Goal: Task Accomplishment & Management: Use online tool/utility

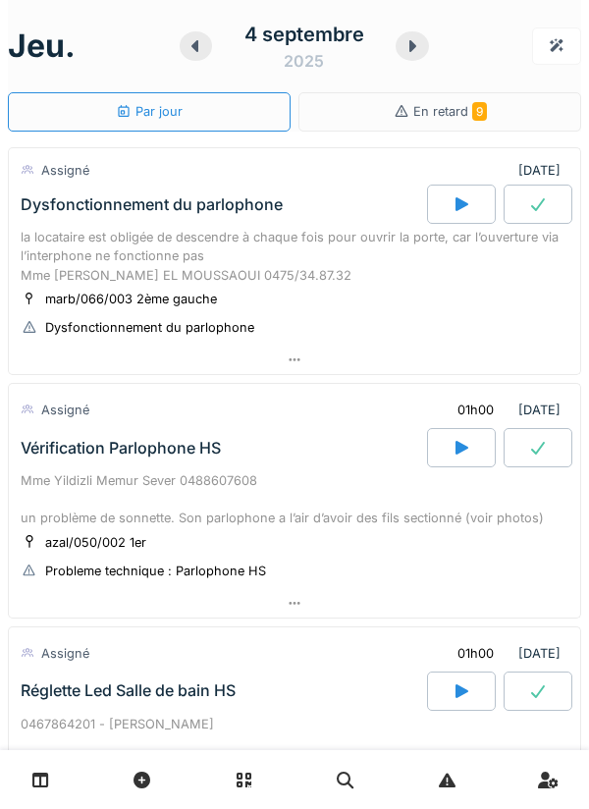
click at [55, 248] on div "la locataire est obligée de descendre à chaque fois pour ouvrir la porte, car l…" at bounding box center [295, 256] width 548 height 57
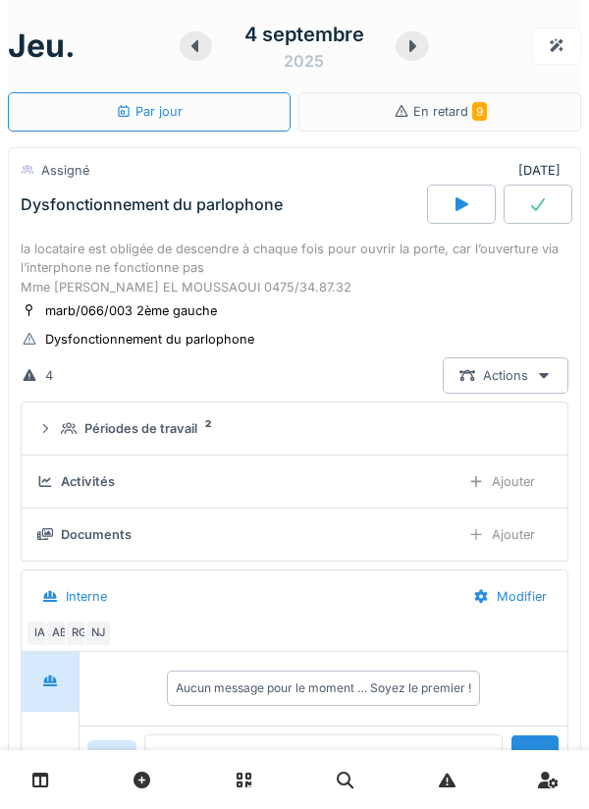
scroll to position [69, 0]
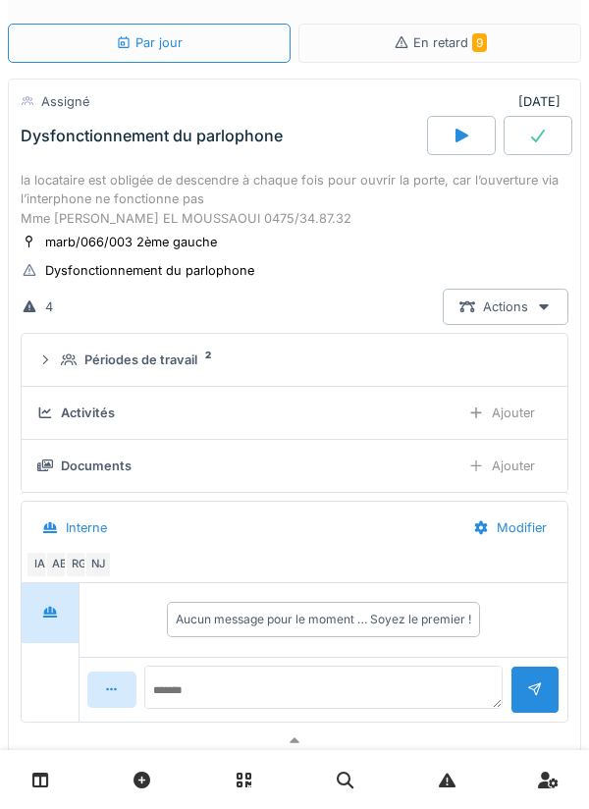
click at [65, 360] on icon at bounding box center [69, 359] width 16 height 13
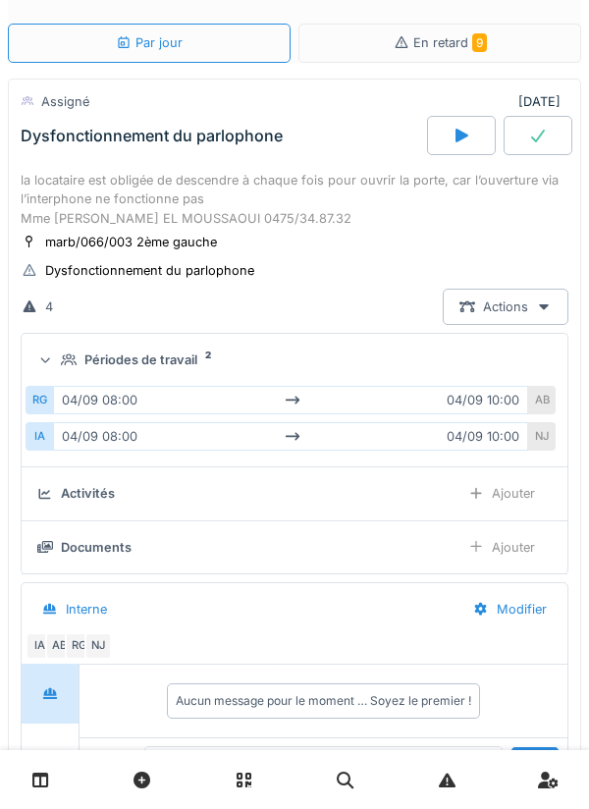
click at [59, 366] on div "Périodes de travail 2" at bounding box center [294, 360] width 515 height 19
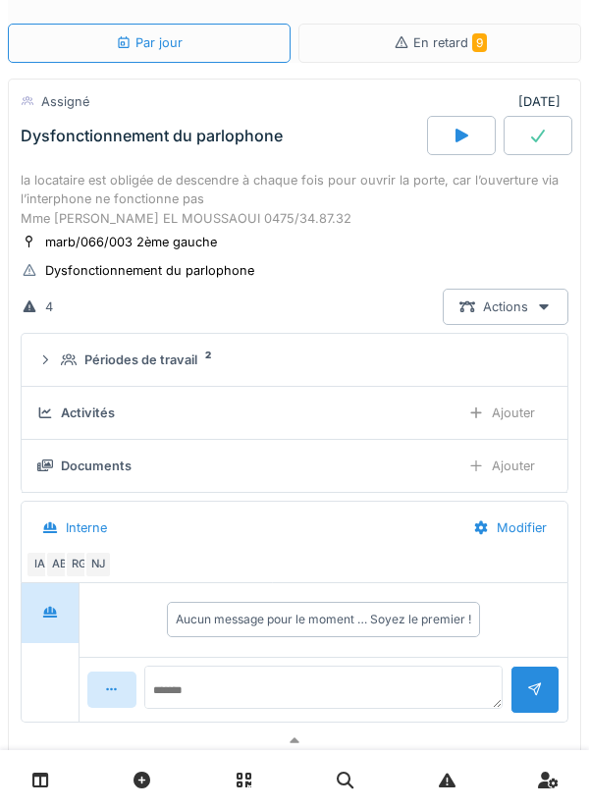
click at [58, 372] on summary "Périodes de travail 2" at bounding box center [294, 360] width 530 height 36
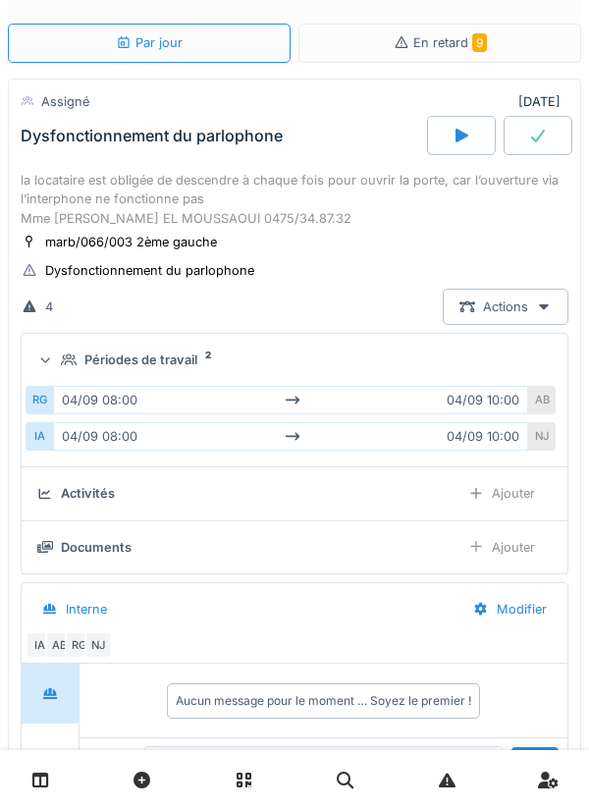
click at [52, 364] on icon at bounding box center [45, 361] width 13 height 16
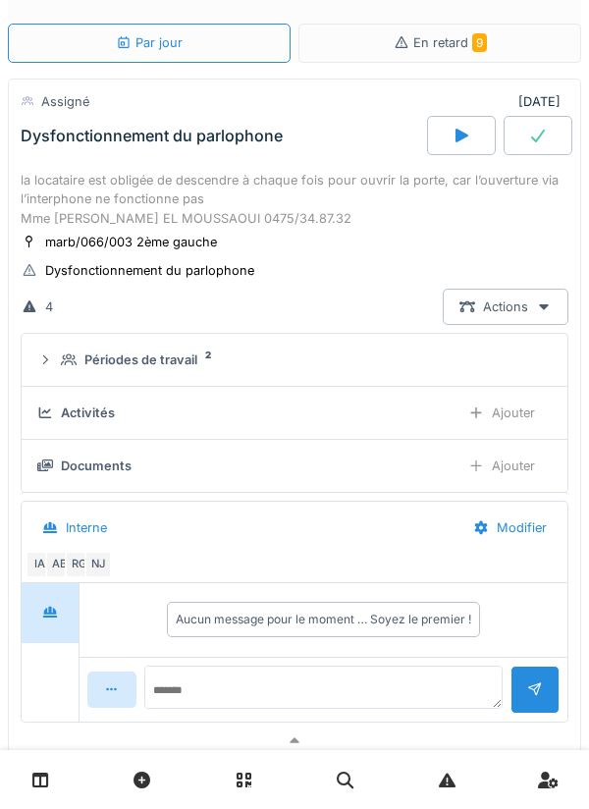
click at [55, 183] on div "la locataire est obligée de descendre à chaque fois pour ouvrir la porte, car l…" at bounding box center [295, 199] width 548 height 57
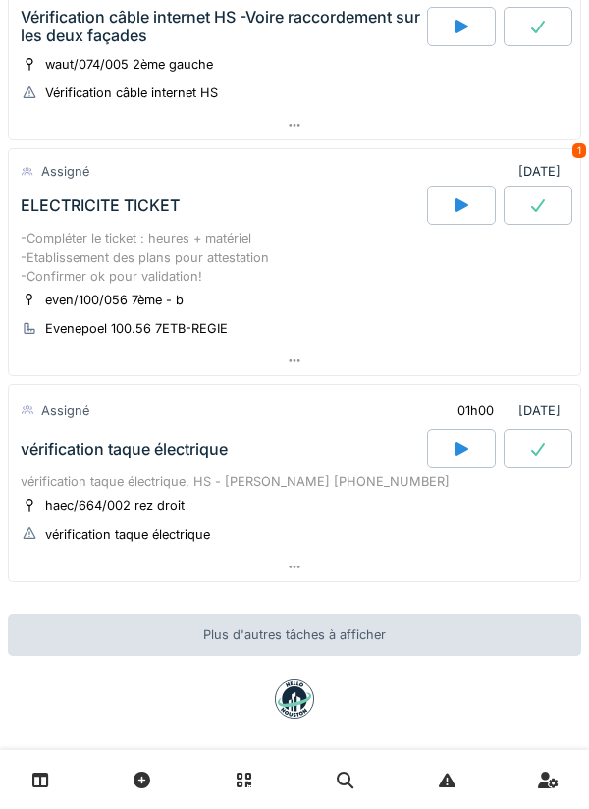
scroll to position [916, 0]
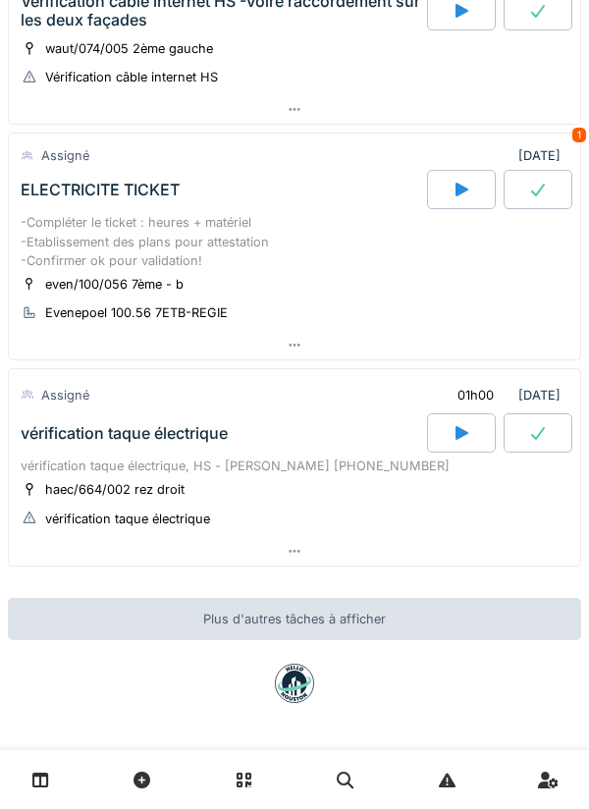
click at [58, 433] on div "vérification taque électrique" at bounding box center [124, 433] width 207 height 19
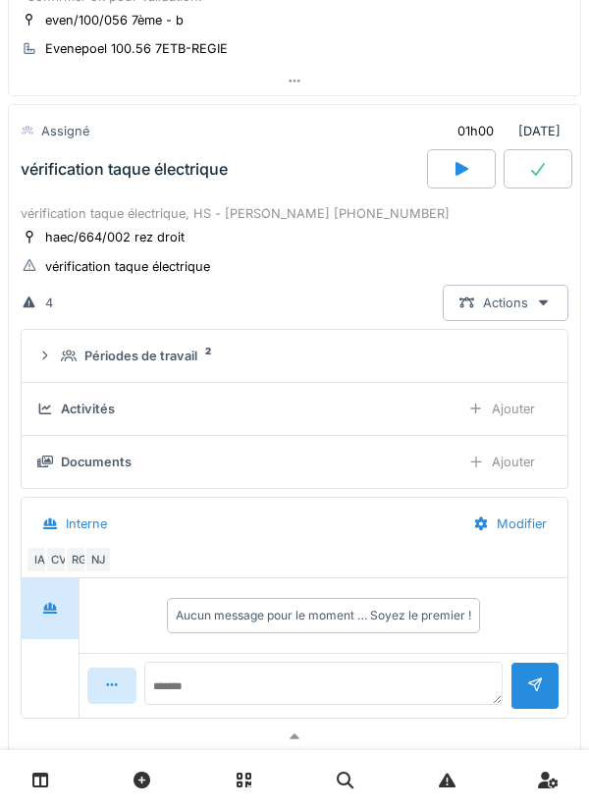
scroll to position [1206, 0]
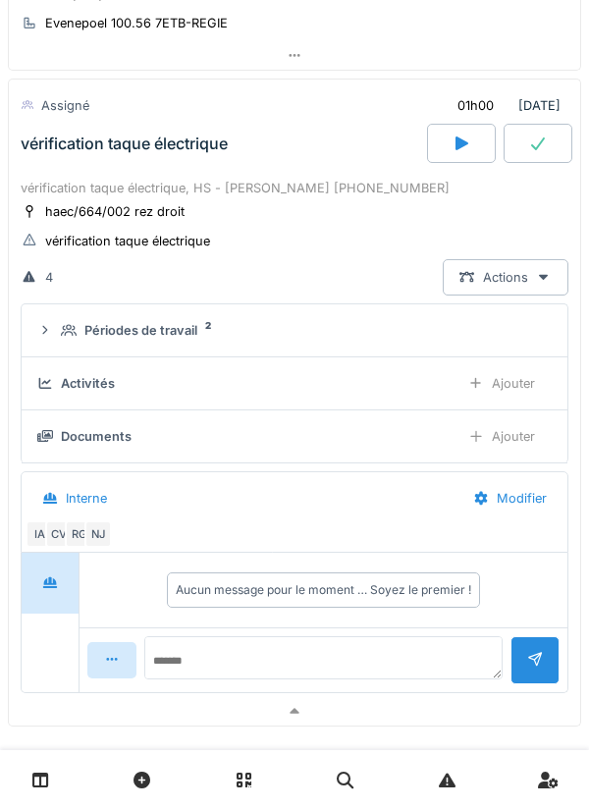
click at [59, 330] on div "Périodes de travail 2" at bounding box center [294, 330] width 515 height 19
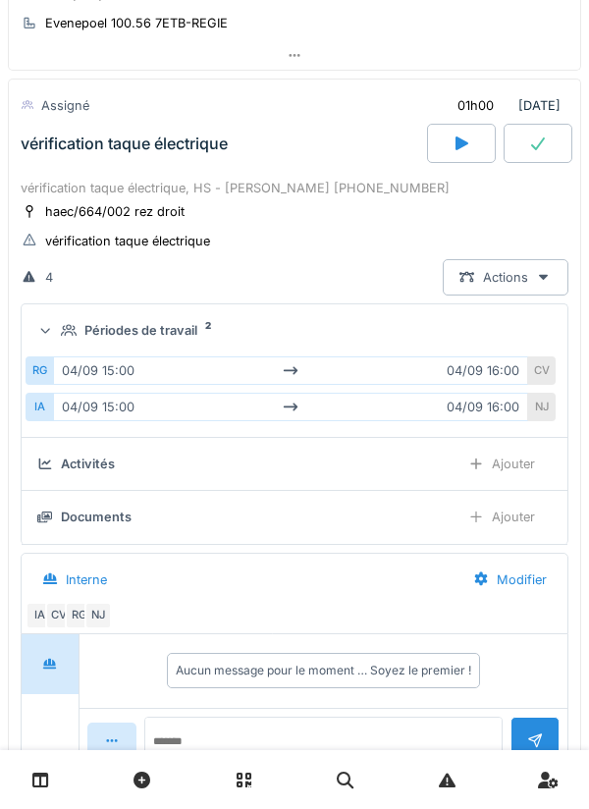
click at [49, 336] on icon at bounding box center [45, 330] width 13 height 16
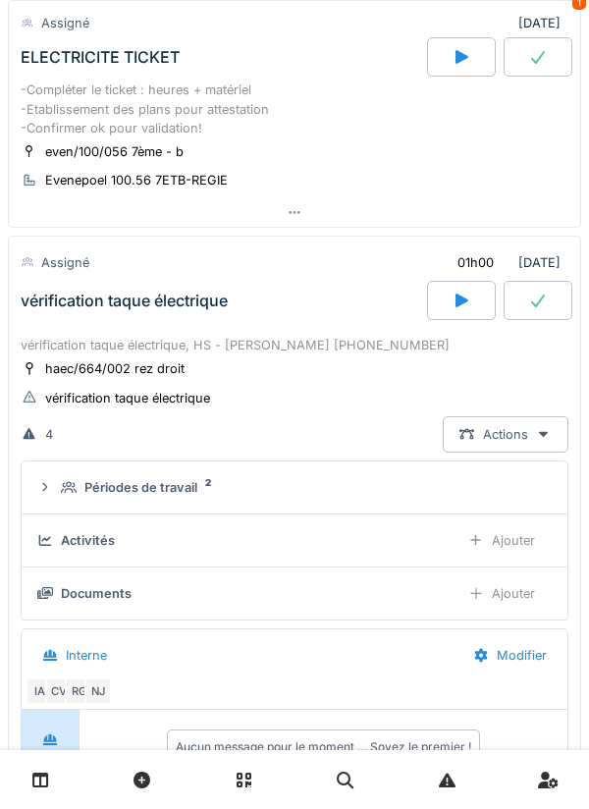
click at [50, 312] on div "vérification taque électrique" at bounding box center [222, 300] width 410 height 39
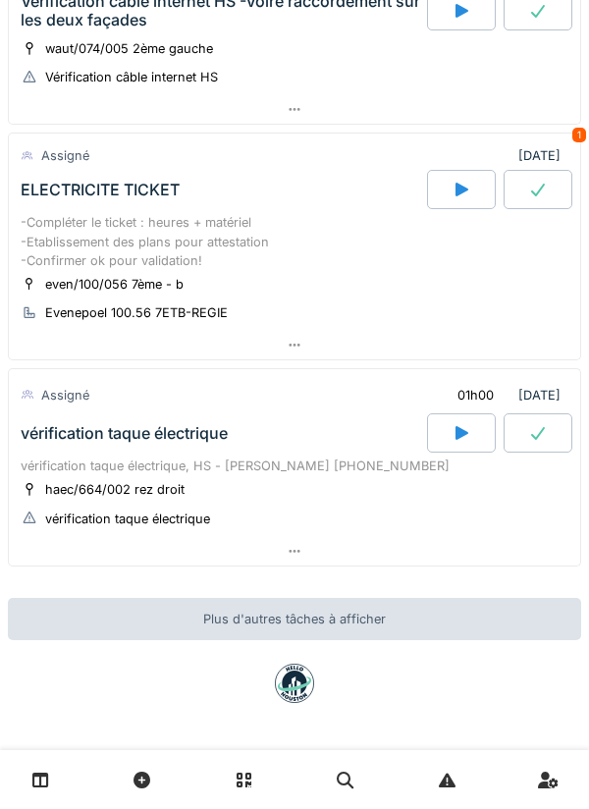
scroll to position [916, 0]
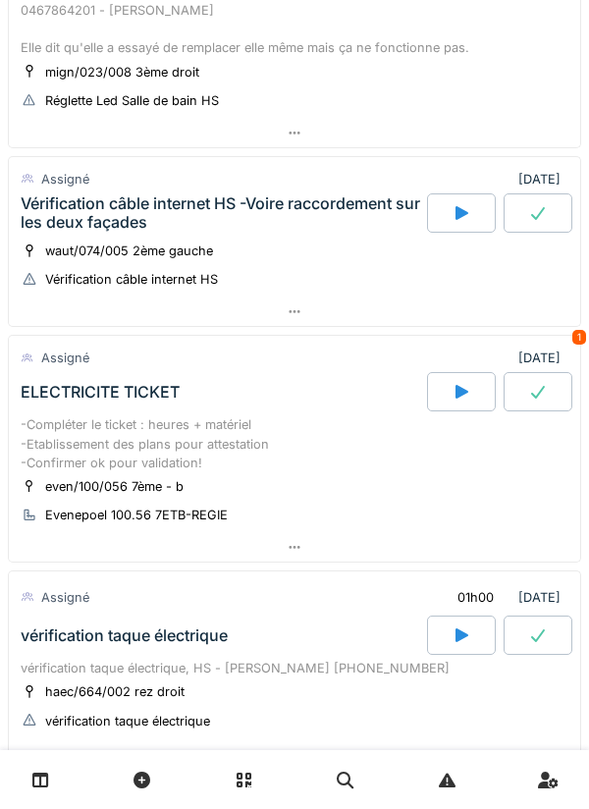
click at [54, 193] on div "Vérification câble internet HS -Voire raccordement sur les deux façades" at bounding box center [222, 212] width 410 height 39
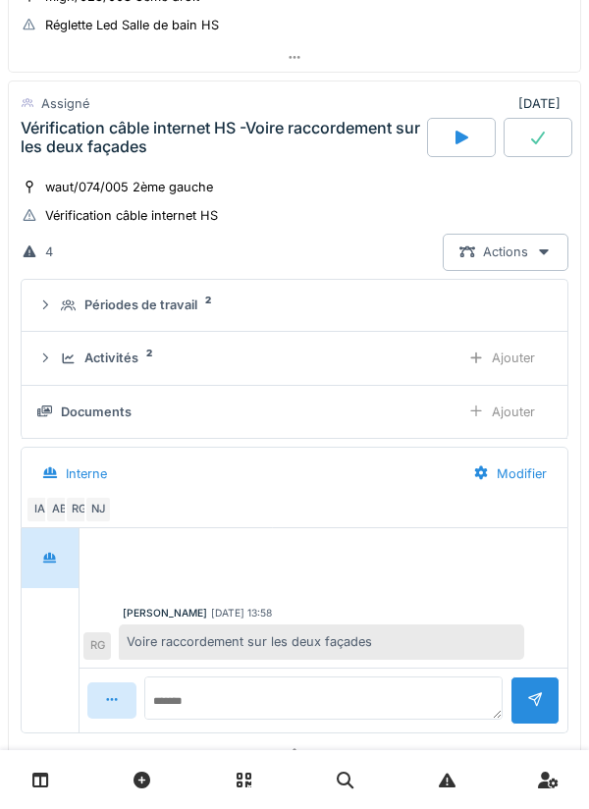
scroll to position [791, 0]
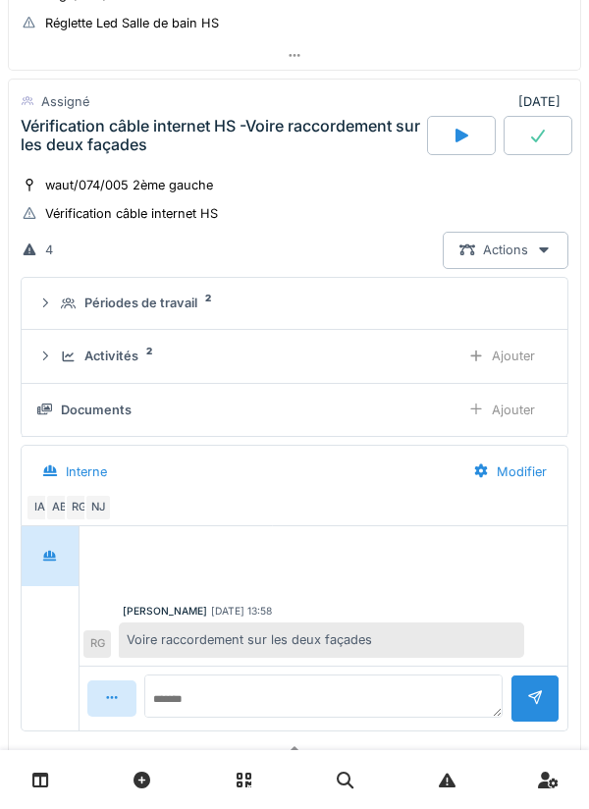
click at [59, 303] on div "Périodes de travail 2" at bounding box center [294, 303] width 515 height 19
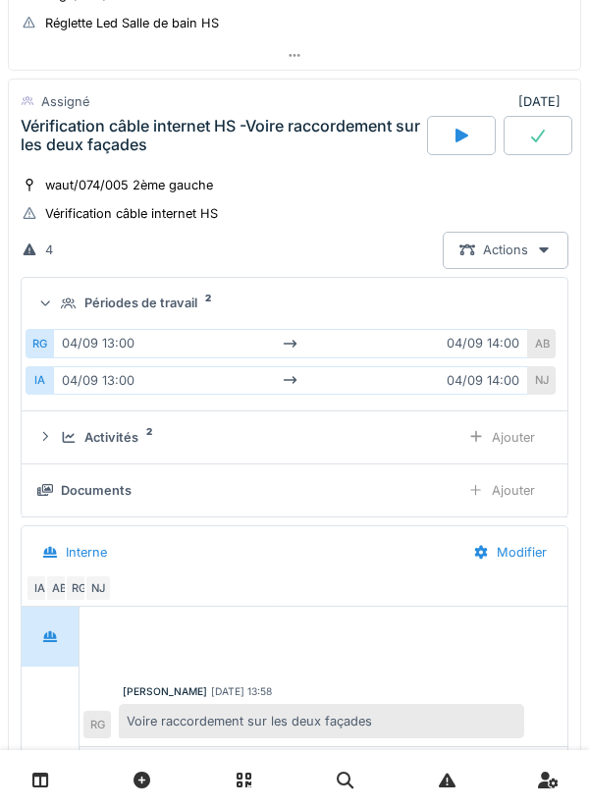
click at [54, 303] on div at bounding box center [44, 304] width 19 height 16
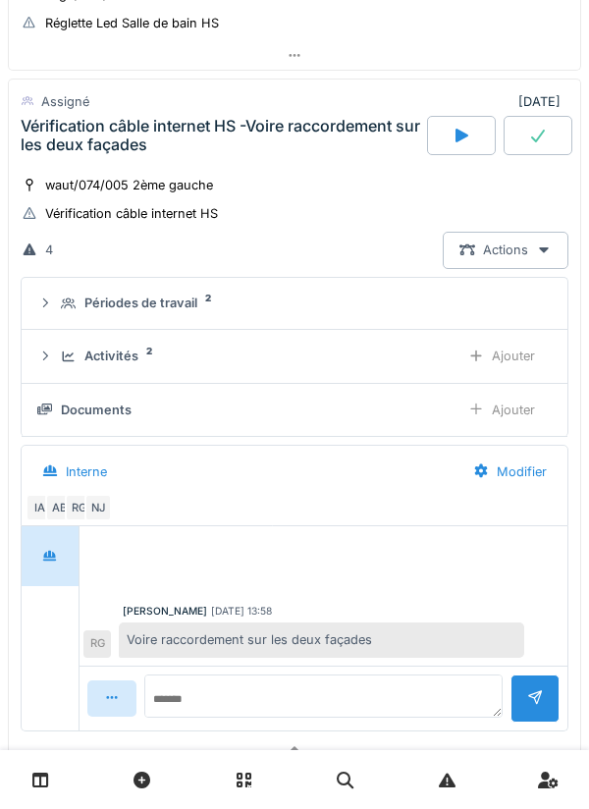
click at [61, 360] on icon at bounding box center [69, 357] width 16 height 13
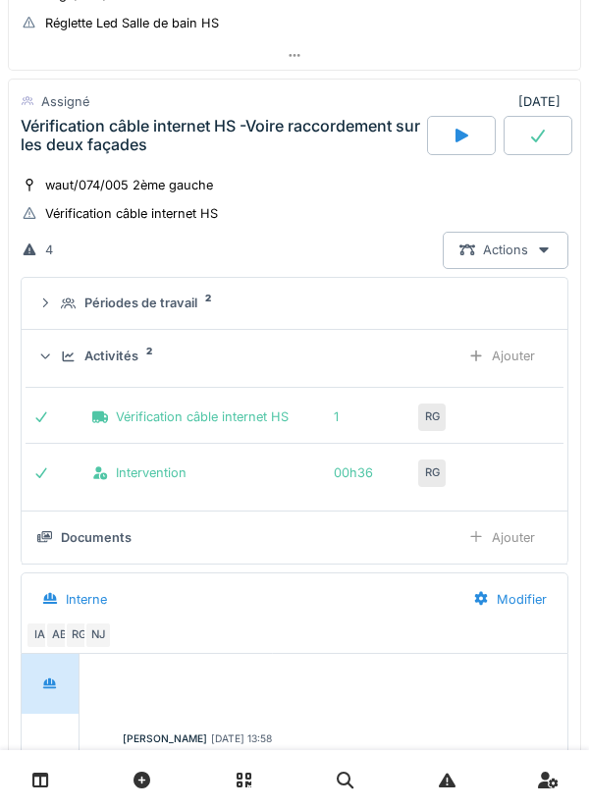
click at [46, 340] on div "Activités 2 Ajouter" at bounding box center [294, 356] width 515 height 36
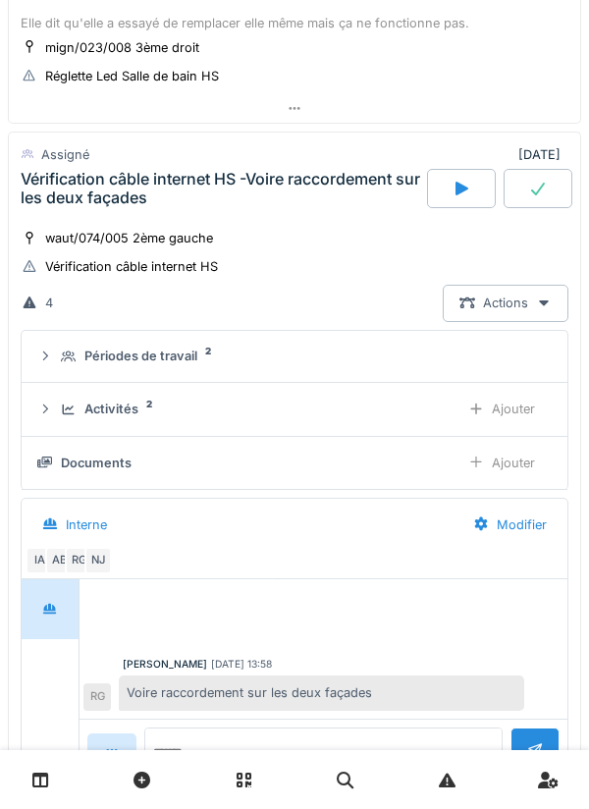
scroll to position [734, 0]
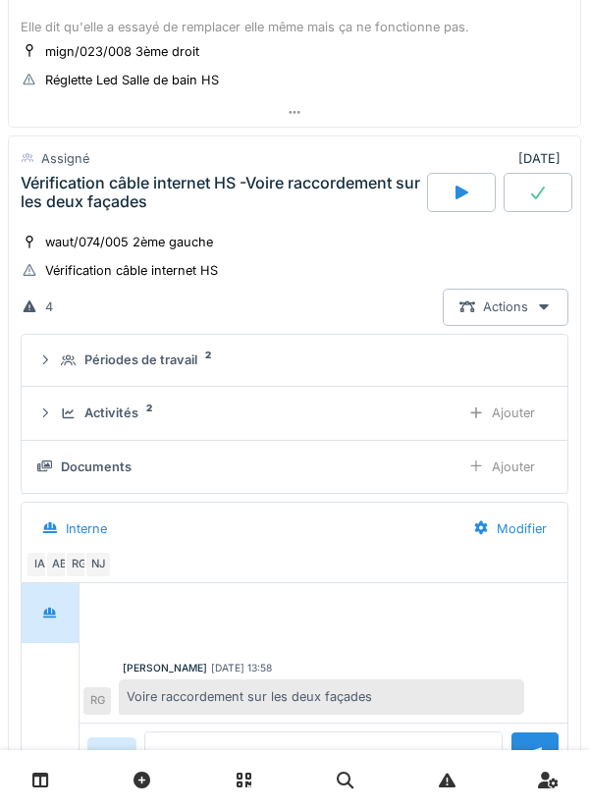
click at [59, 369] on div "Périodes de travail 2" at bounding box center [294, 360] width 515 height 19
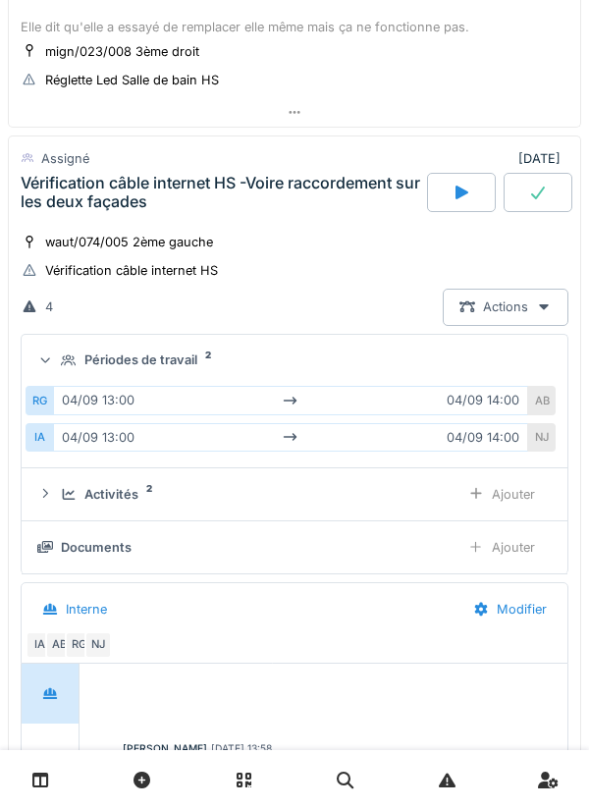
click at [52, 358] on icon at bounding box center [45, 361] width 13 height 16
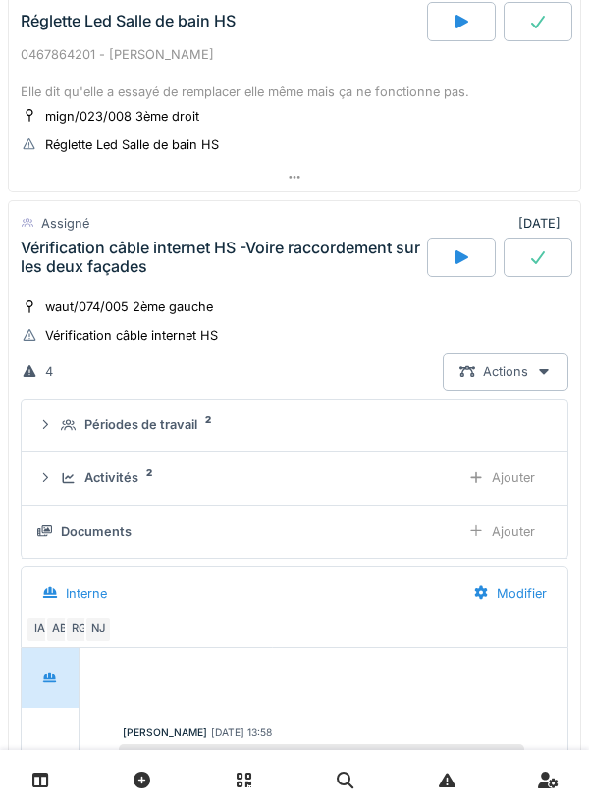
click at [52, 263] on div "Vérification câble internet HS -Voire raccordement sur les deux façades" at bounding box center [222, 257] width 403 height 37
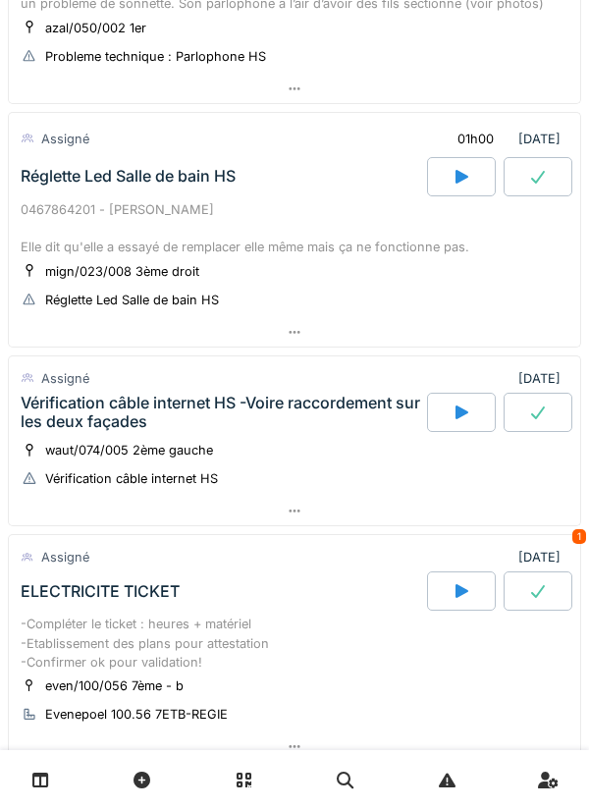
click at [54, 185] on div "Réglette Led Salle de bain HS" at bounding box center [128, 176] width 215 height 19
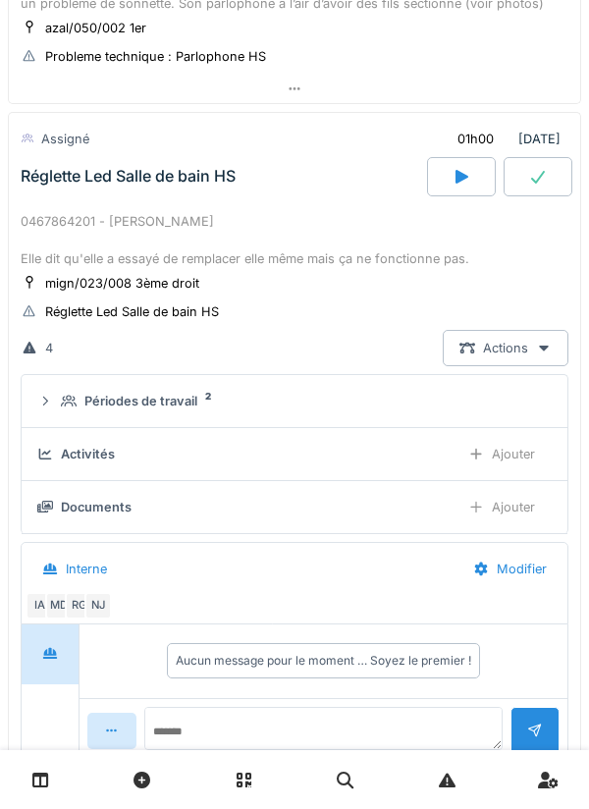
scroll to position [548, 0]
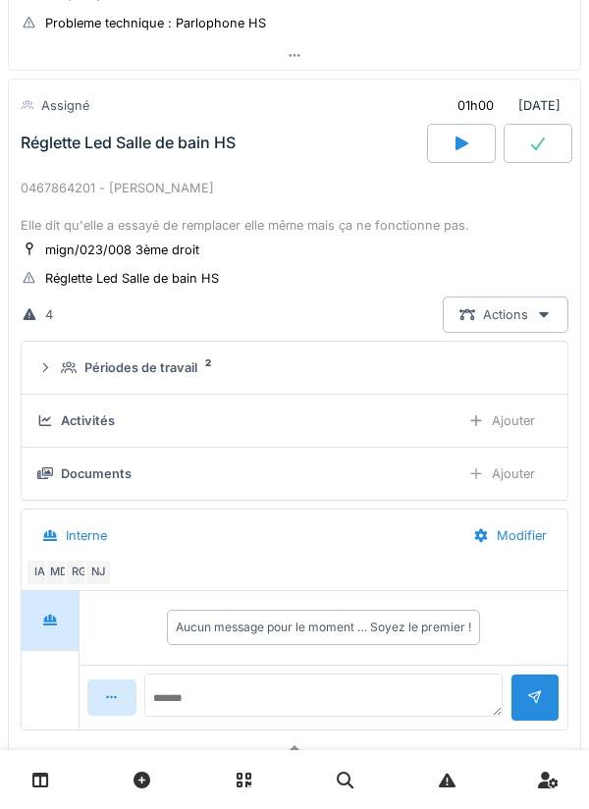
click at [62, 380] on summary "Périodes de travail 2" at bounding box center [294, 368] width 530 height 36
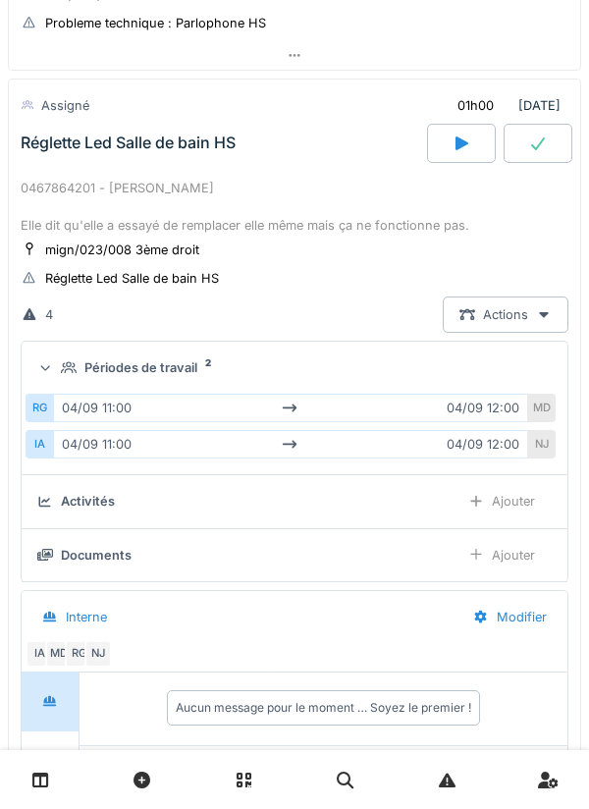
click at [58, 364] on div "Périodes de travail 2" at bounding box center [294, 367] width 515 height 19
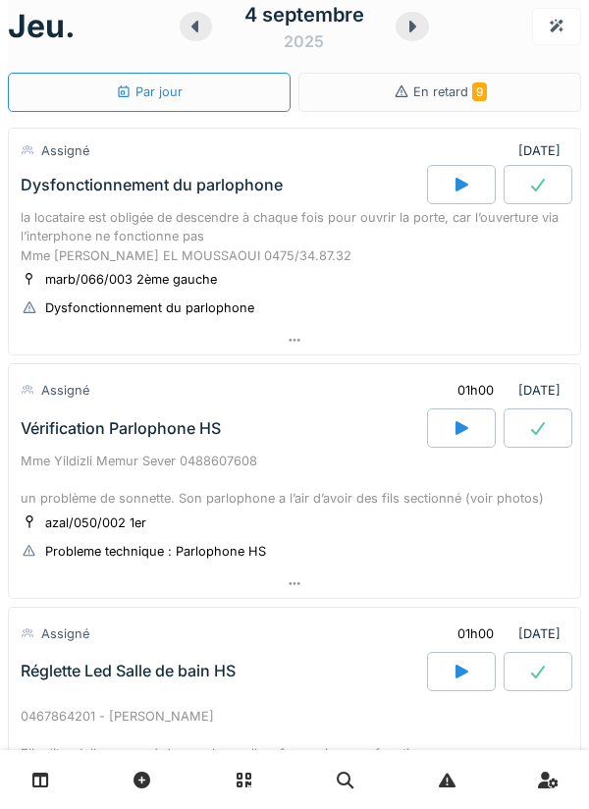
scroll to position [0, 0]
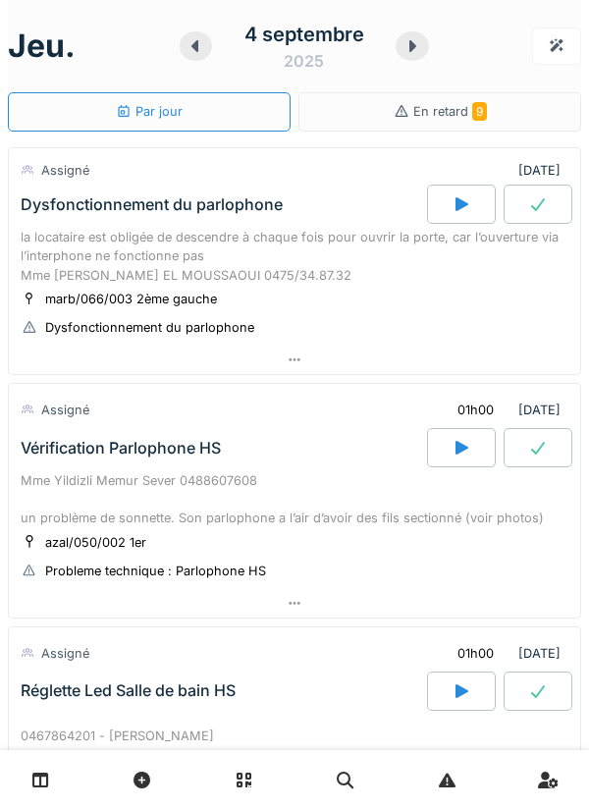
click at [38, 220] on div "Dysfonctionnement du parlophone" at bounding box center [222, 204] width 410 height 39
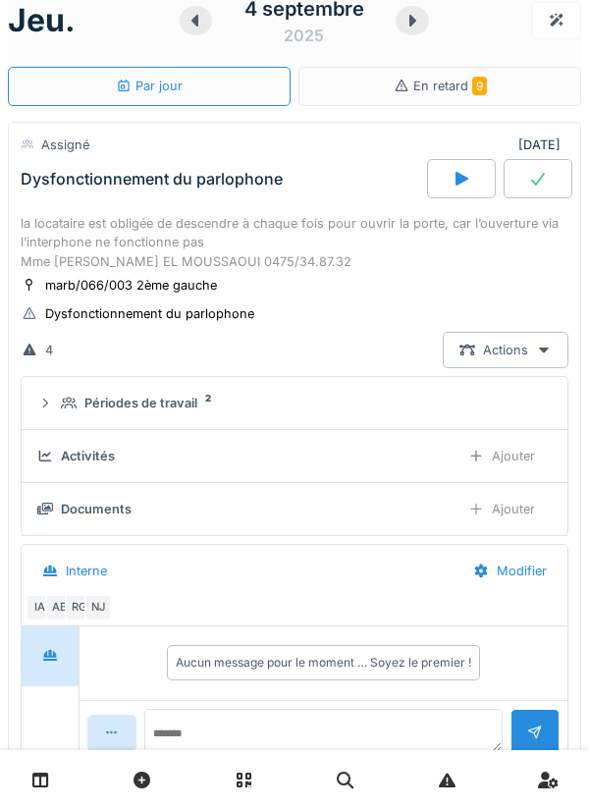
scroll to position [69, 0]
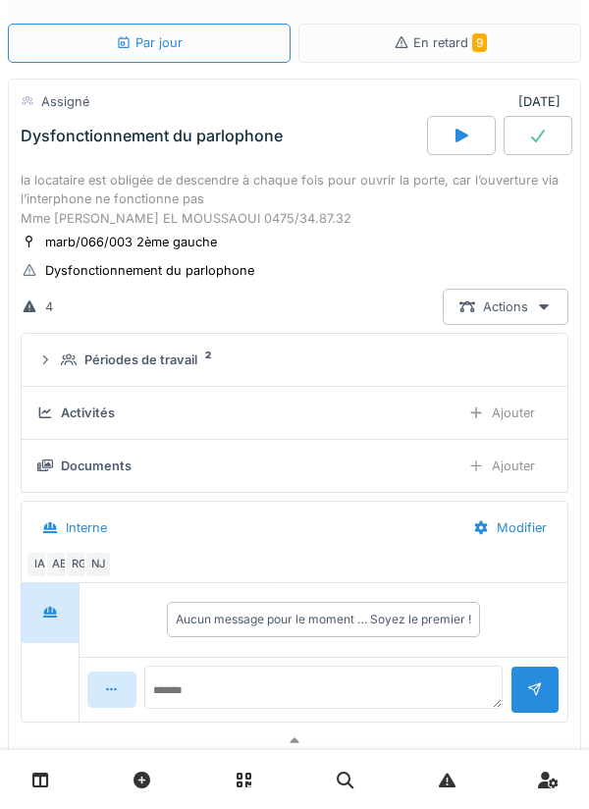
click at [33, 365] on summary "Périodes de travail 2" at bounding box center [294, 360] width 530 height 36
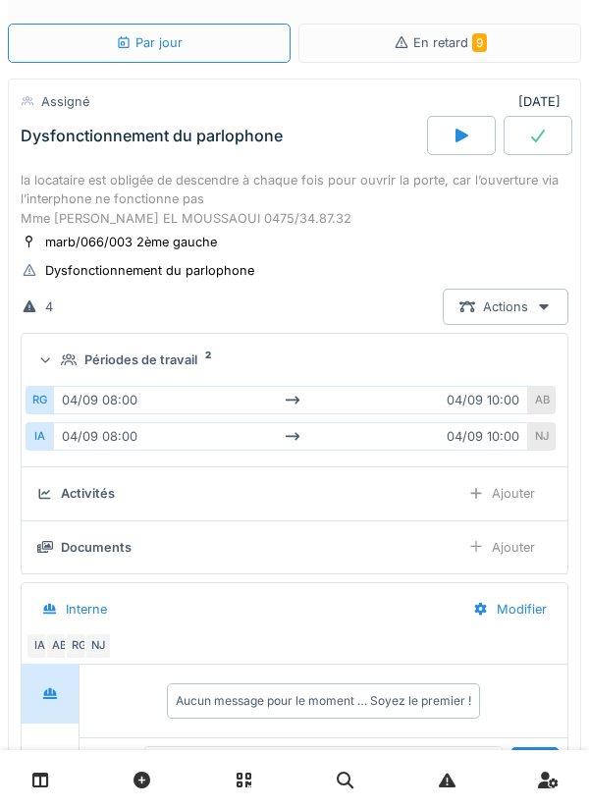
click at [46, 366] on icon at bounding box center [45, 361] width 13 height 16
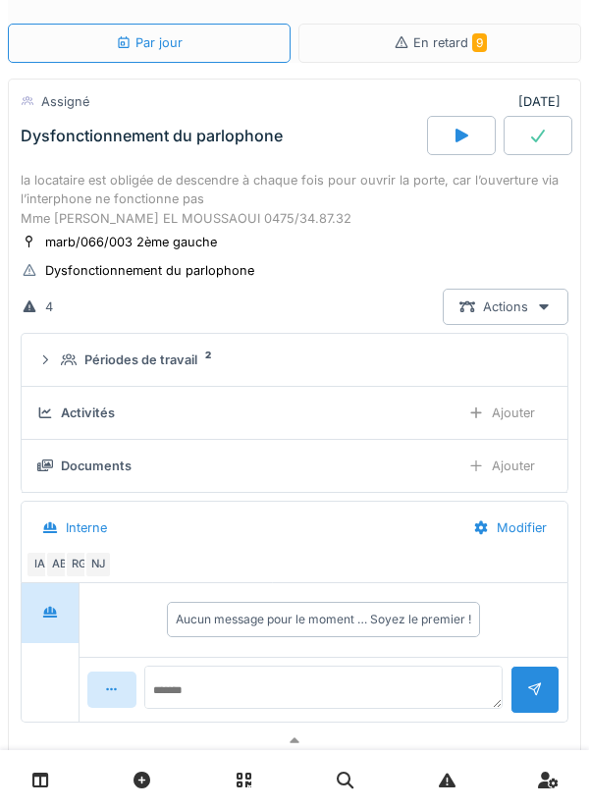
click at [198, 173] on div "la locataire est obligée de descendre à chaque fois pour ouvrir la porte, car l…" at bounding box center [295, 199] width 548 height 57
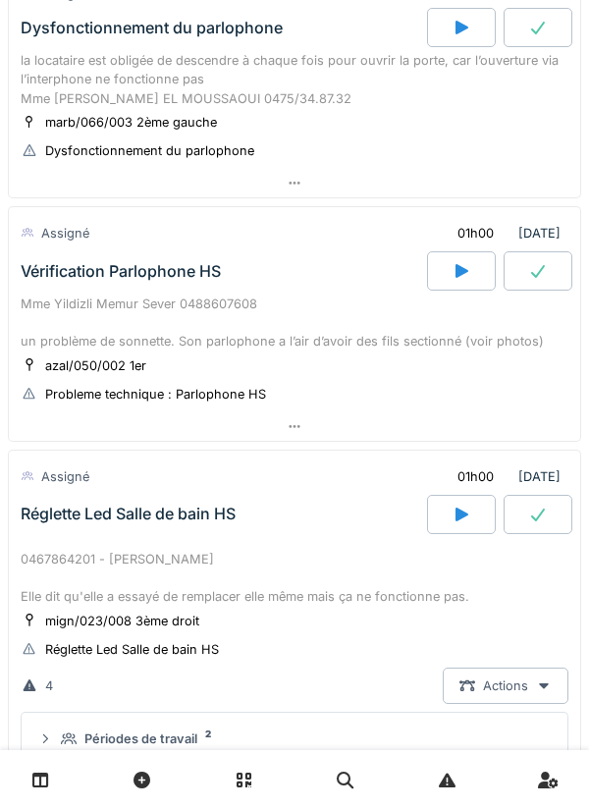
scroll to position [159, 0]
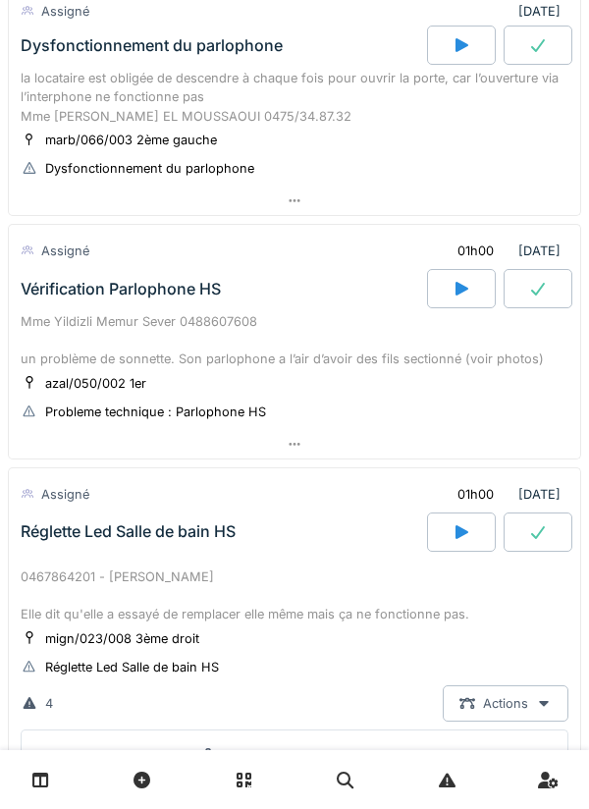
click at [217, 546] on div "Réglette Led Salle de bain HS" at bounding box center [222, 532] width 410 height 39
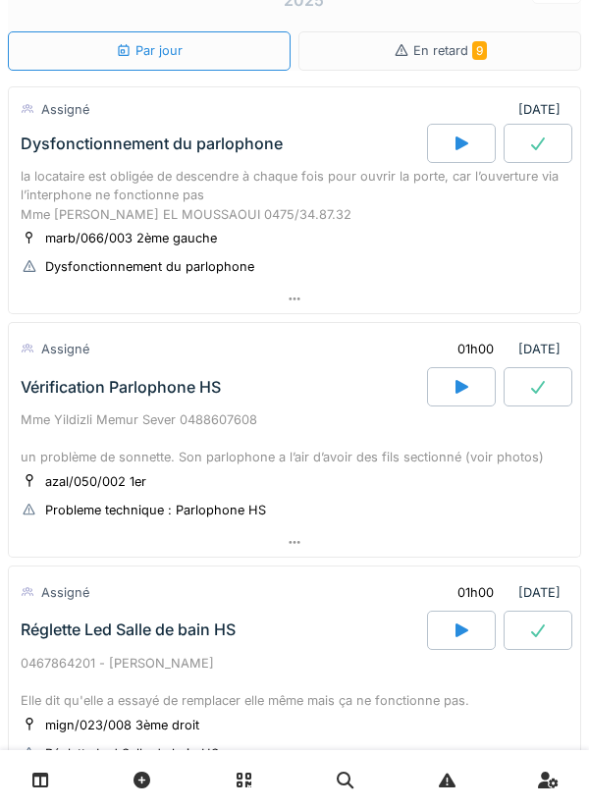
scroll to position [0, 0]
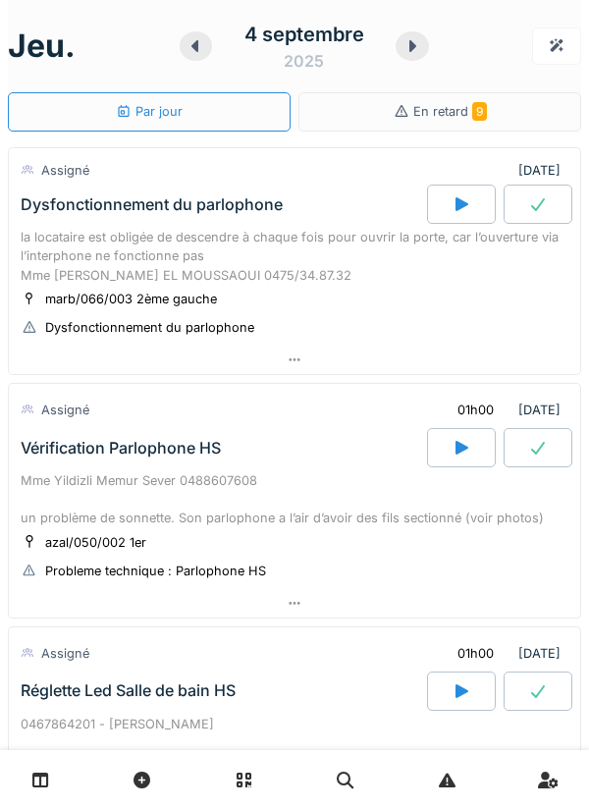
click at [455, 206] on icon at bounding box center [462, 204] width 20 height 16
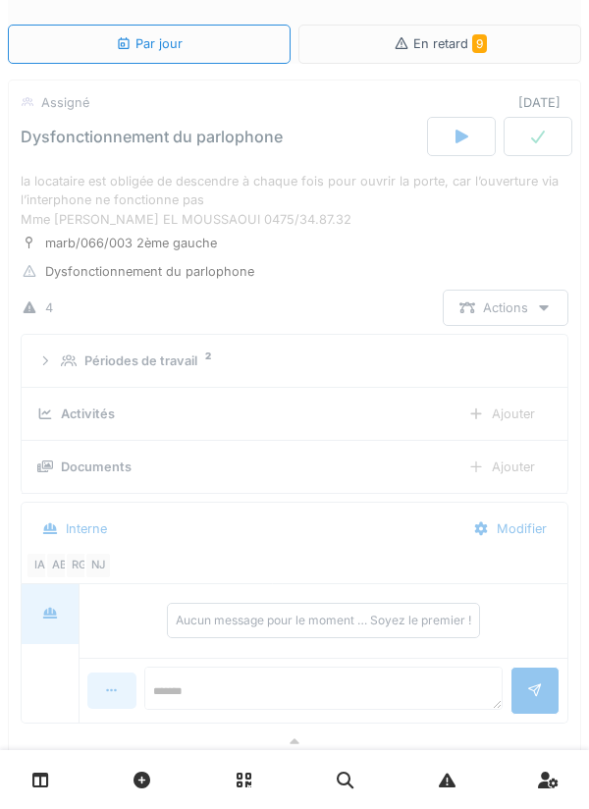
scroll to position [69, 0]
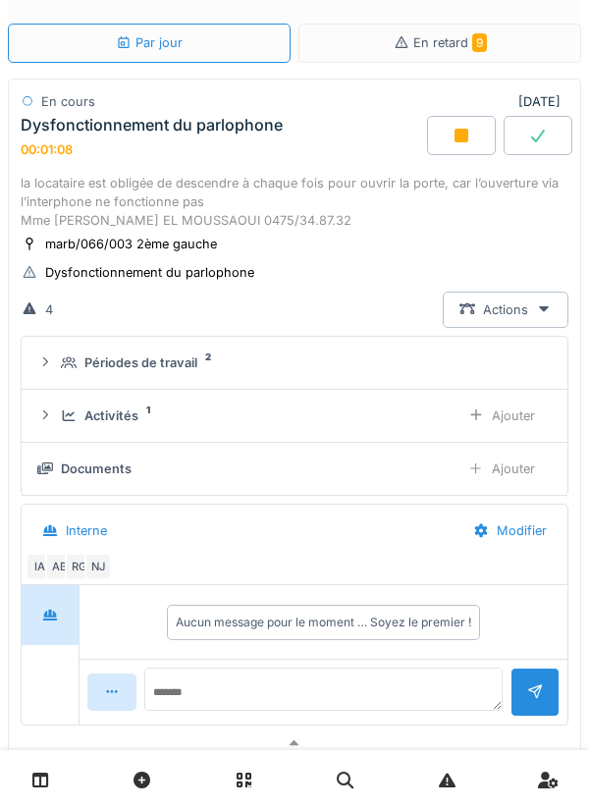
click at [49, 403] on div "Activités 1 Ajouter" at bounding box center [294, 416] width 515 height 36
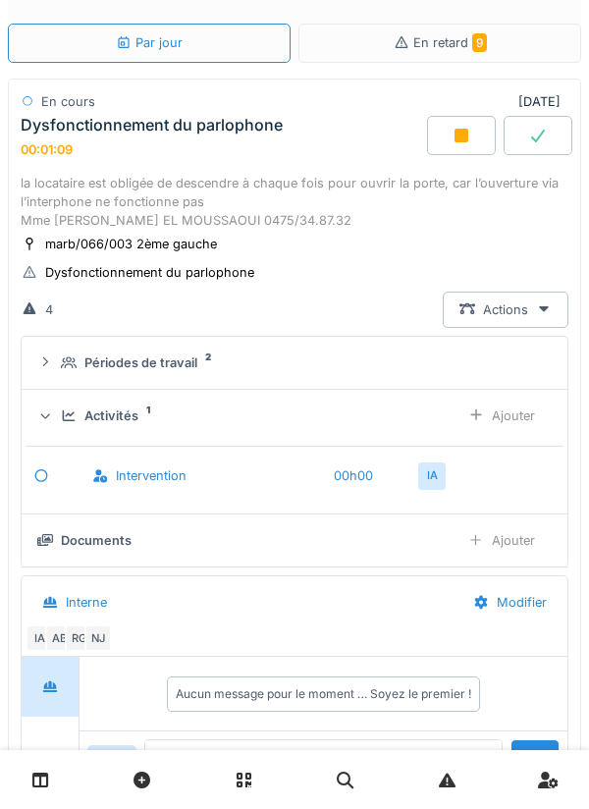
click at [516, 411] on div "Ajouter" at bounding box center [502, 416] width 100 height 36
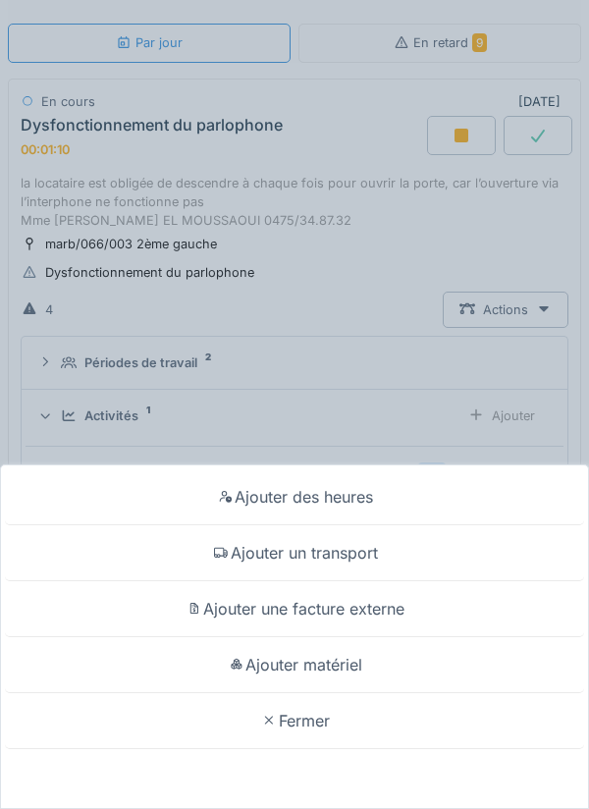
click at [405, 552] on div "Ajouter un transport" at bounding box center [294, 553] width 579 height 56
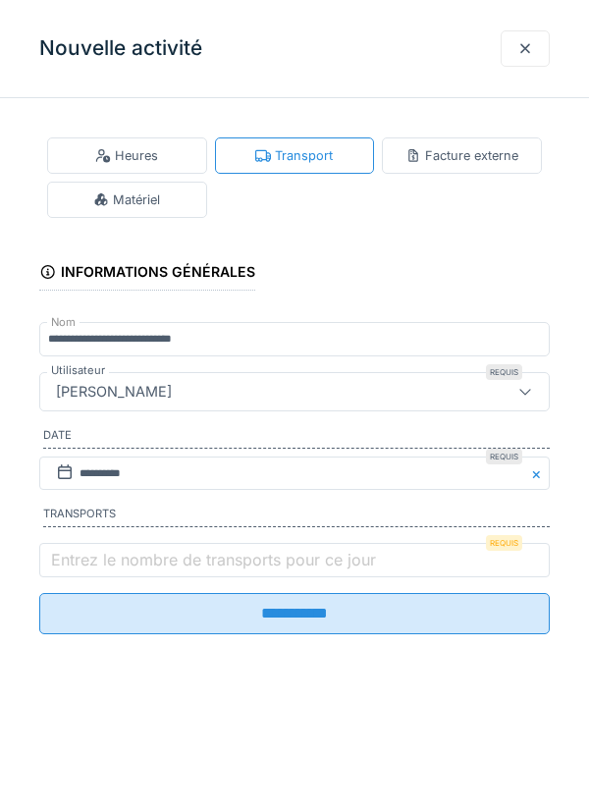
click at [91, 560] on label "Entrez le nombre de transports pour ce jour" at bounding box center [213, 560] width 333 height 24
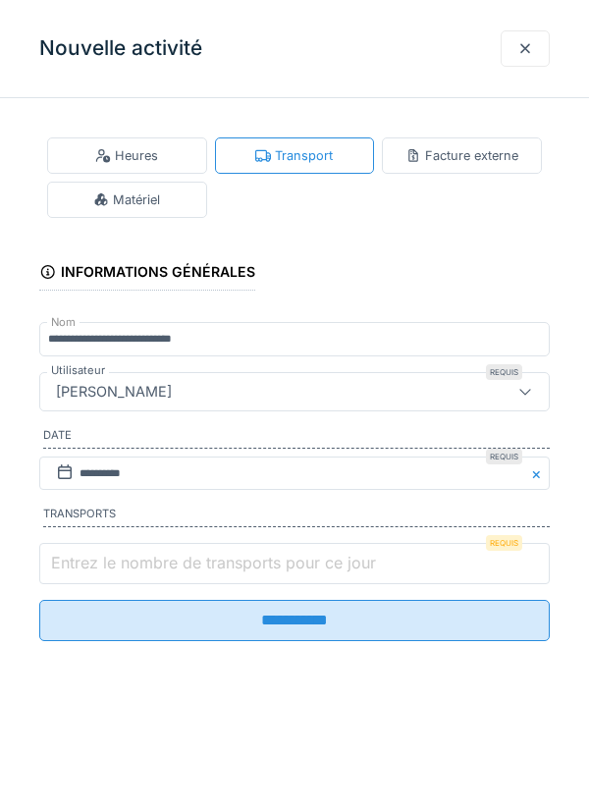
click at [91, 560] on input "Entrez le nombre de transports pour ce jour" at bounding box center [294, 563] width 511 height 41
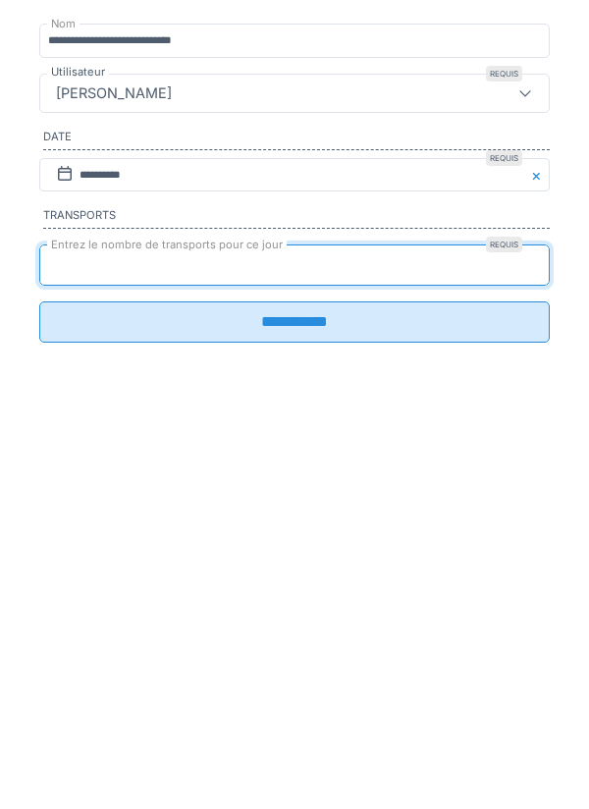
type input "*"
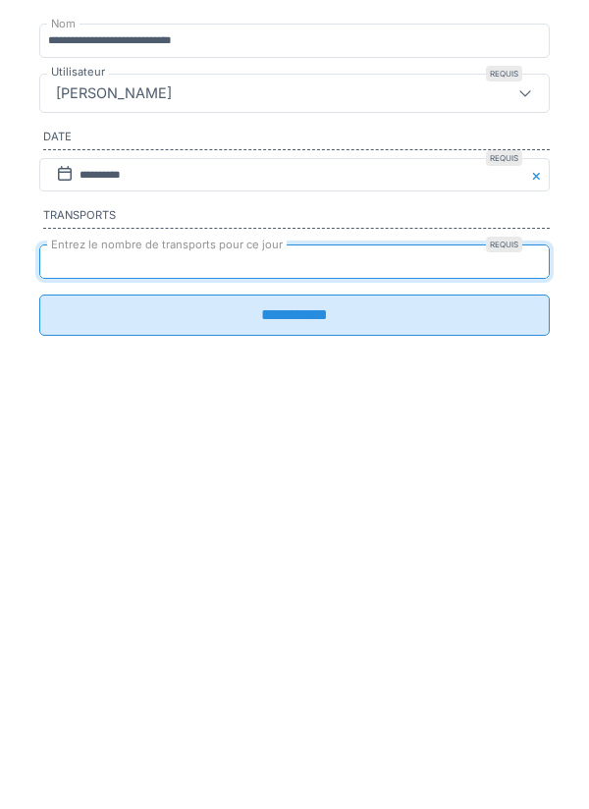
click at [407, 626] on input "**********" at bounding box center [294, 613] width 511 height 41
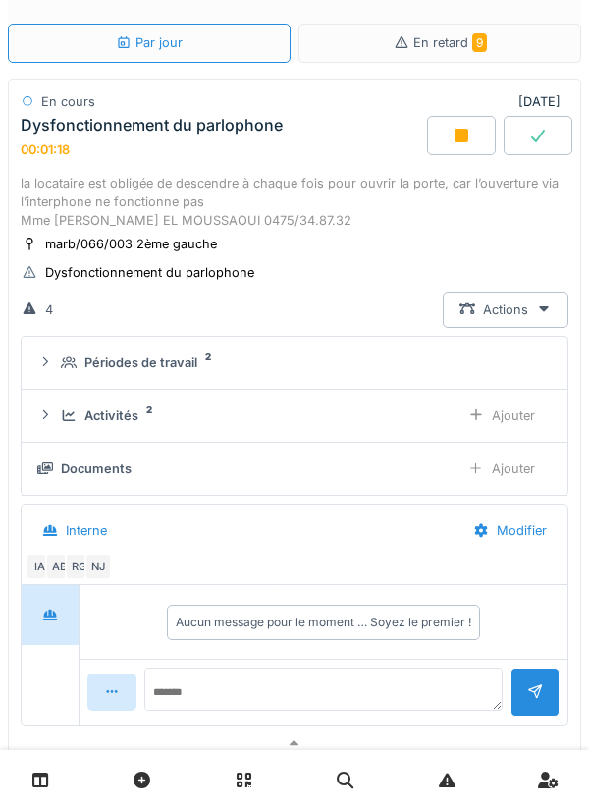
click at [49, 356] on icon at bounding box center [45, 361] width 16 height 13
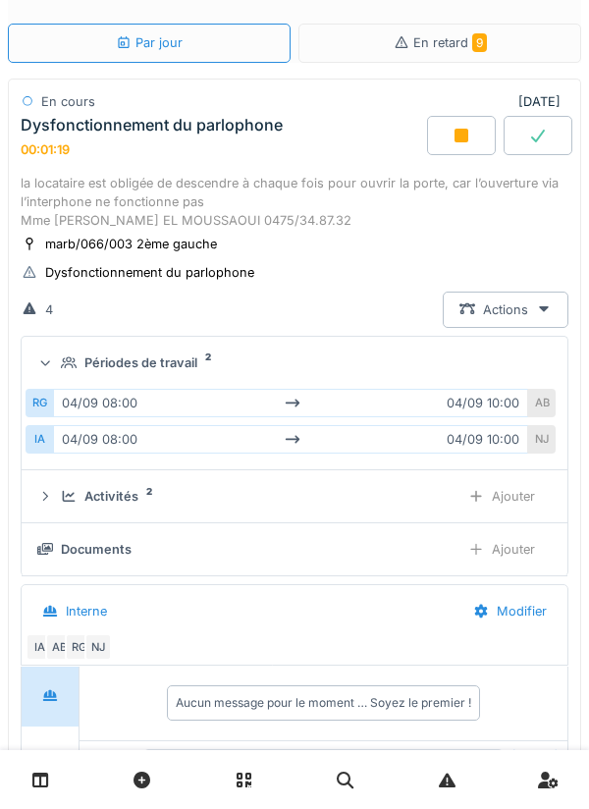
click at [57, 373] on summary "Périodes de travail 2" at bounding box center [294, 363] width 530 height 36
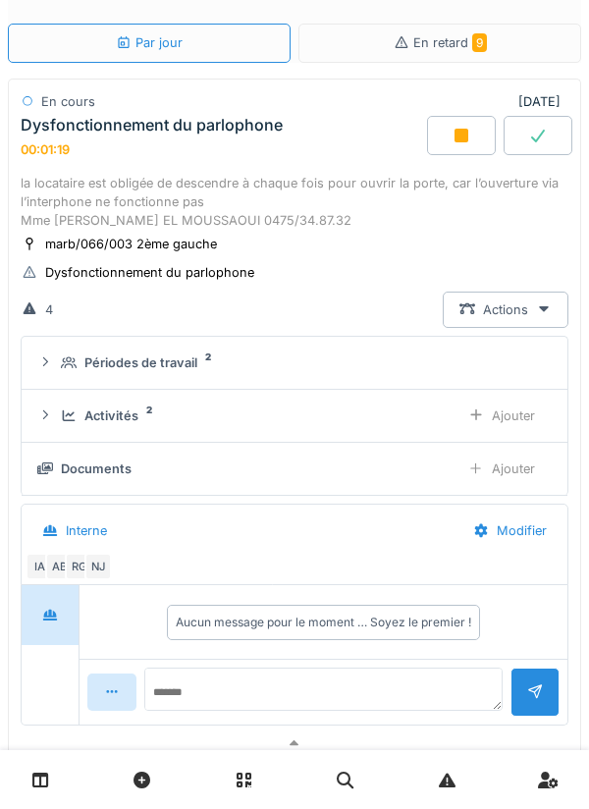
click at [63, 429] on div "Activités 2 Ajouter" at bounding box center [294, 416] width 515 height 36
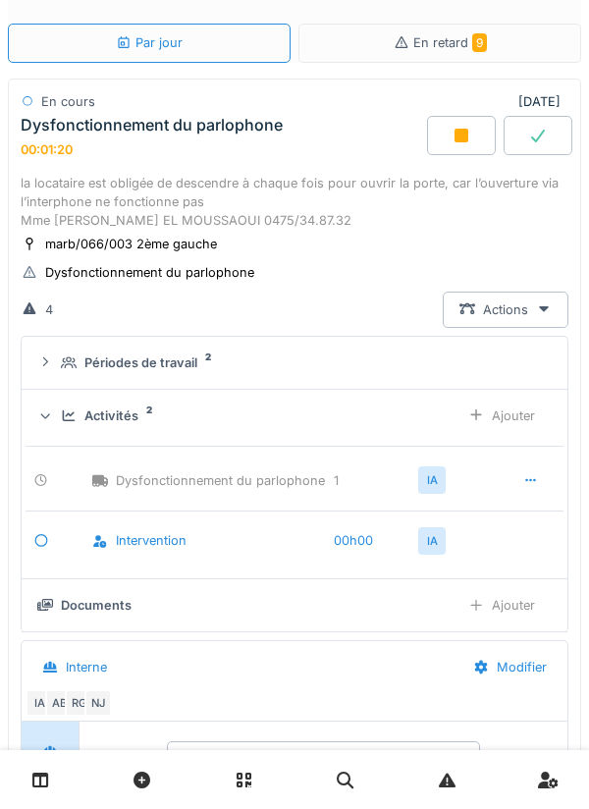
click at [60, 418] on div "Activités 2 Ajouter" at bounding box center [294, 416] width 515 height 36
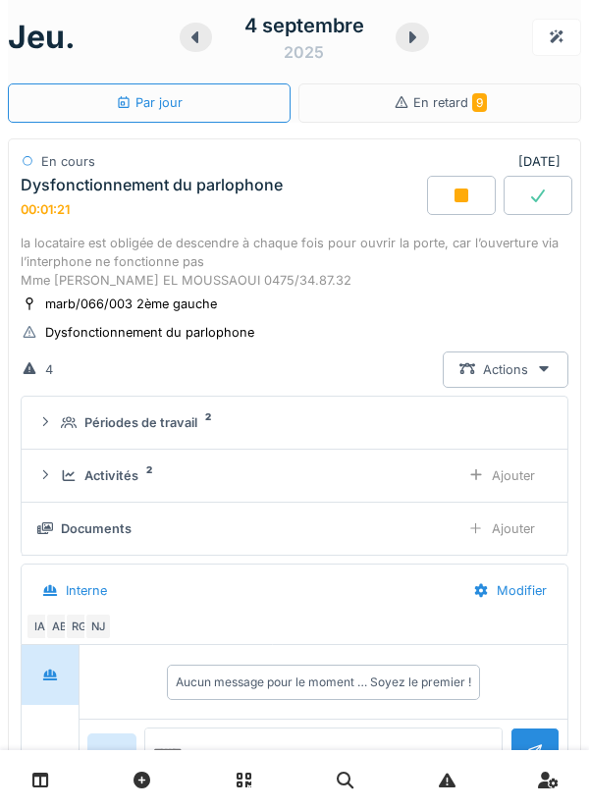
scroll to position [0, 0]
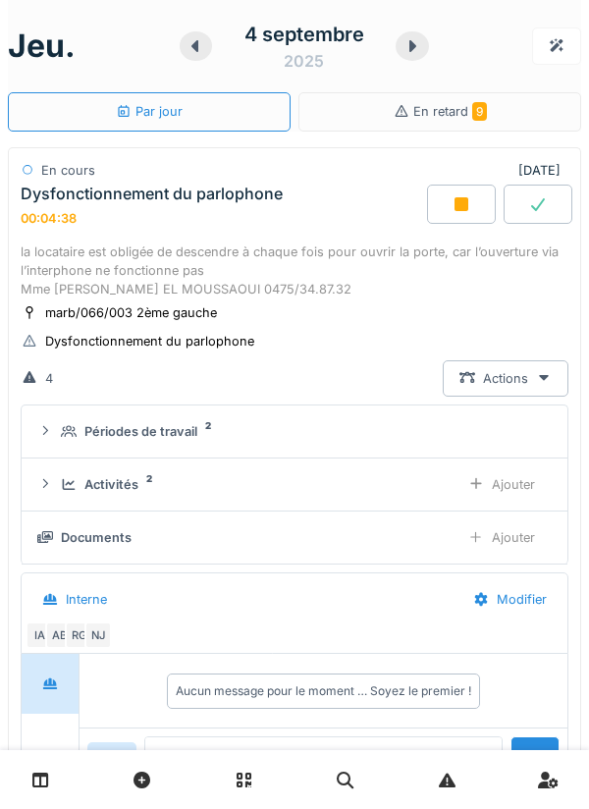
click at [145, 252] on div "la locataire est obligée de descendre à chaque fois pour ouvrir la porte, car l…" at bounding box center [295, 271] width 548 height 57
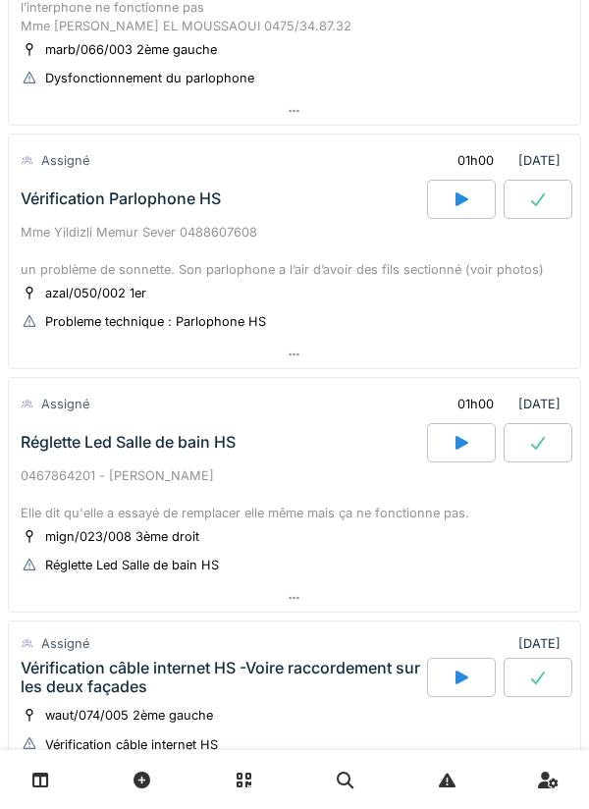
scroll to position [254, 0]
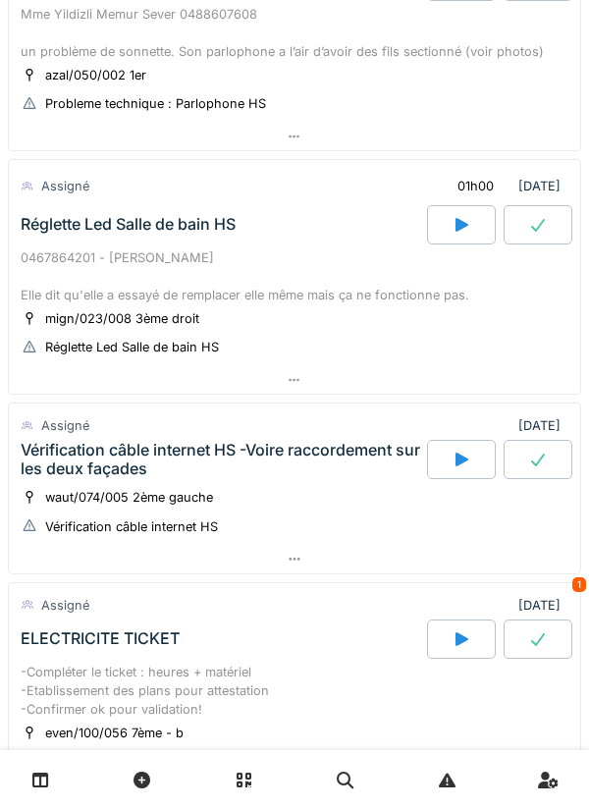
click at [59, 217] on div "Réglette Led Salle de bain HS" at bounding box center [128, 224] width 215 height 19
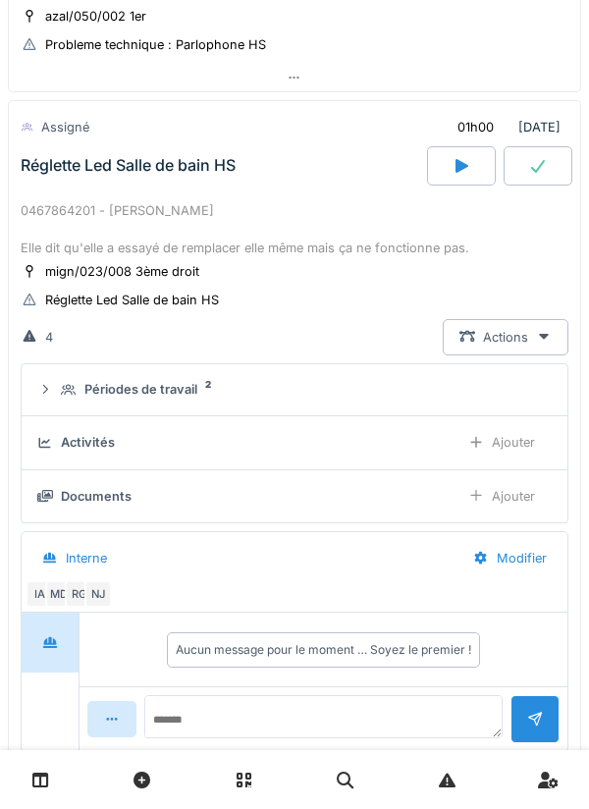
scroll to position [550, 0]
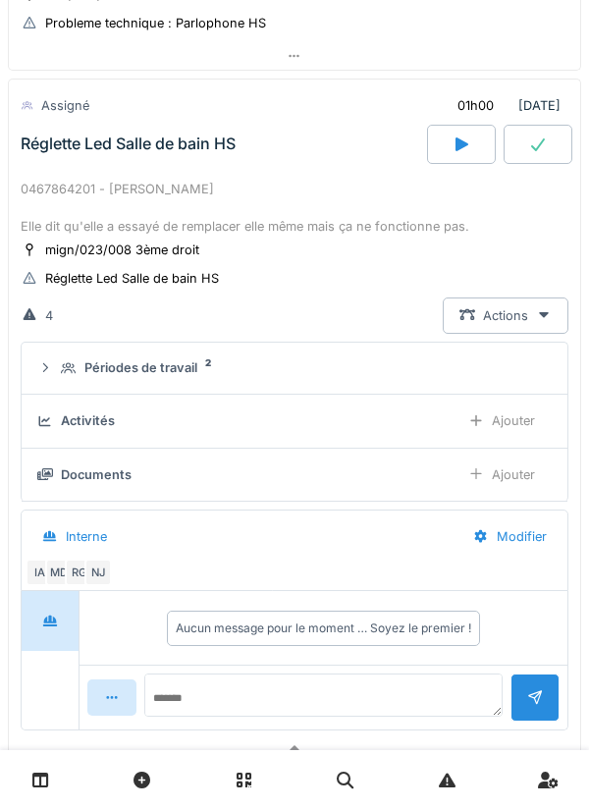
click at [69, 375] on div "Périodes de travail 2" at bounding box center [302, 367] width 483 height 19
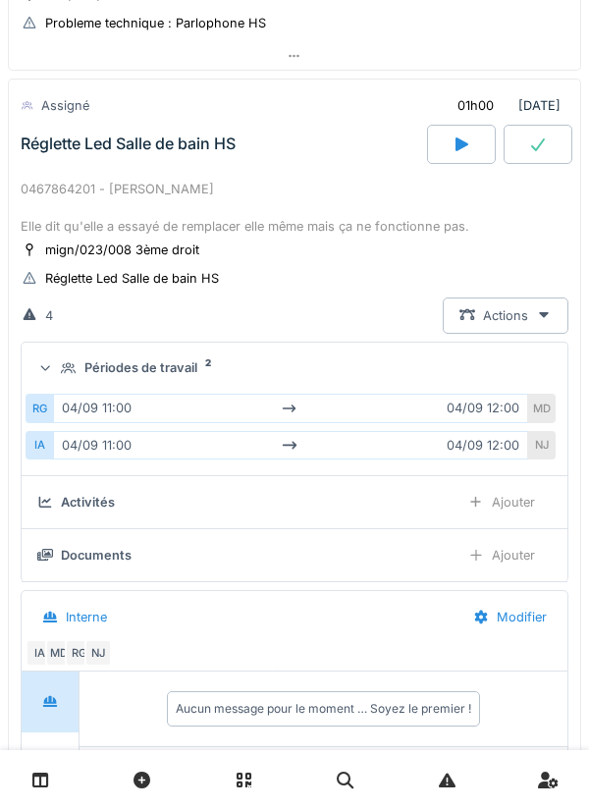
click at [58, 353] on summary "Périodes de travail 2" at bounding box center [294, 369] width 530 height 36
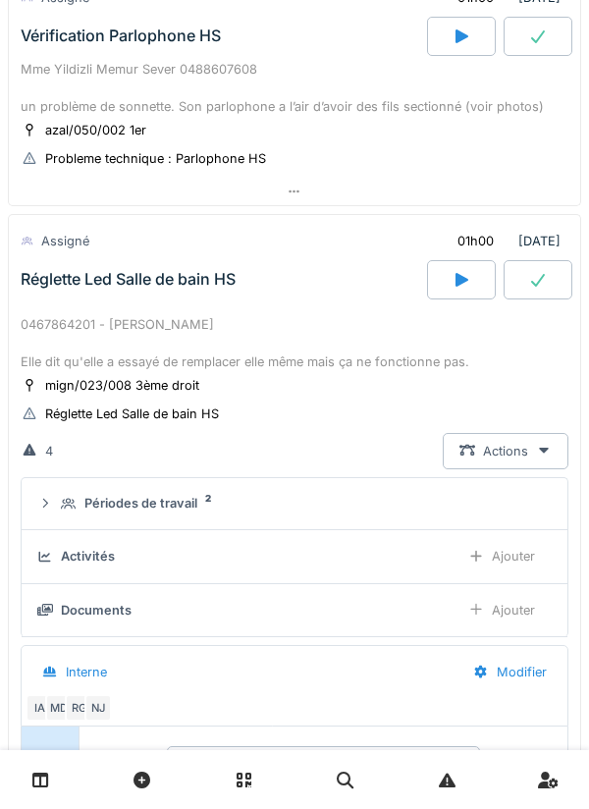
scroll to position [398, 0]
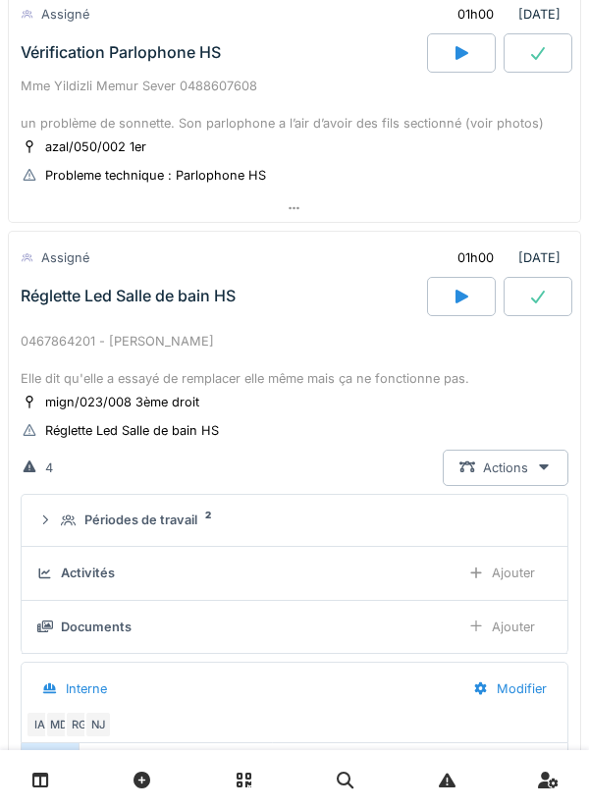
click at [65, 357] on div "0467864201 - [PERSON_NAME] Elle dit qu'elle a essayé de remplacer elle même mai…" at bounding box center [295, 360] width 548 height 57
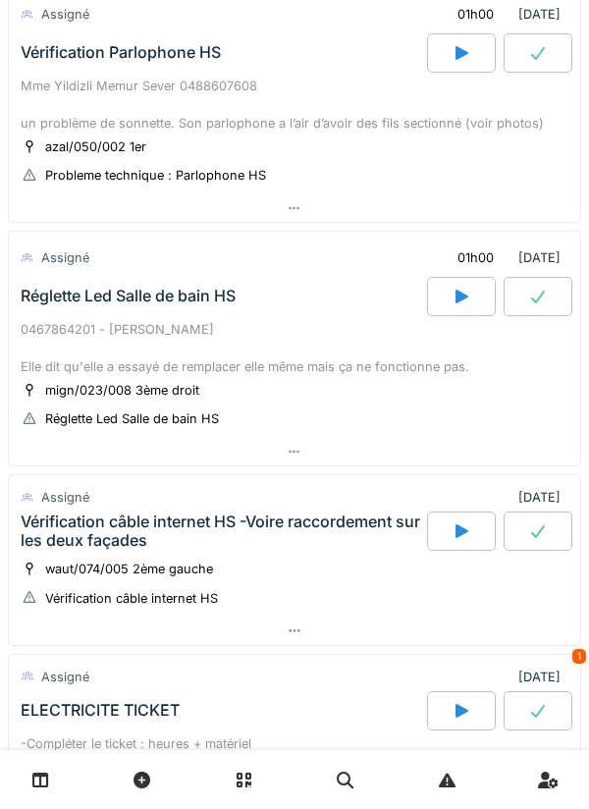
click at [63, 82] on div "Mme Yildizli Memur Sever 0488607608 un problème de sonnette. Son parlophone a l…" at bounding box center [295, 105] width 548 height 57
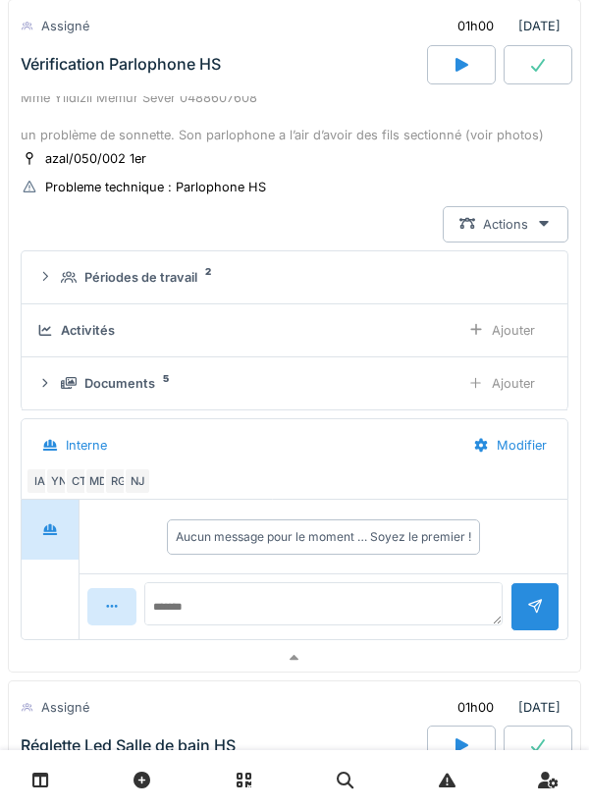
scroll to position [306, 0]
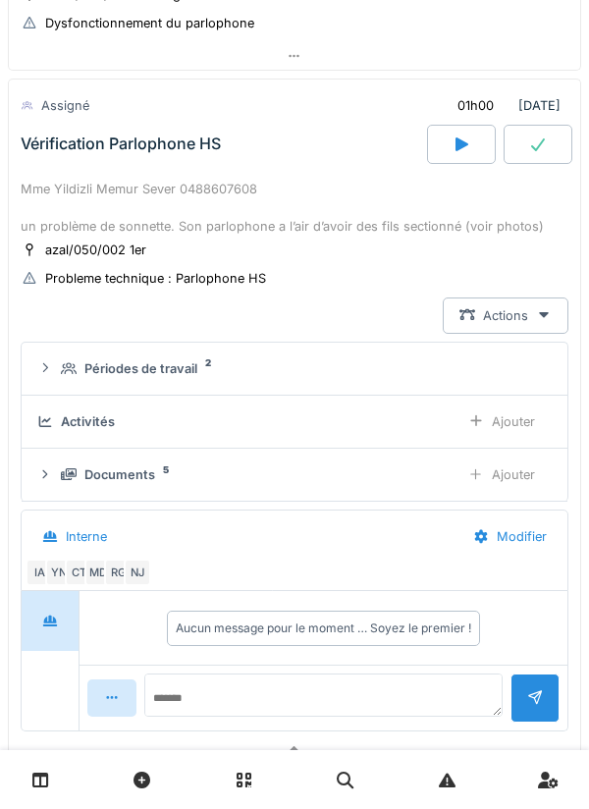
click at [60, 356] on summary "Périodes de travail 2" at bounding box center [294, 369] width 530 height 36
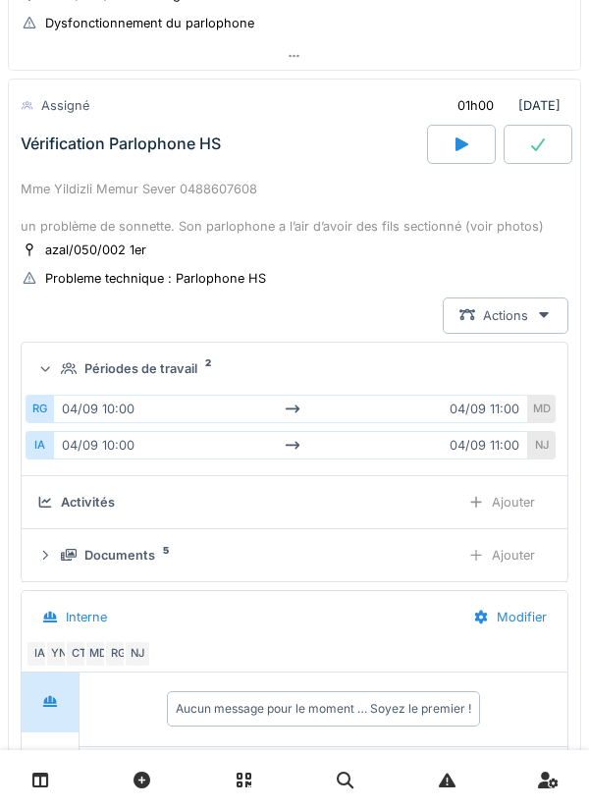
click at [65, 370] on icon at bounding box center [69, 368] width 16 height 12
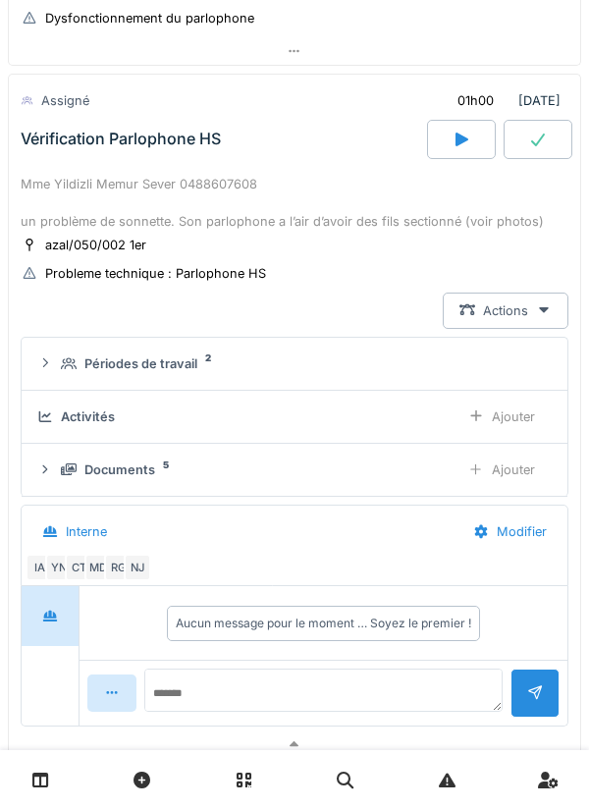
scroll to position [300, 0]
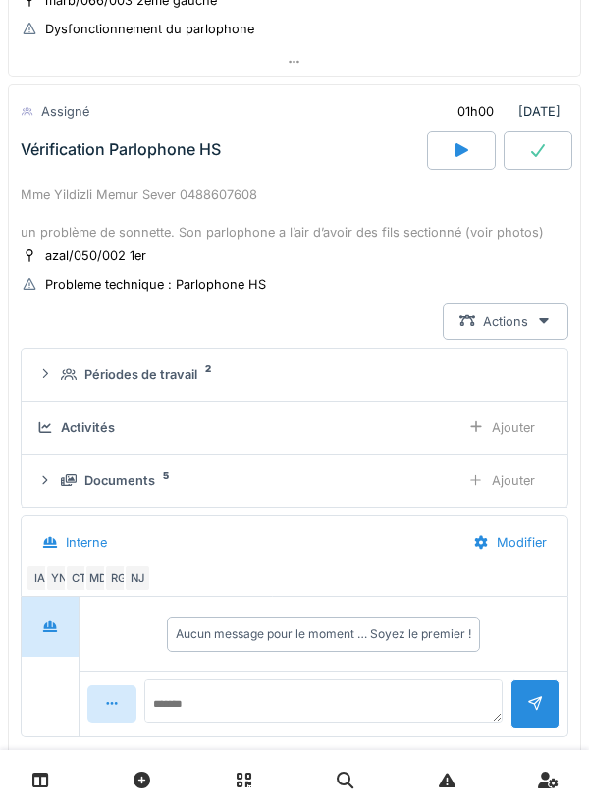
click at [47, 165] on div "Vérification Parlophone HS" at bounding box center [222, 150] width 410 height 39
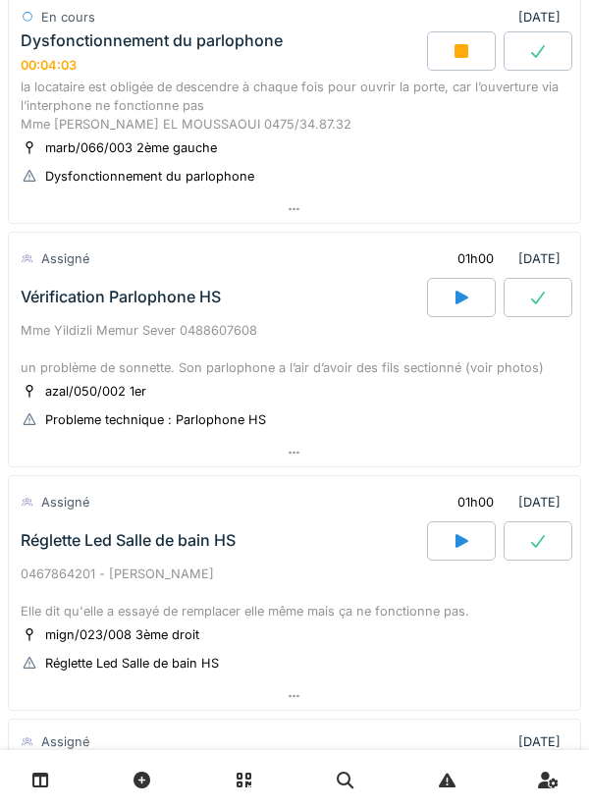
scroll to position [0, 0]
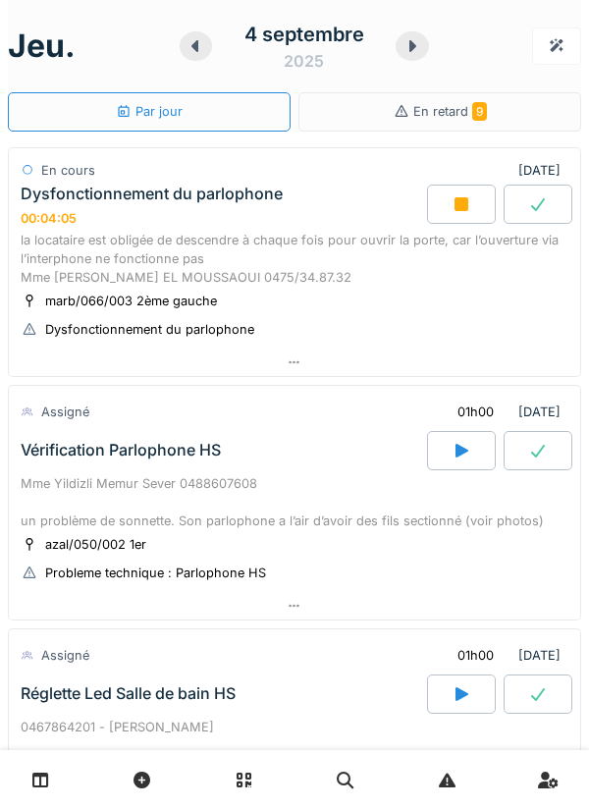
click at [275, 255] on div "la locataire est obligée de descendre à chaque fois pour ouvrir la porte, car l…" at bounding box center [295, 259] width 548 height 57
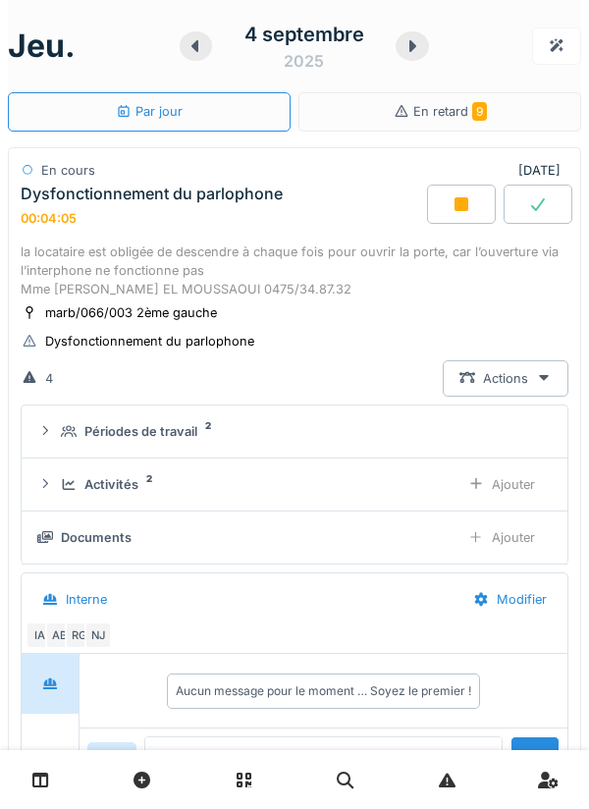
scroll to position [69, 0]
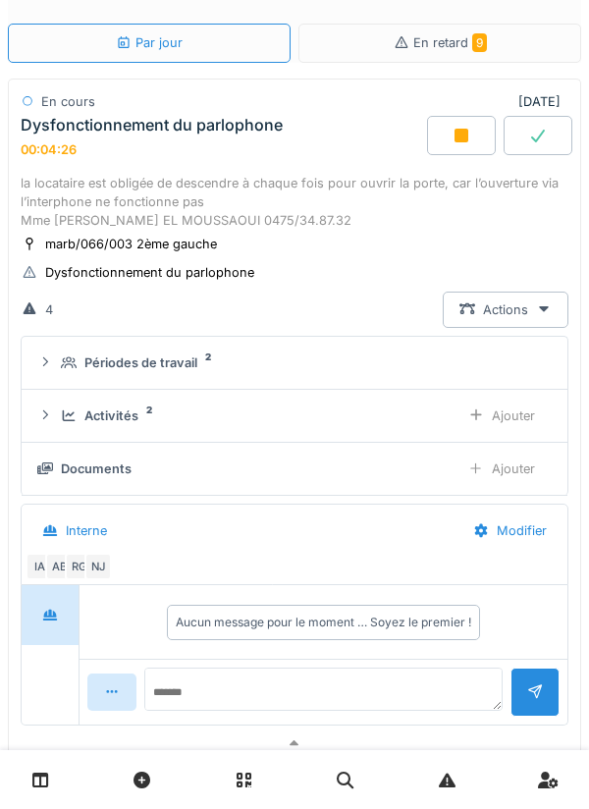
click at [293, 797] on div at bounding box center [294, 779] width 589 height 59
click at [73, 799] on div at bounding box center [294, 779] width 589 height 59
click at [555, 635] on div "Aucun message pour le moment … Soyez le premier !" at bounding box center [323, 622] width 480 height 50
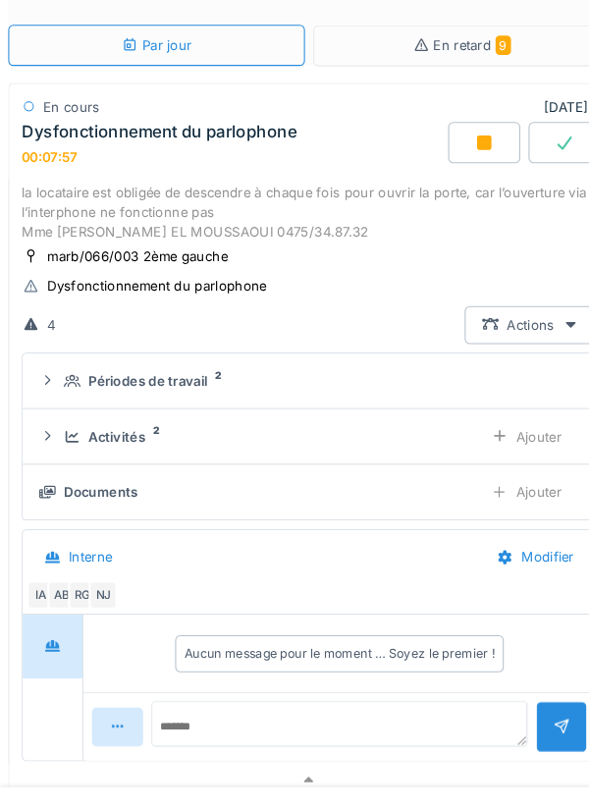
click at [55, 379] on summary "Périodes de travail 2" at bounding box center [294, 363] width 530 height 36
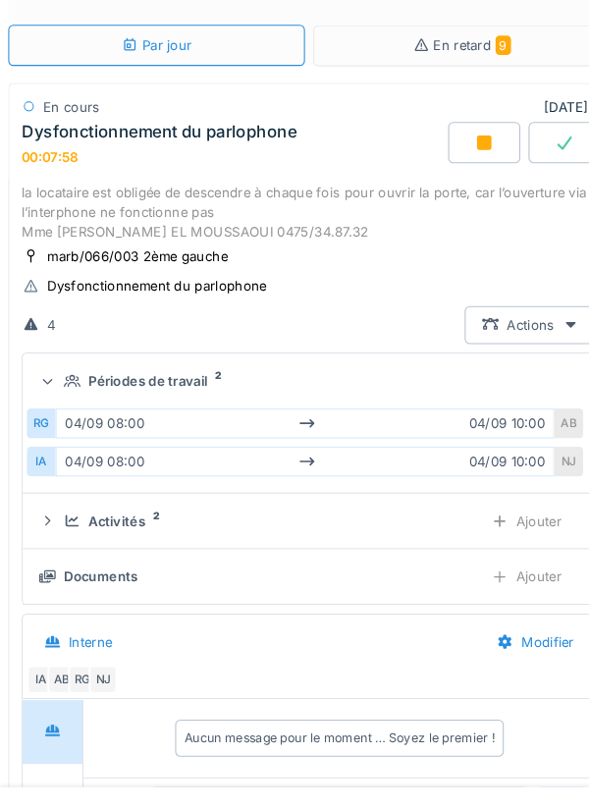
click at [64, 367] on icon at bounding box center [69, 362] width 16 height 13
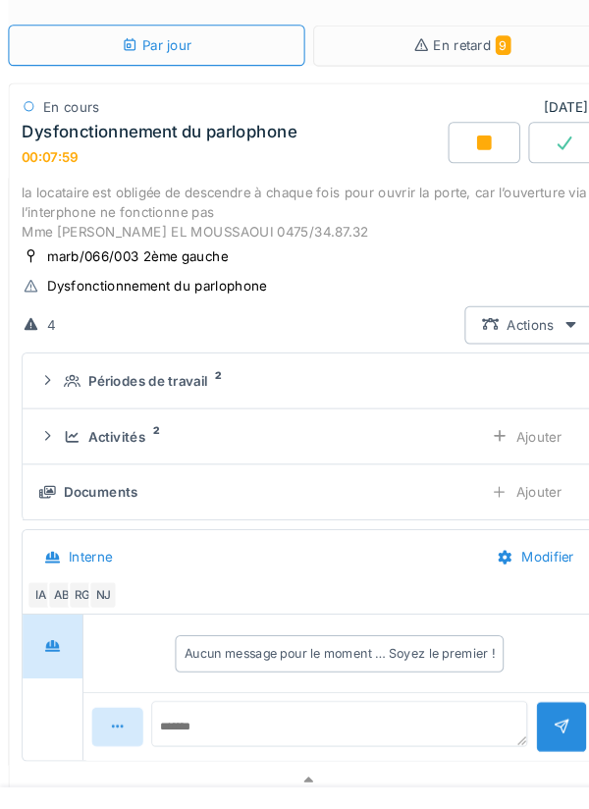
click at [59, 420] on div "Activités 2 Ajouter" at bounding box center [294, 416] width 515 height 36
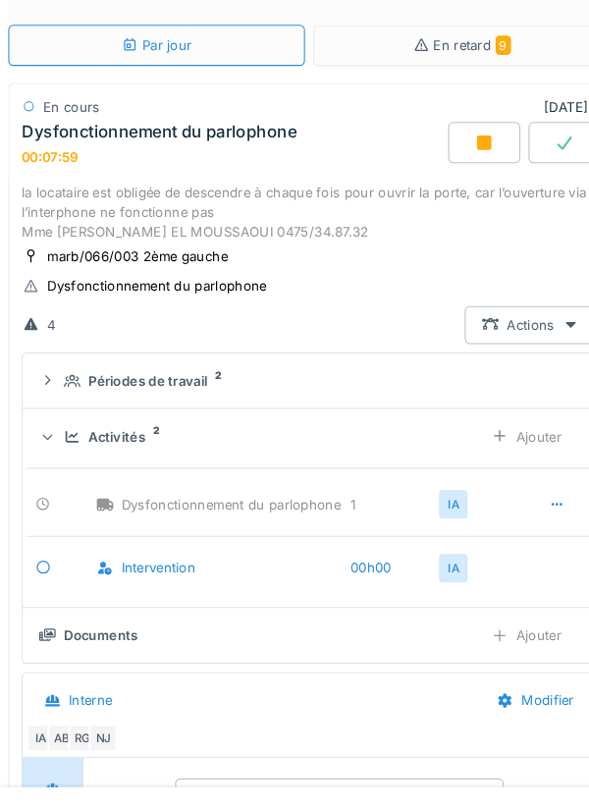
click at [56, 409] on div "Activités 2 Ajouter" at bounding box center [294, 416] width 515 height 36
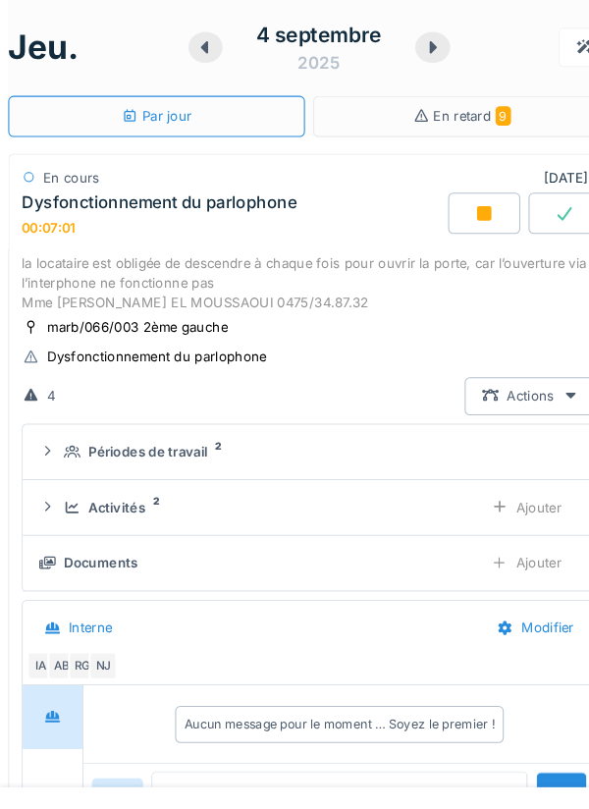
scroll to position [0, 0]
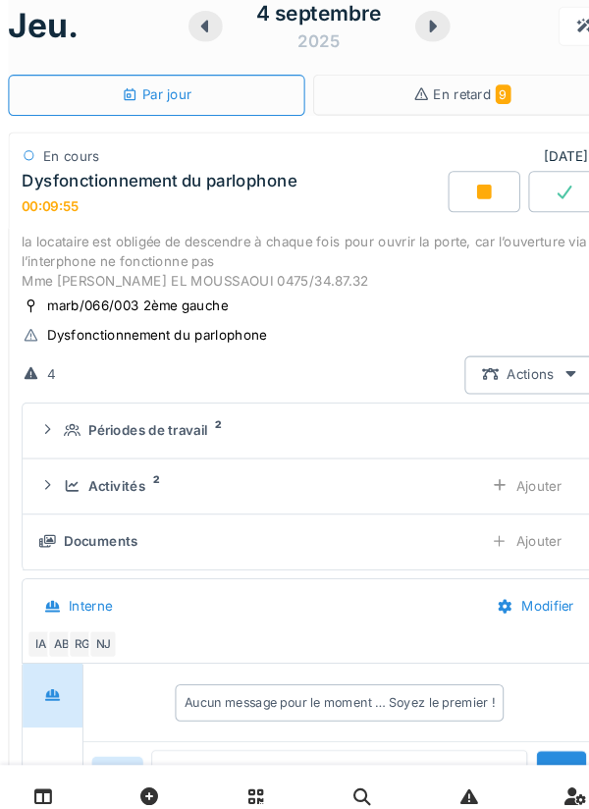
click at [438, 555] on div "Documents Ajouter" at bounding box center [294, 537] width 515 height 36
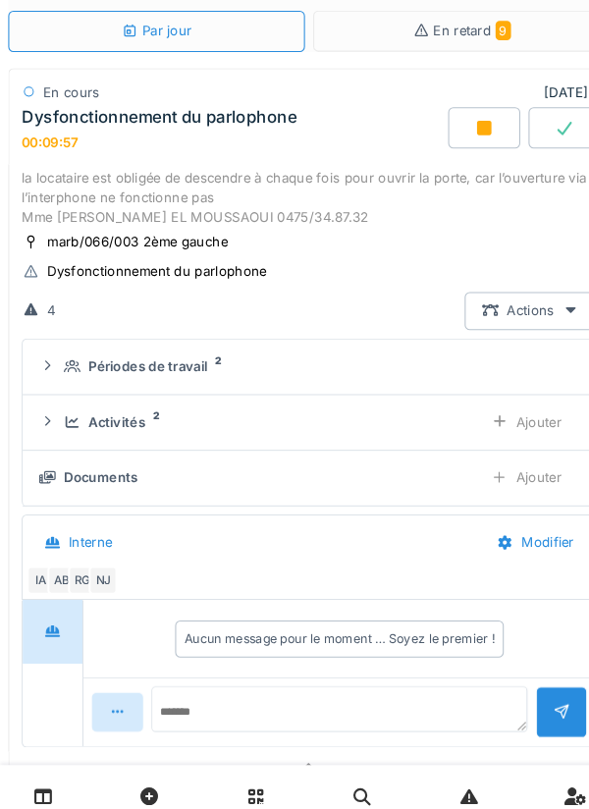
scroll to position [74, 0]
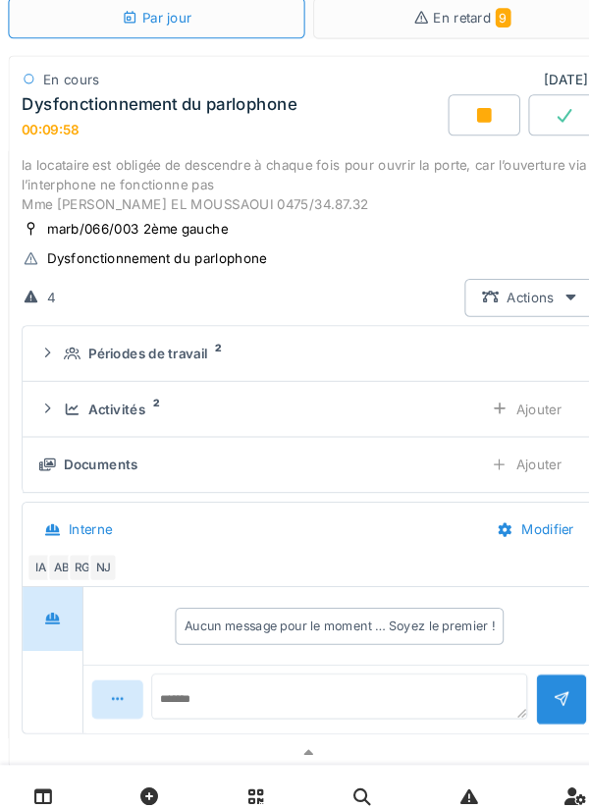
click at [62, 416] on icon at bounding box center [69, 411] width 16 height 13
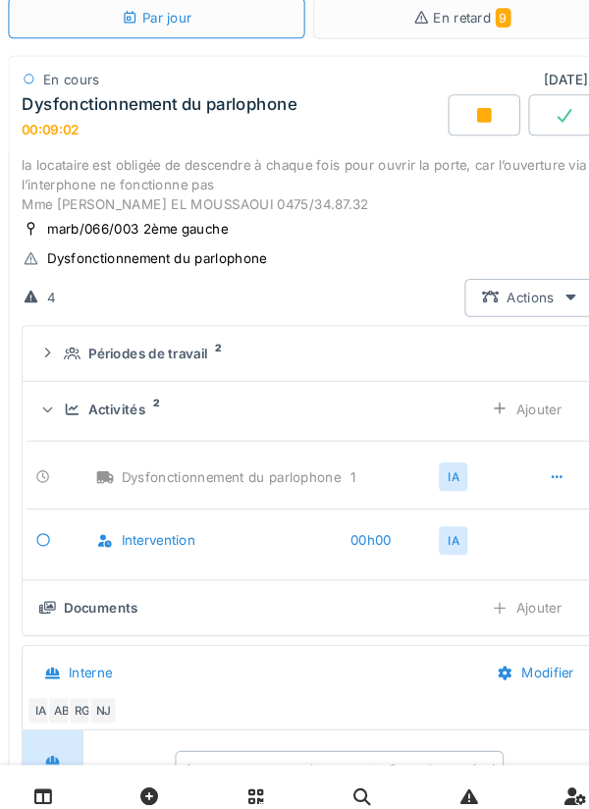
click at [54, 418] on div at bounding box center [44, 411] width 19 height 16
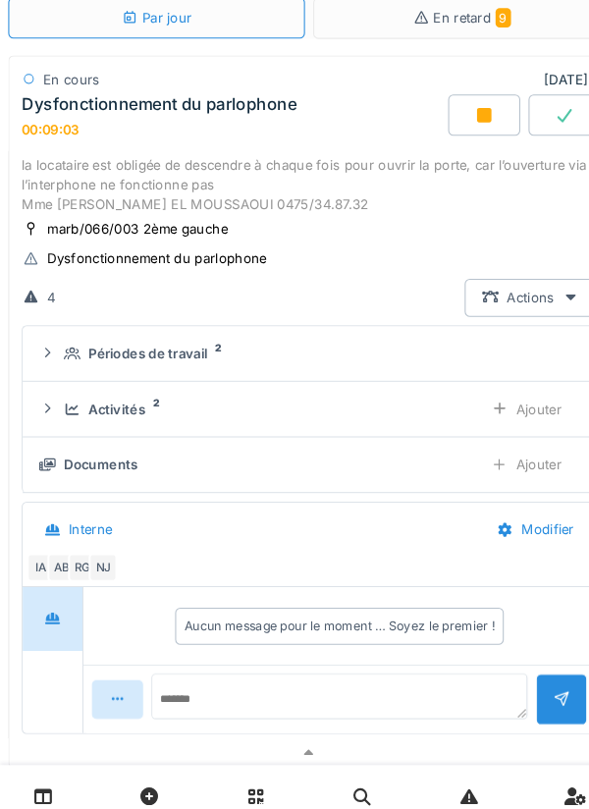
click at [514, 471] on div "Ajouter" at bounding box center [502, 464] width 100 height 36
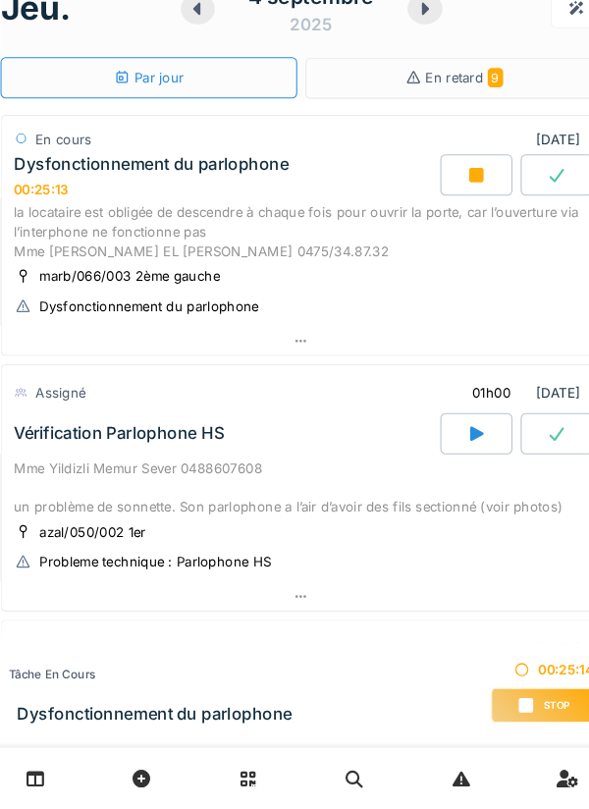
click at [304, 249] on div "la locataire est obligée de descendre à chaque fois pour ouvrir la porte, car l…" at bounding box center [295, 259] width 548 height 57
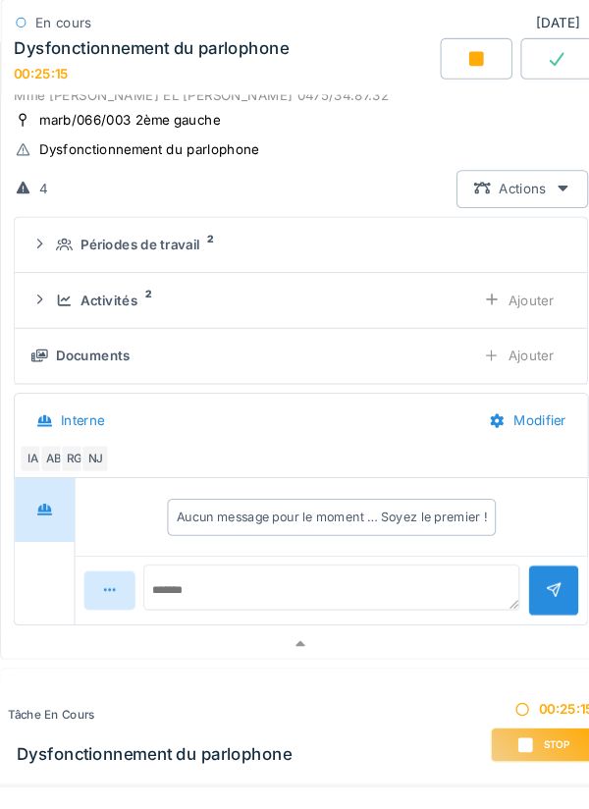
scroll to position [232, 0]
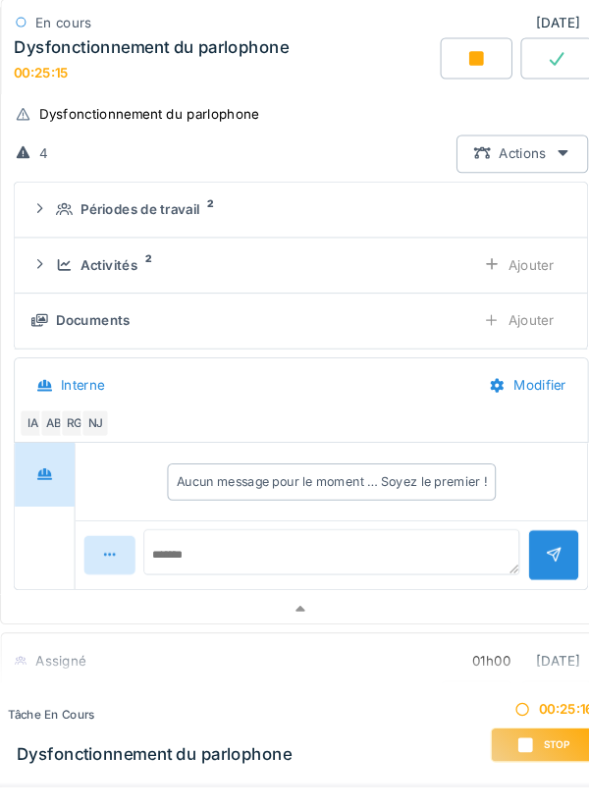
click at [63, 246] on icon at bounding box center [69, 252] width 16 height 13
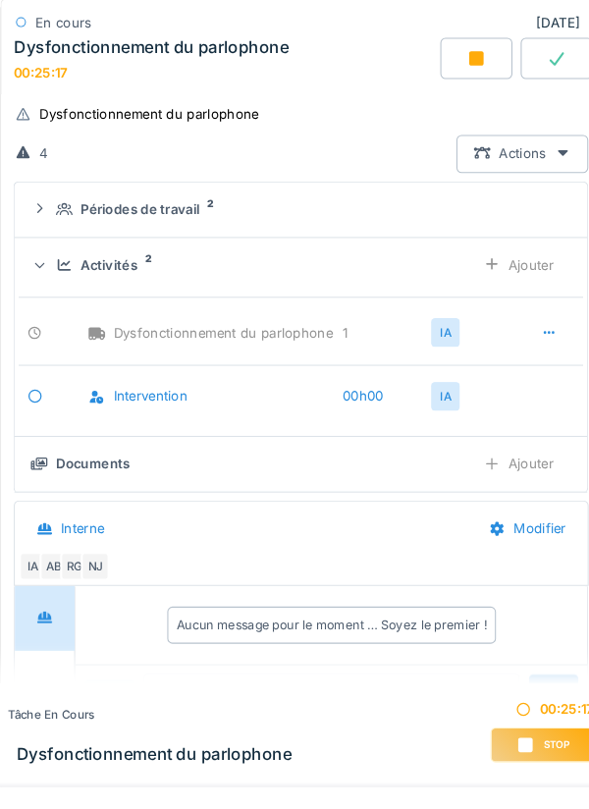
click at [515, 247] on div "Ajouter" at bounding box center [502, 253] width 100 height 36
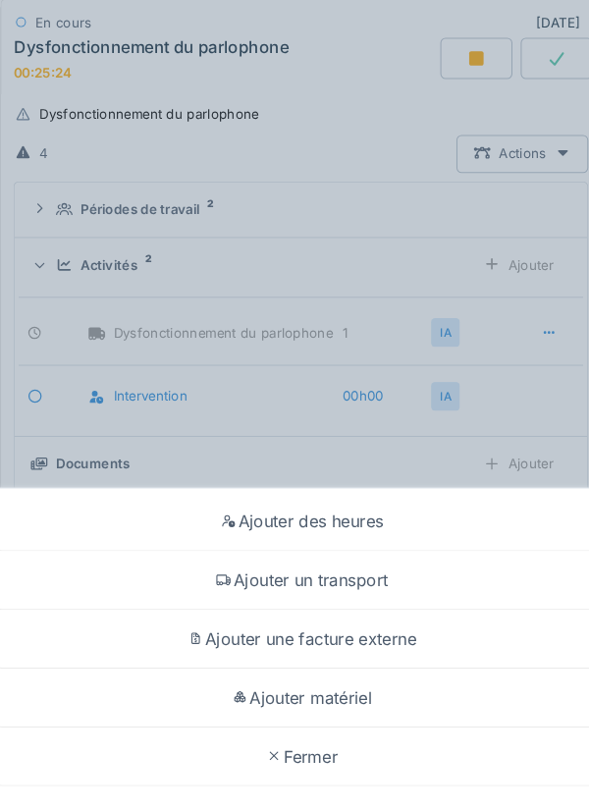
click at [422, 671] on div "Ajouter matériel" at bounding box center [294, 665] width 579 height 56
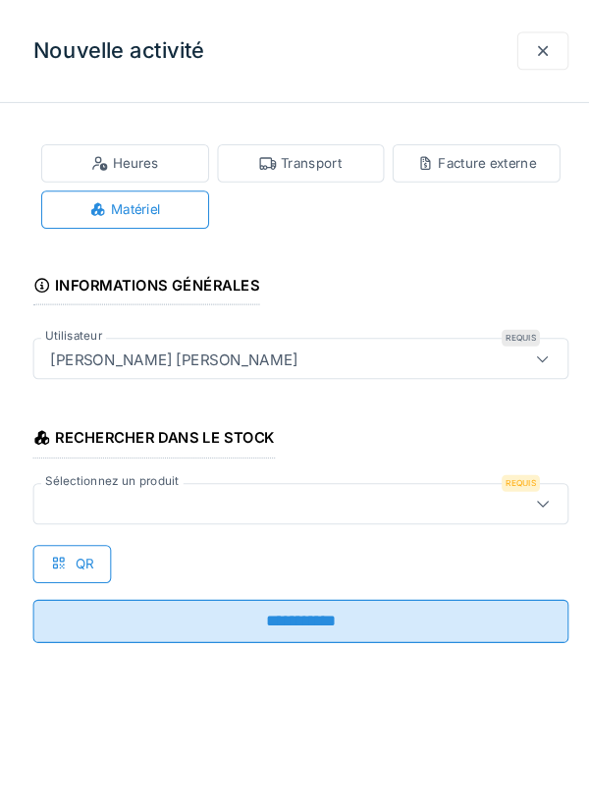
click at [314, 482] on div at bounding box center [262, 480] width 428 height 22
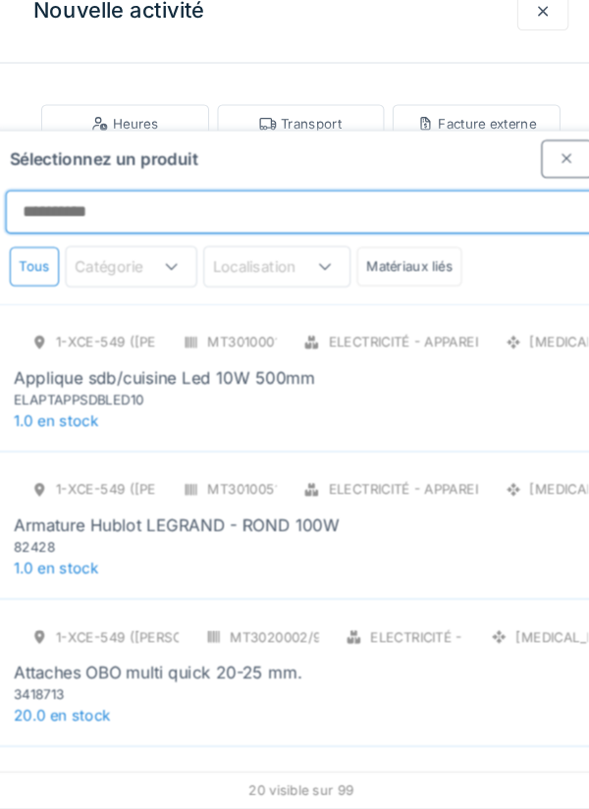
click at [332, 219] on input "Sélectionnez un produit" at bounding box center [295, 239] width 564 height 41
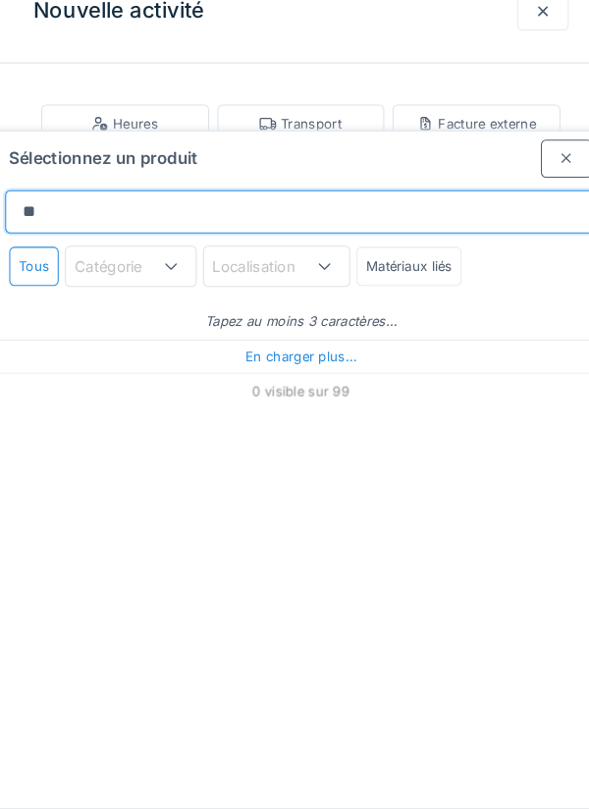
type input "***"
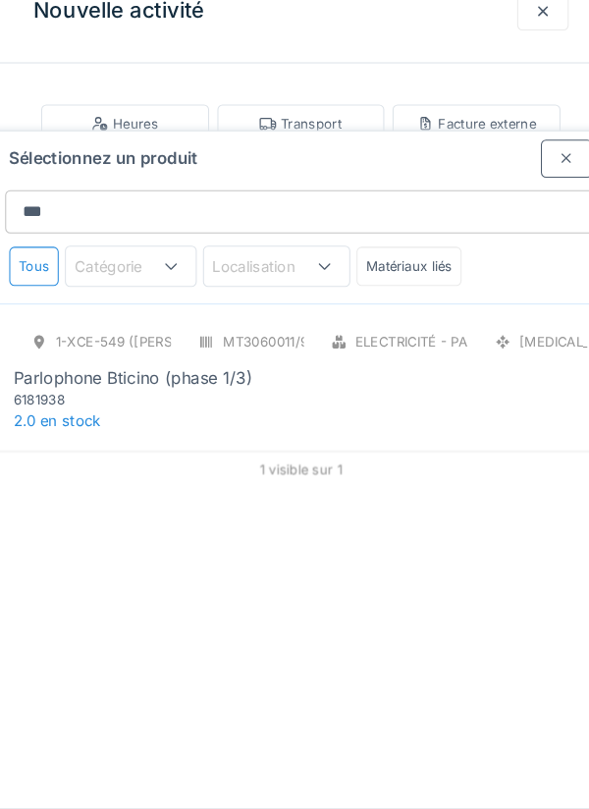
click at [433, 346] on div "1-XCE-549 (ROBERT) MT3060011/999/009 Electricité - Parlophonie PCE Parlophone B…" at bounding box center [295, 387] width 548 height 82
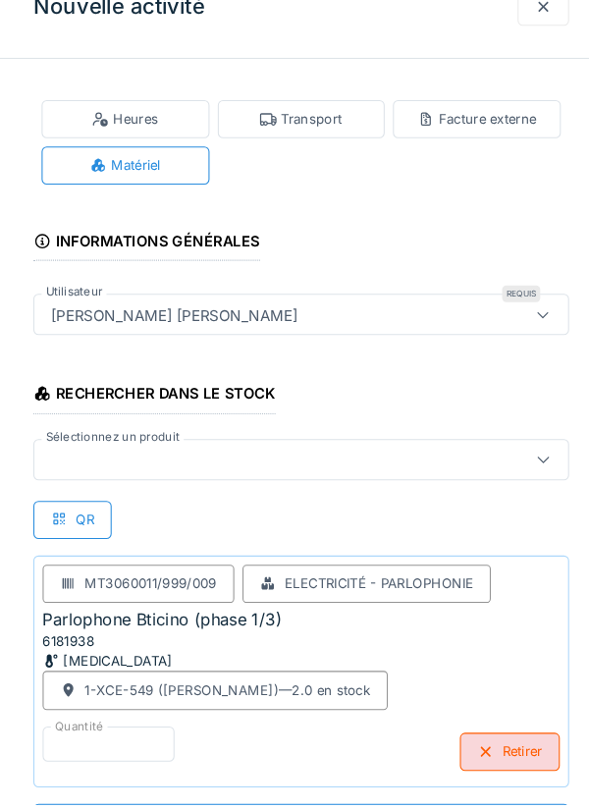
scroll to position [1, 0]
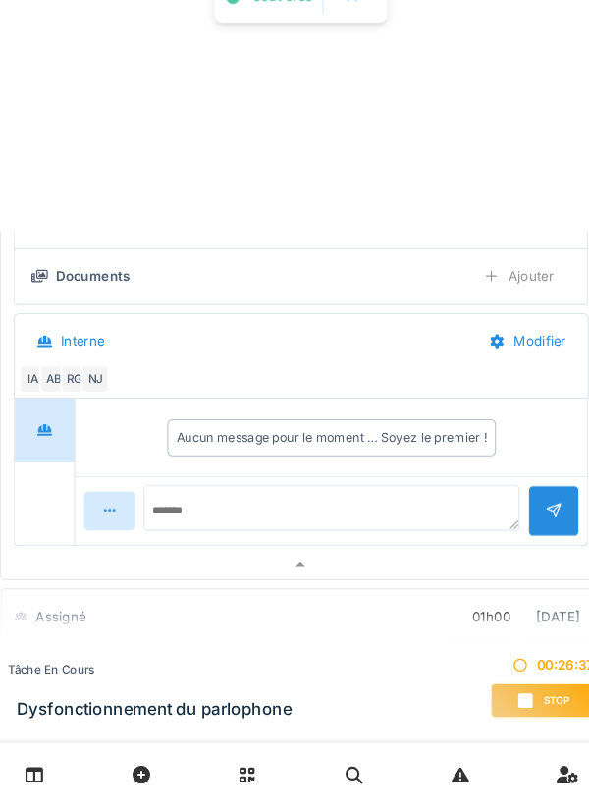
scroll to position [0, 0]
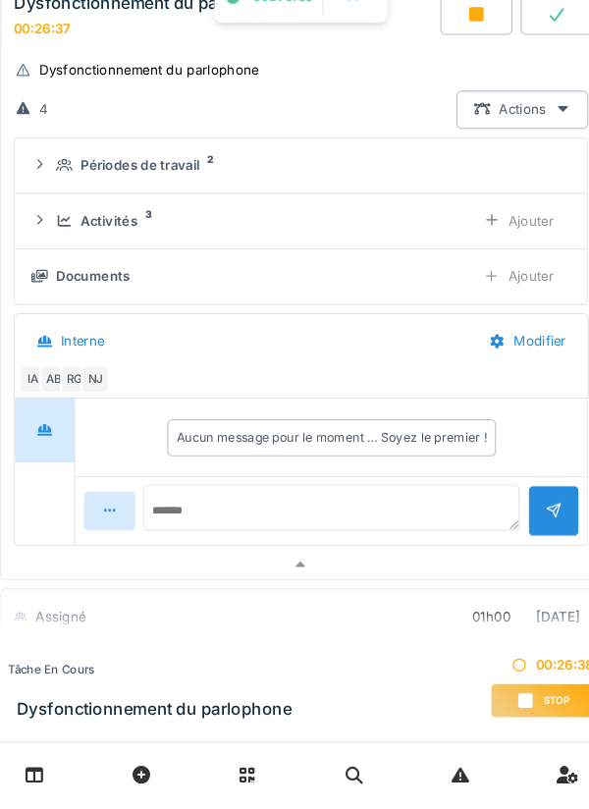
click at [52, 229] on details "Activités 3 Ajouter" at bounding box center [295, 253] width 546 height 53
click at [62, 253] on icon at bounding box center [69, 252] width 16 height 13
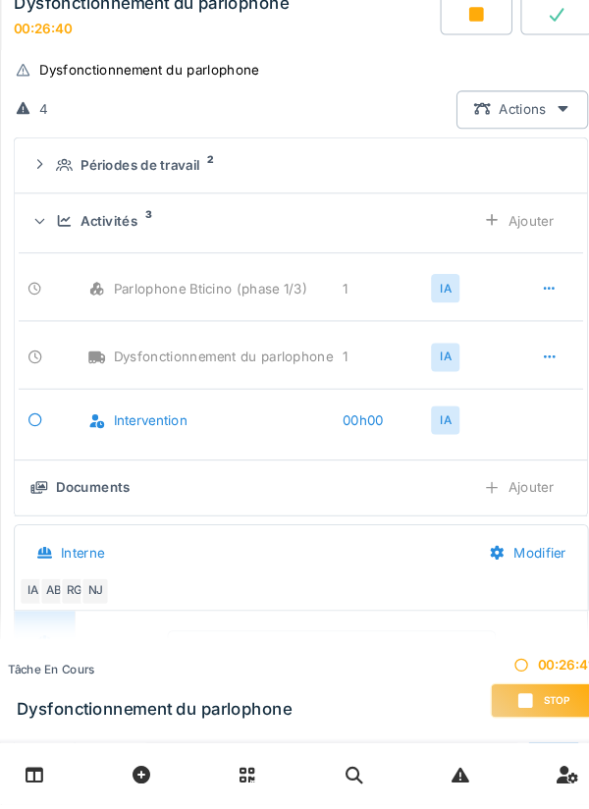
click at [66, 266] on div "Activités 3 Ajouter" at bounding box center [294, 253] width 515 height 36
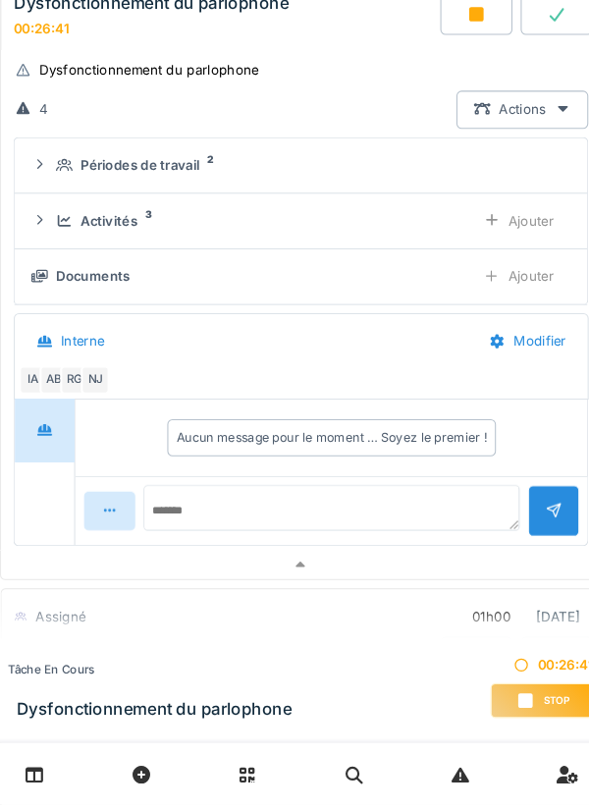
click at [54, 184] on summary "Périodes de travail 2" at bounding box center [294, 200] width 530 height 36
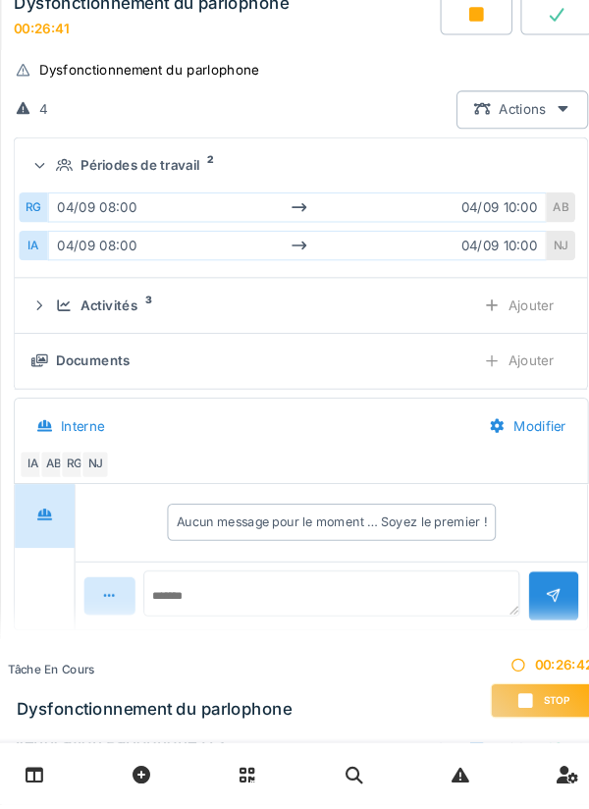
click at [55, 186] on summary "Périodes de travail 2" at bounding box center [294, 200] width 530 height 36
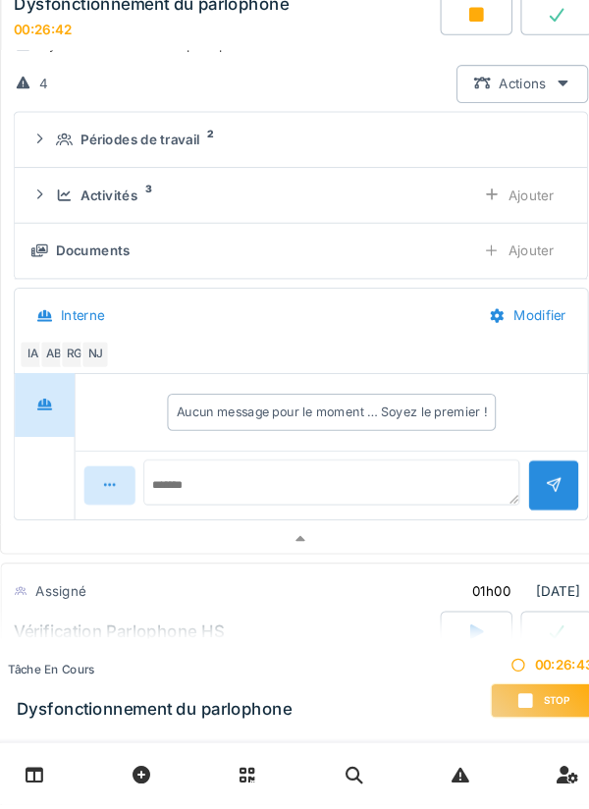
scroll to position [258, 0]
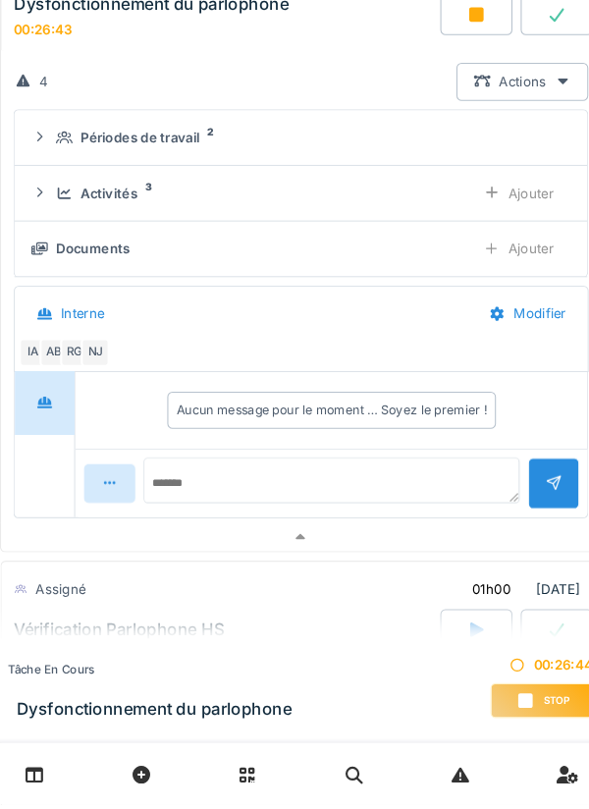
click at [515, 272] on div "Ajouter" at bounding box center [502, 279] width 100 height 36
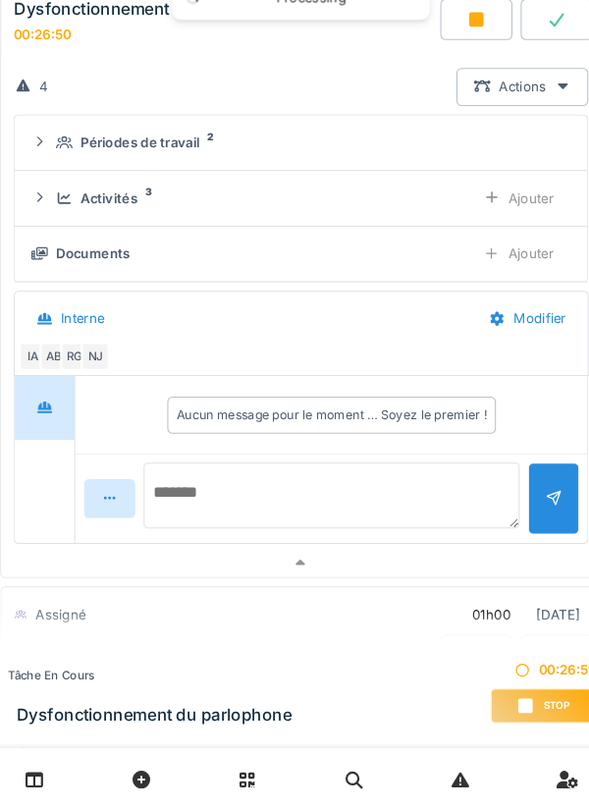
click at [416, 480] on textarea at bounding box center [323, 509] width 358 height 63
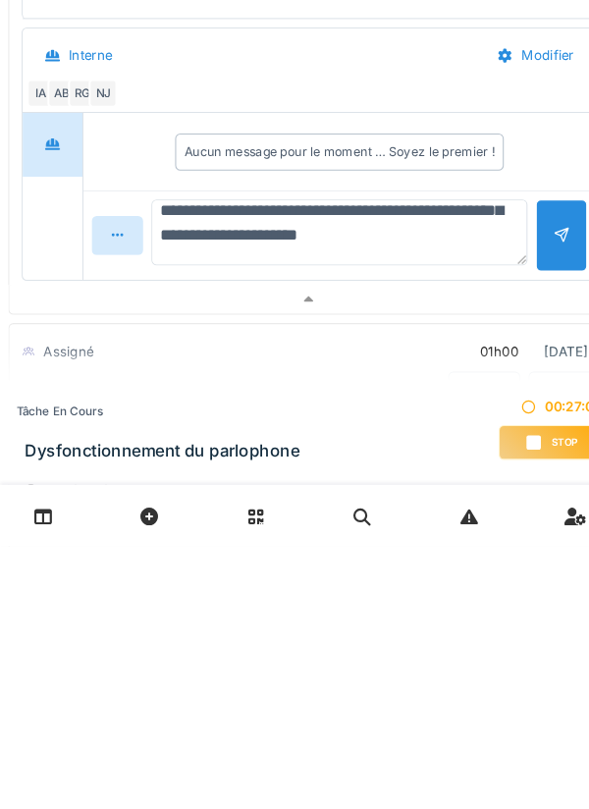
scroll to position [41, 0]
type textarea "**********"
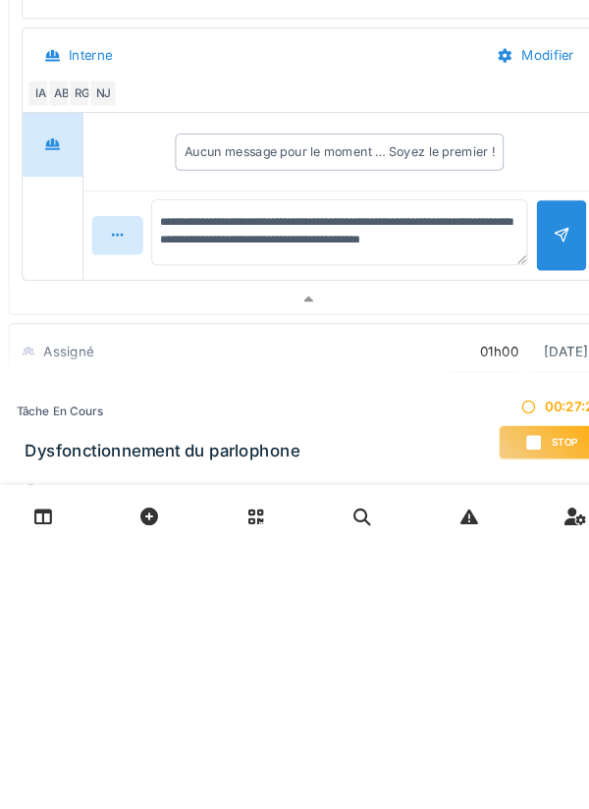
click at [548, 503] on div at bounding box center [535, 512] width 49 height 68
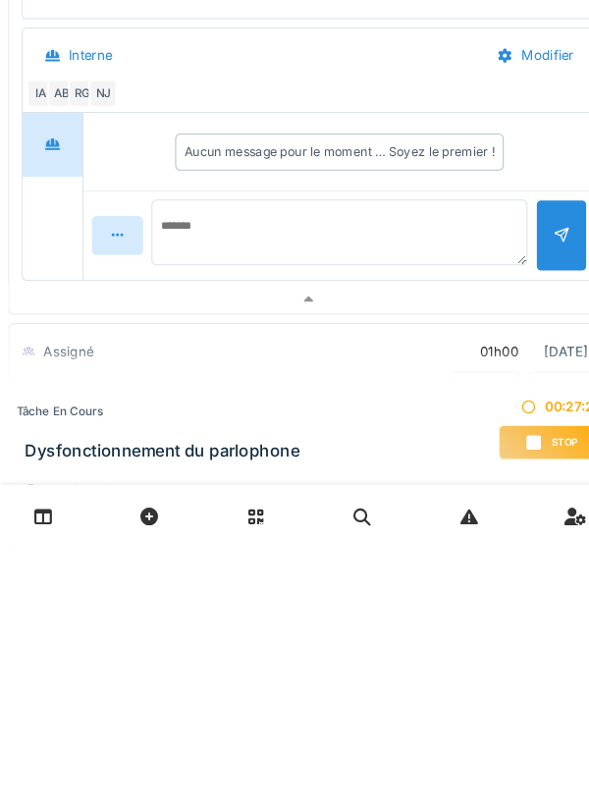
scroll to position [0, 0]
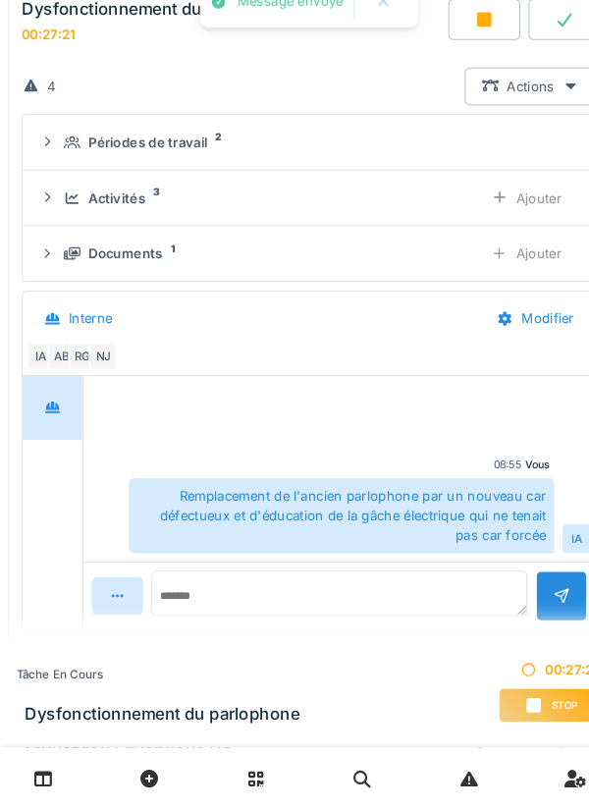
click at [64, 284] on icon at bounding box center [69, 279] width 16 height 12
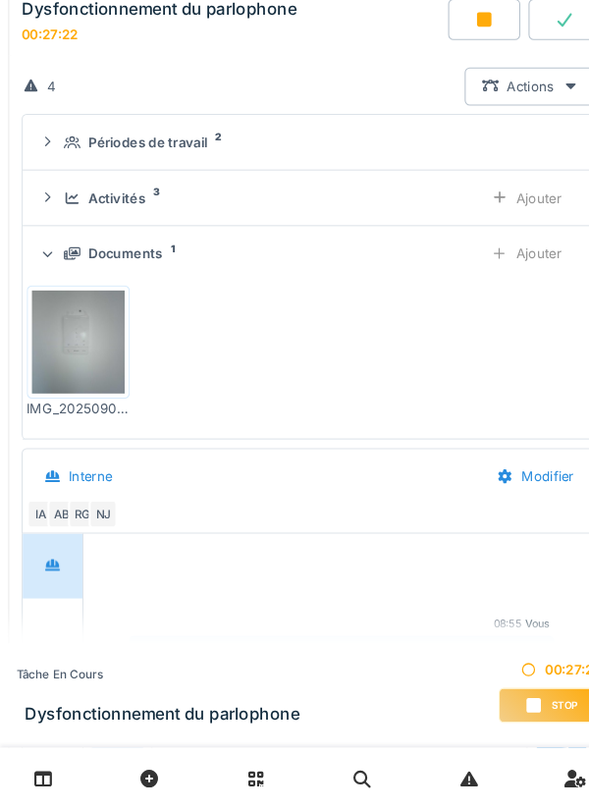
click at [59, 281] on div "Documents 1 Ajouter" at bounding box center [294, 279] width 515 height 36
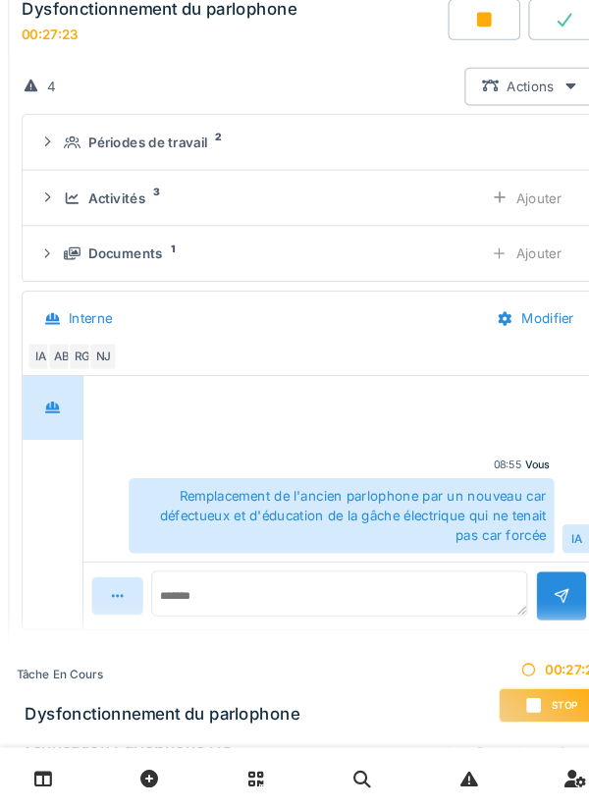
click at [71, 218] on div "Activités 3" at bounding box center [252, 226] width 383 height 19
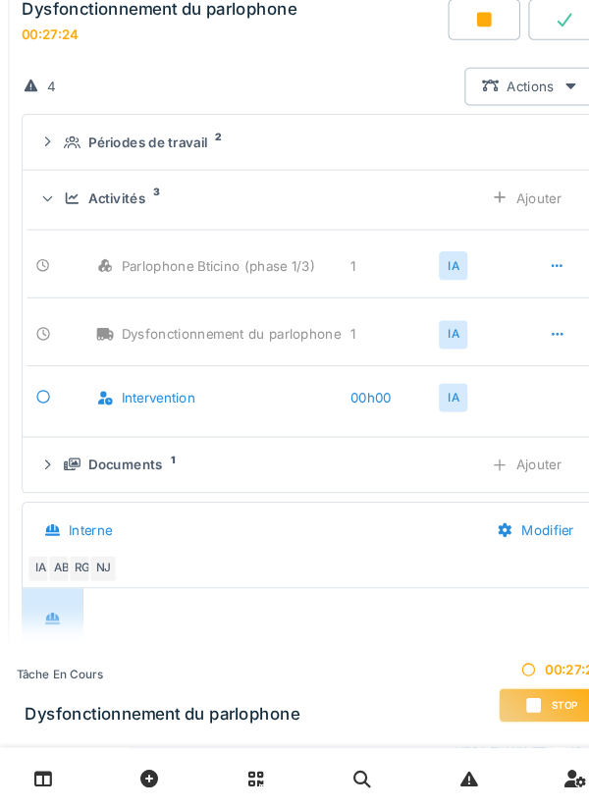
click at [62, 227] on icon at bounding box center [69, 226] width 16 height 13
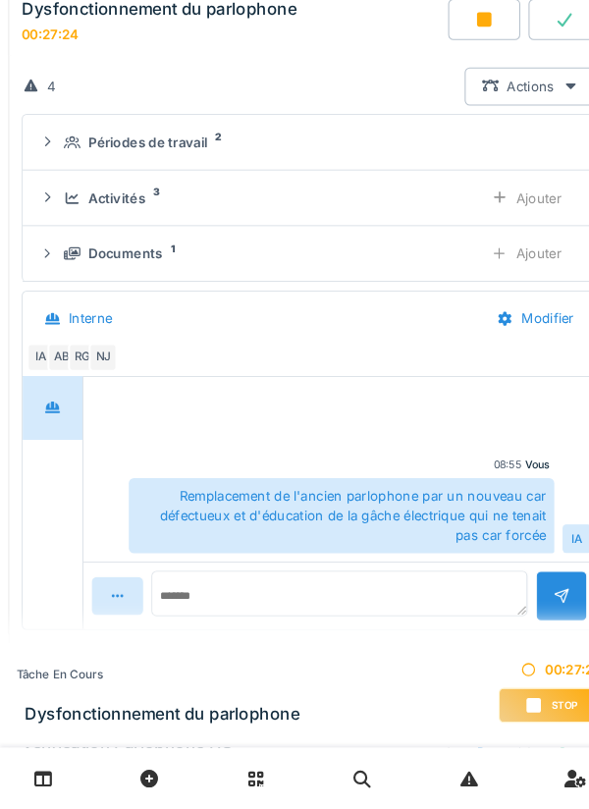
click at [67, 162] on summary "Périodes de travail 2" at bounding box center [294, 173] width 530 height 36
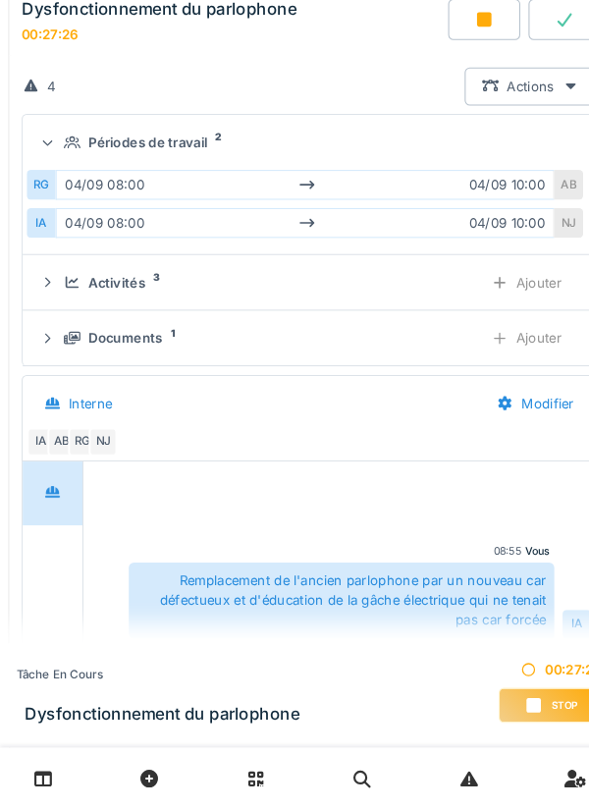
click at [58, 174] on div "Périodes de travail 2" at bounding box center [294, 173] width 515 height 19
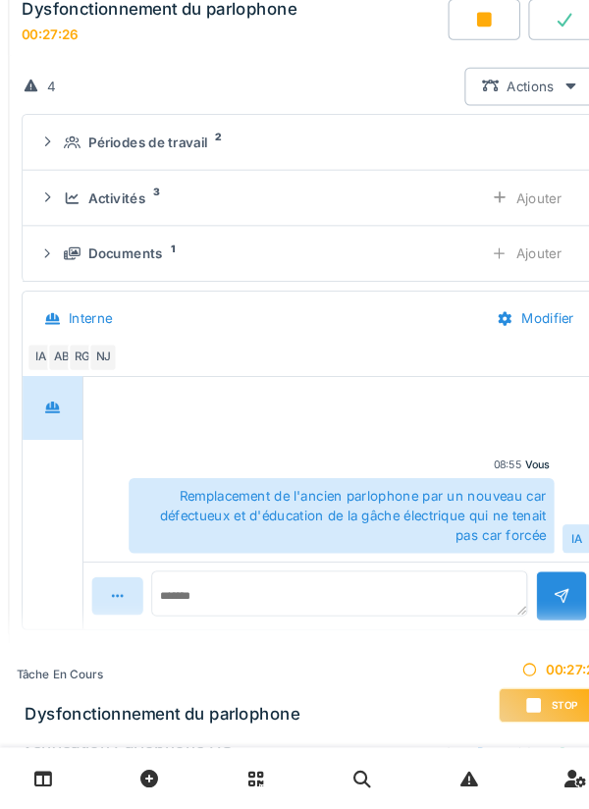
click at [53, 179] on div "Périodes de travail 2" at bounding box center [294, 173] width 515 height 19
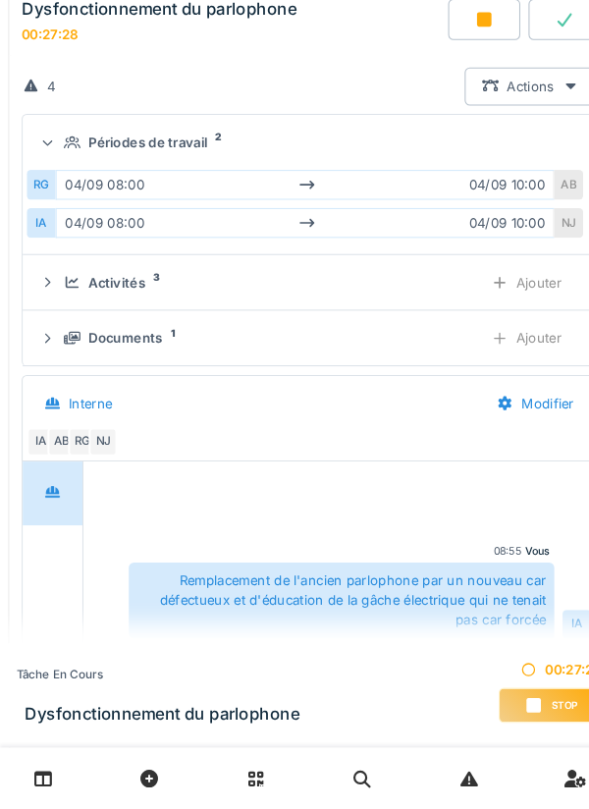
click at [51, 182] on div "Périodes de travail 2" at bounding box center [294, 173] width 515 height 19
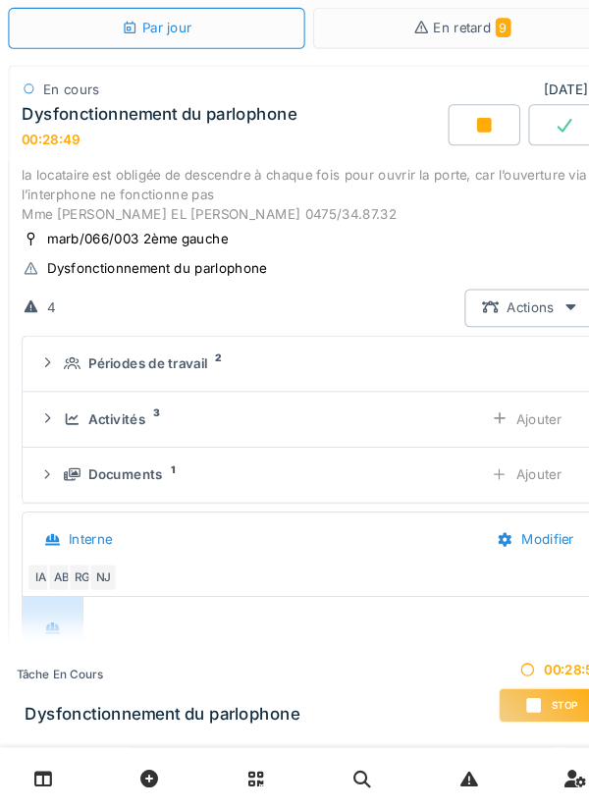
scroll to position [49, 0]
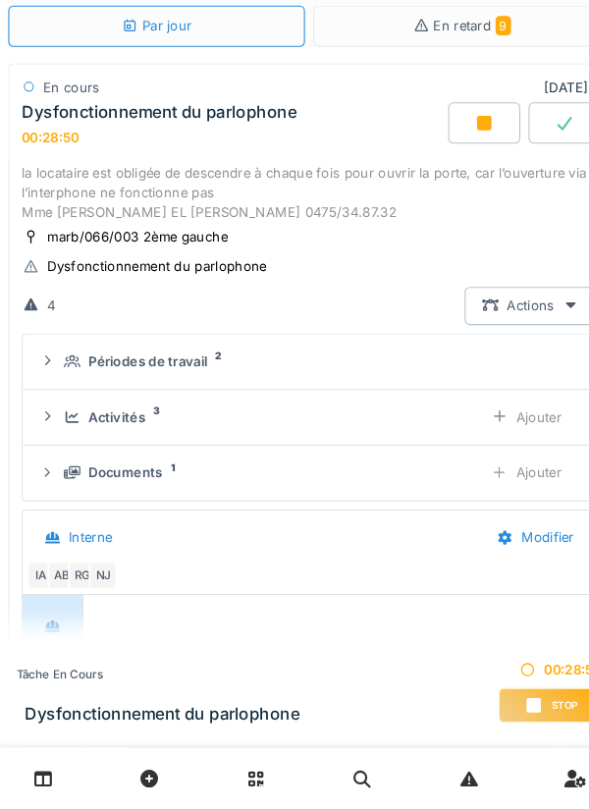
click at [46, 148] on div "Dysfonctionnement du parlophone" at bounding box center [152, 145] width 262 height 19
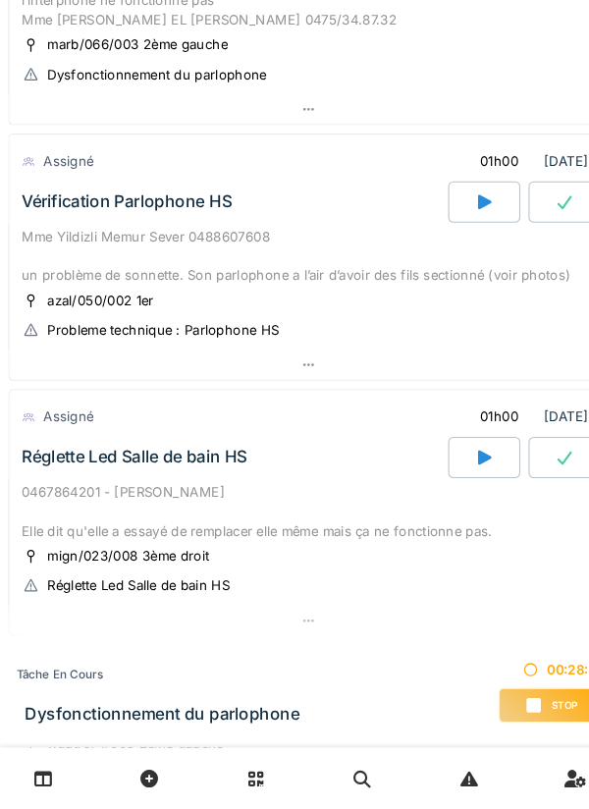
scroll to position [222, 0]
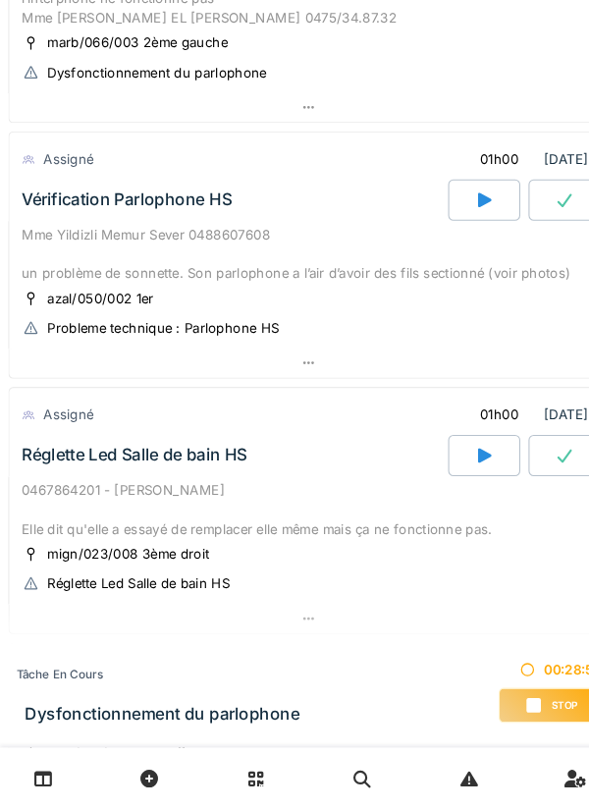
click at [63, 259] on div "Mme Yildizli Memur Sever 0488607608 un problème de sonnette. Son parlophone a l…" at bounding box center [295, 280] width 548 height 57
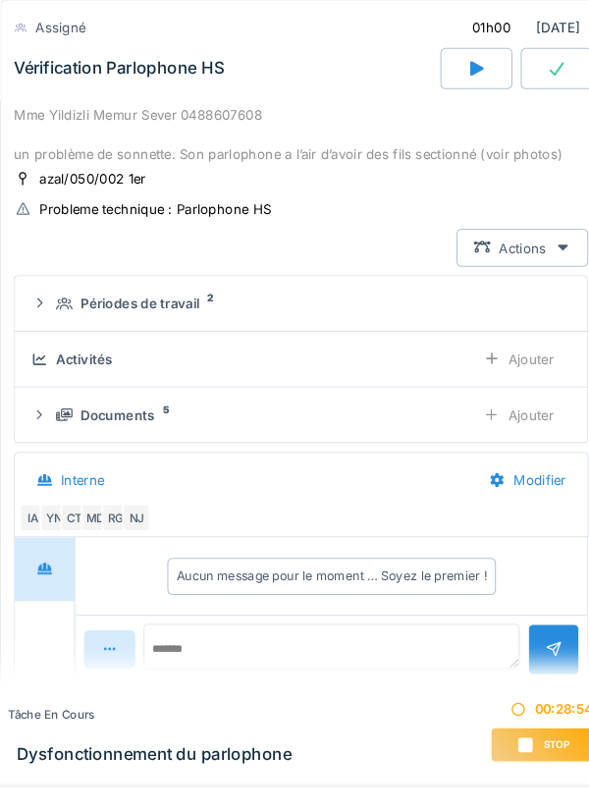
scroll to position [461, 0]
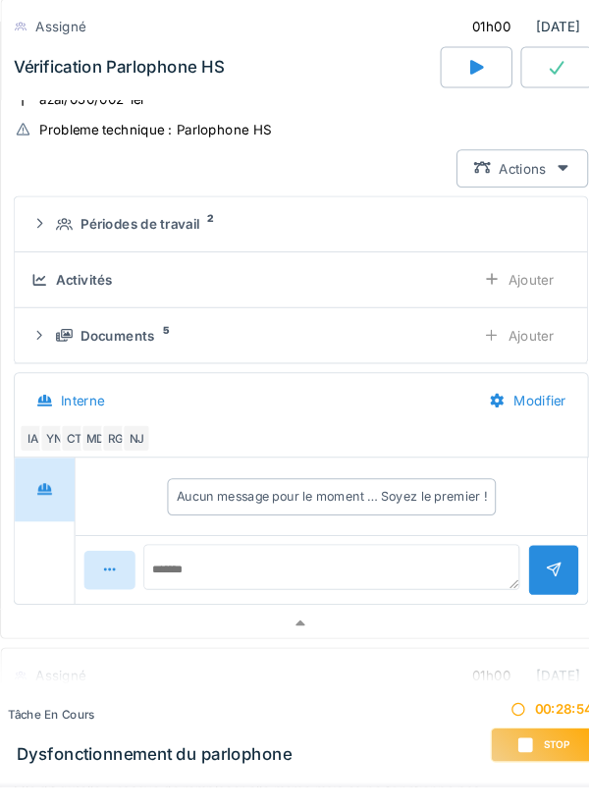
click at [72, 222] on div "Périodes de travail 2" at bounding box center [302, 213] width 483 height 19
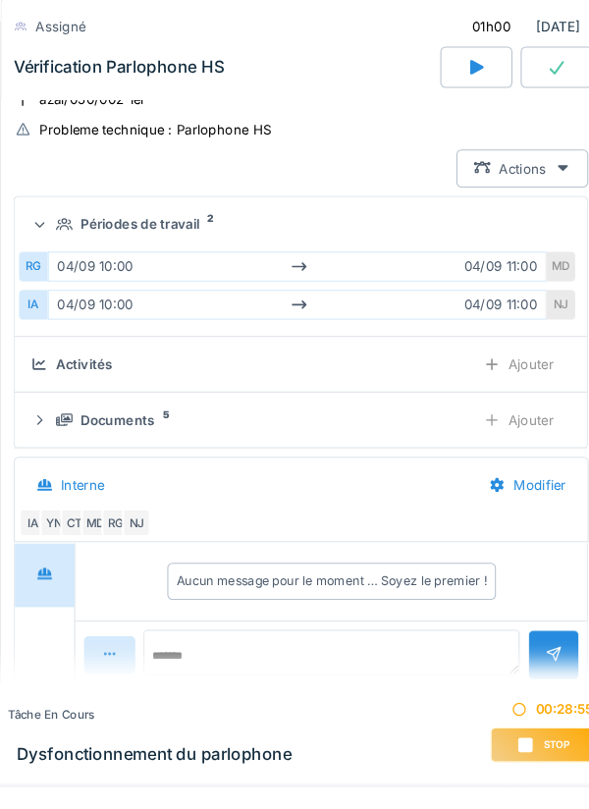
click at [62, 223] on summary "Périodes de travail 2" at bounding box center [294, 213] width 530 height 36
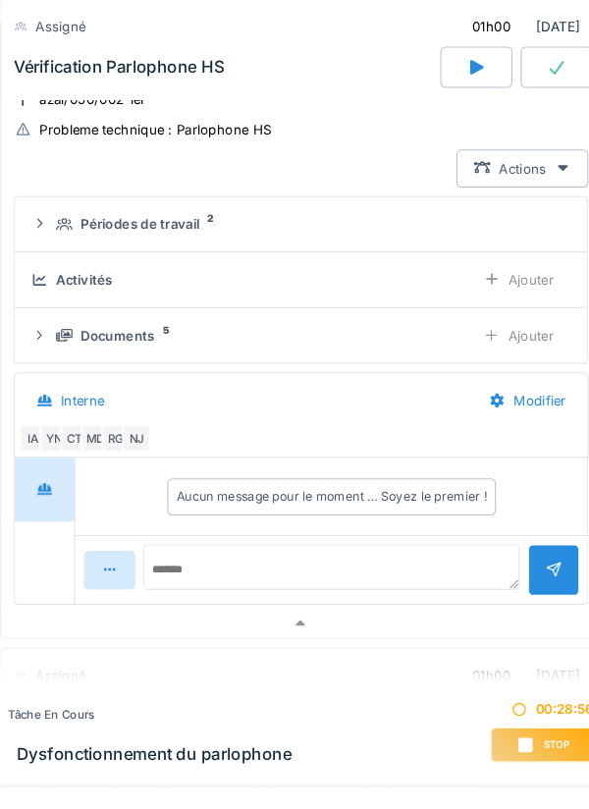
click at [59, 305] on div "Documents 5 Ajouter" at bounding box center [294, 319] width 515 height 36
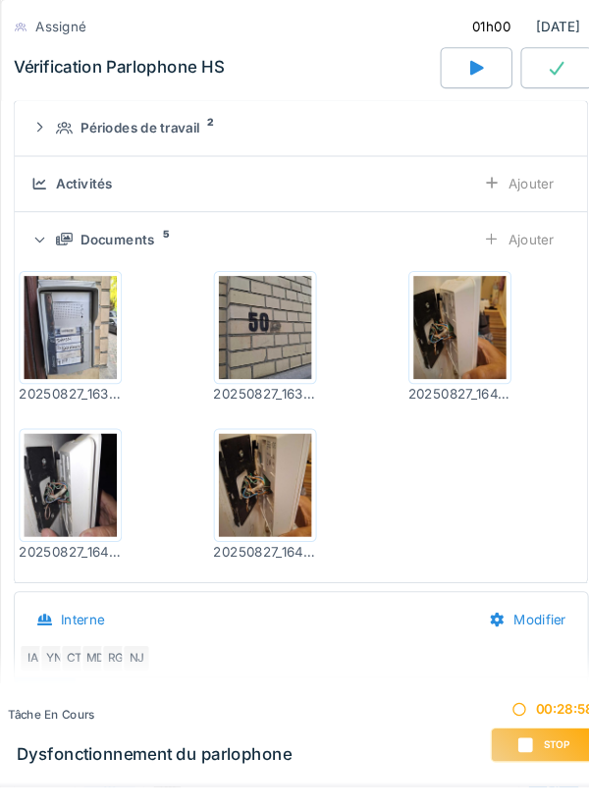
scroll to position [555, 0]
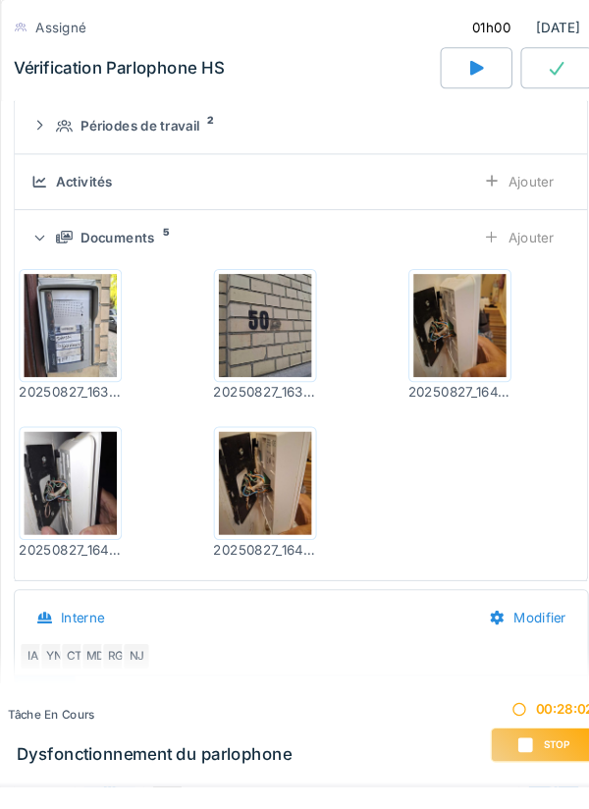
click at [457, 328] on img at bounding box center [446, 310] width 88 height 98
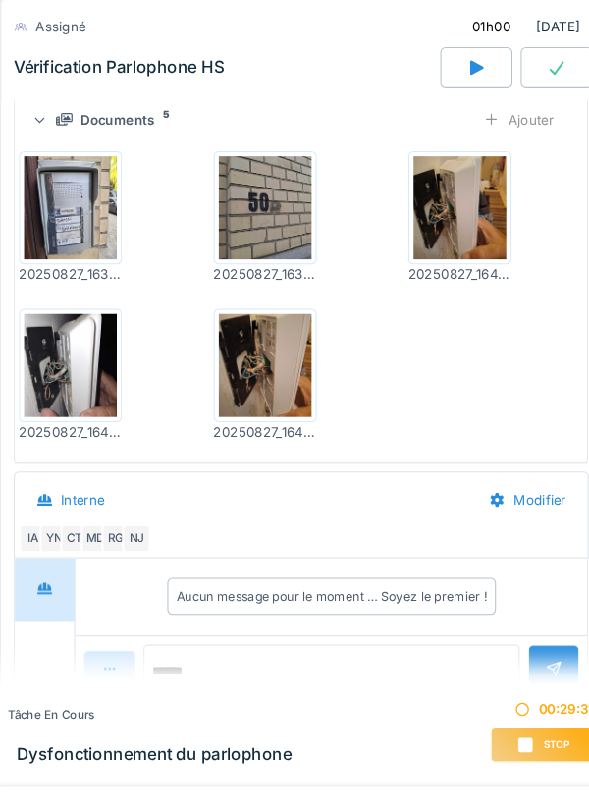
scroll to position [640, 0]
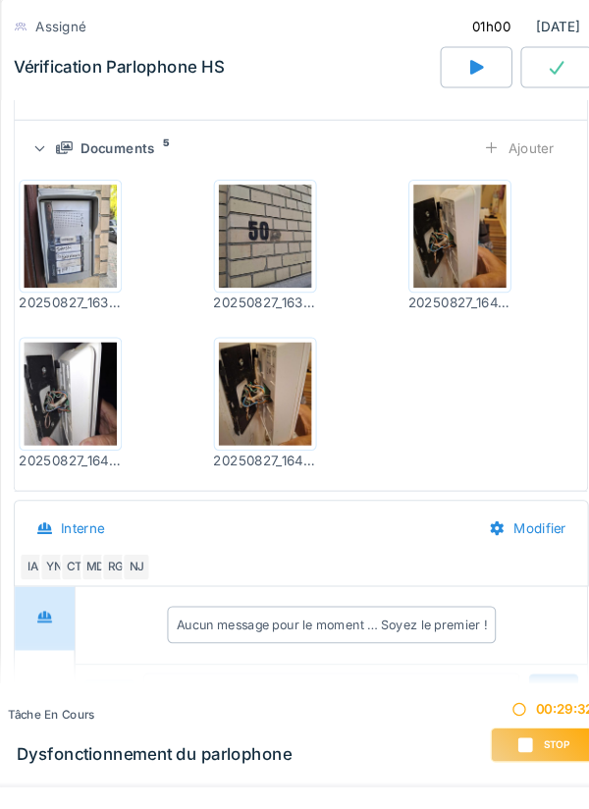
click at [63, 350] on img at bounding box center [74, 375] width 88 height 98
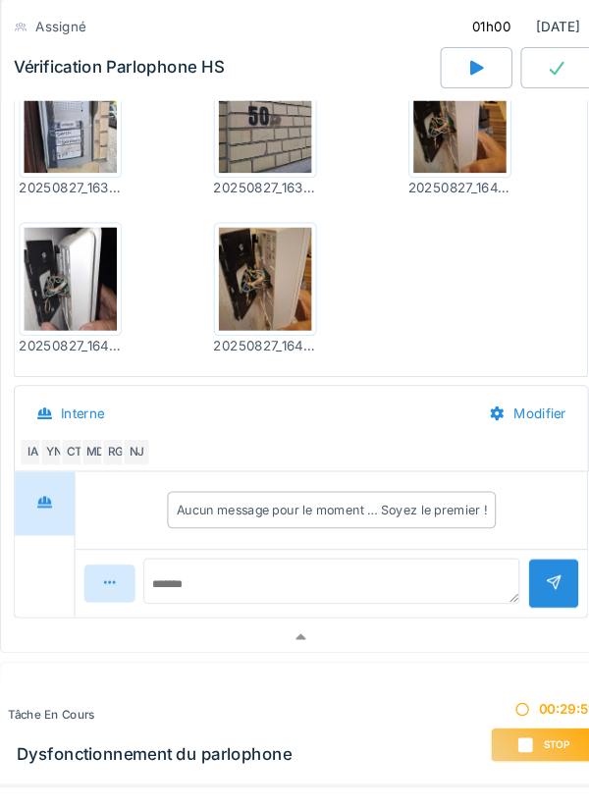
scroll to position [752, 0]
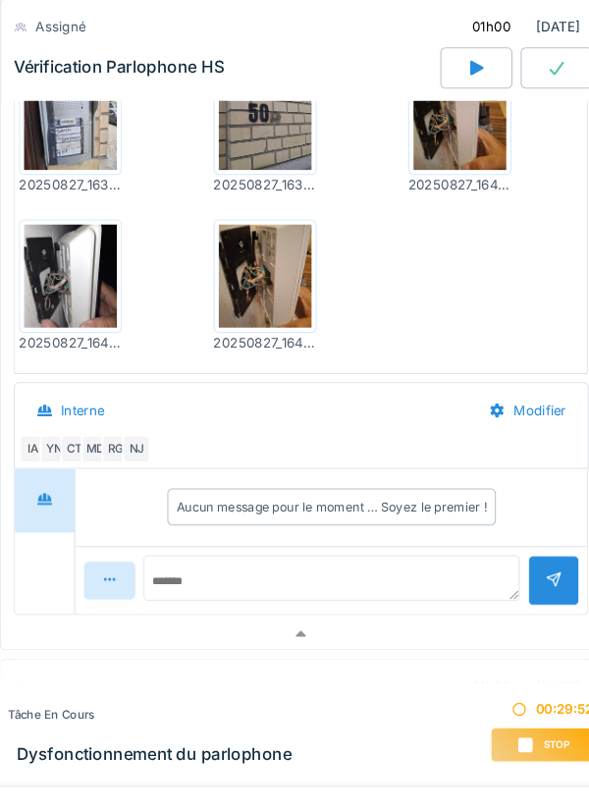
click at [63, 418] on div "YN" at bounding box center [58, 427] width 27 height 27
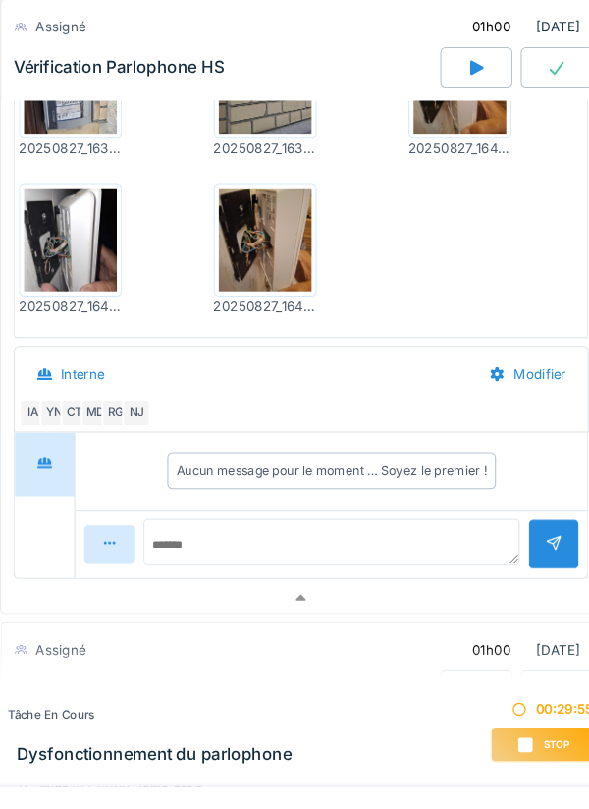
scroll to position [806, 0]
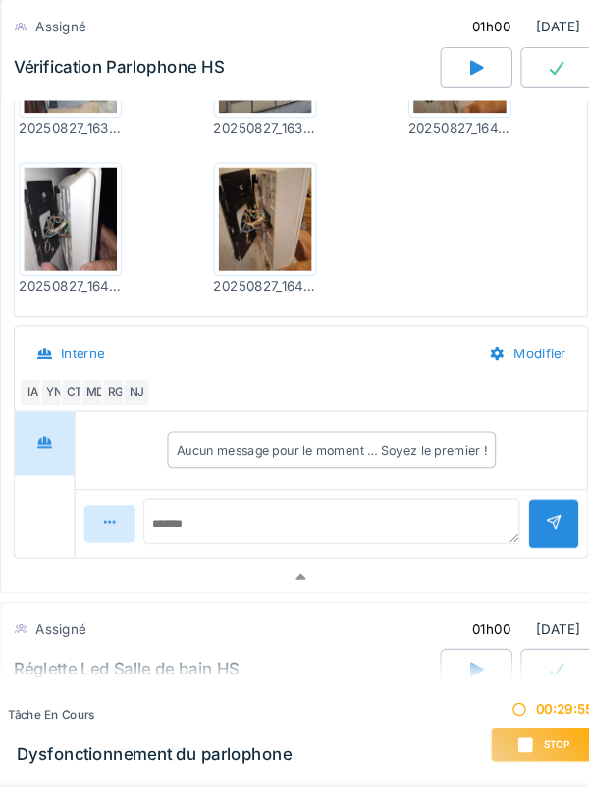
click at [82, 376] on div "CT" at bounding box center [78, 373] width 27 height 27
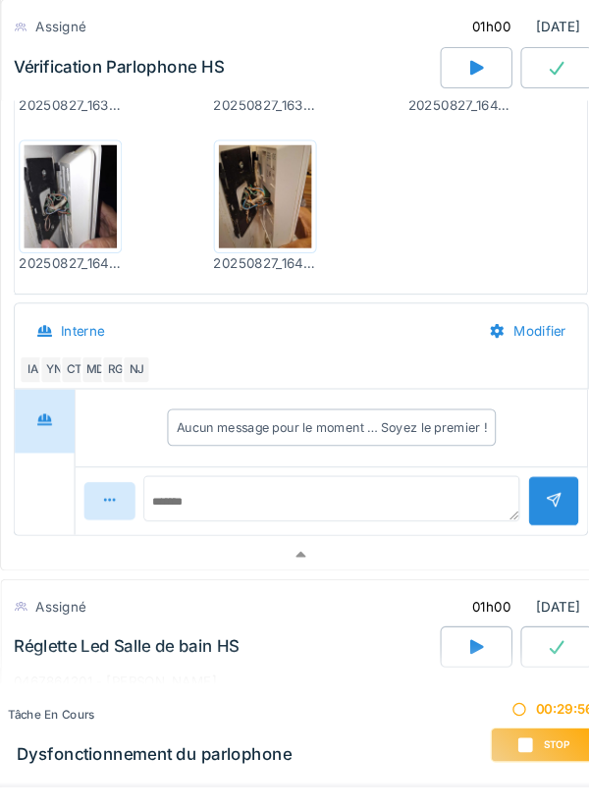
scroll to position [833, 0]
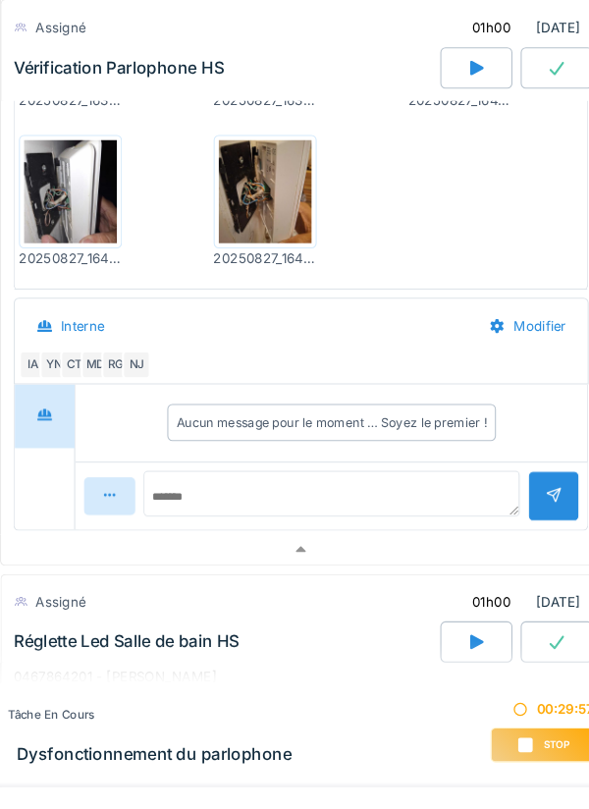
click at [59, 190] on img at bounding box center [74, 183] width 88 height 98
click at [76, 354] on div "CT" at bounding box center [78, 347] width 27 height 27
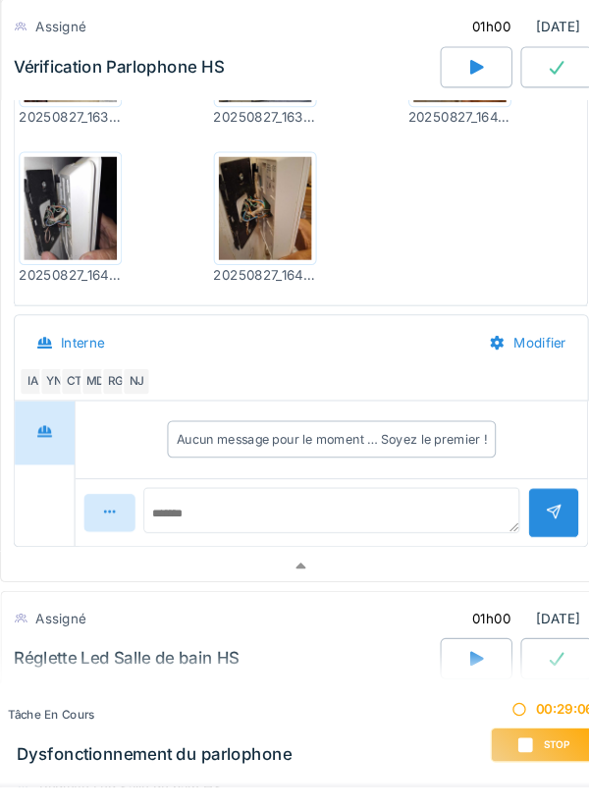
click at [93, 367] on div "MD" at bounding box center [97, 363] width 27 height 27
click at [113, 360] on div "RG" at bounding box center [117, 363] width 27 height 27
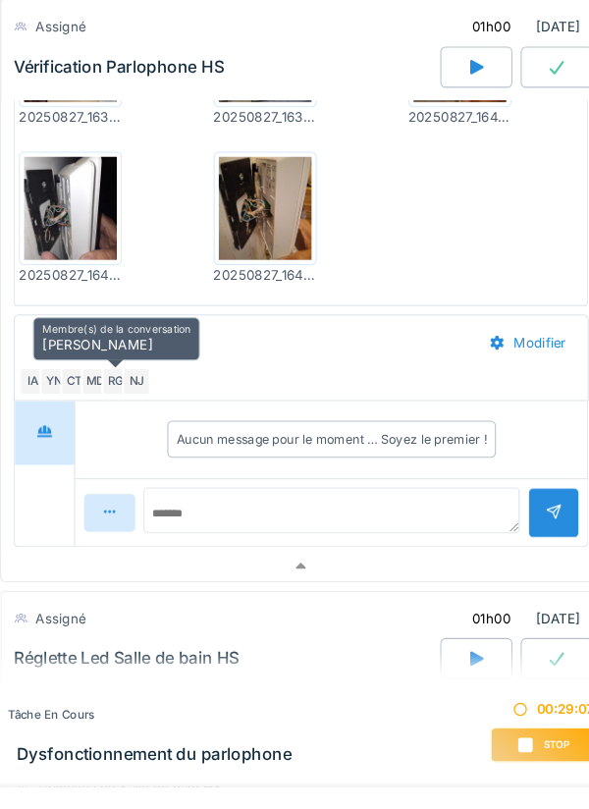
click at [138, 363] on div "NJ" at bounding box center [137, 363] width 27 height 27
click at [29, 367] on div "IA" at bounding box center [39, 363] width 27 height 27
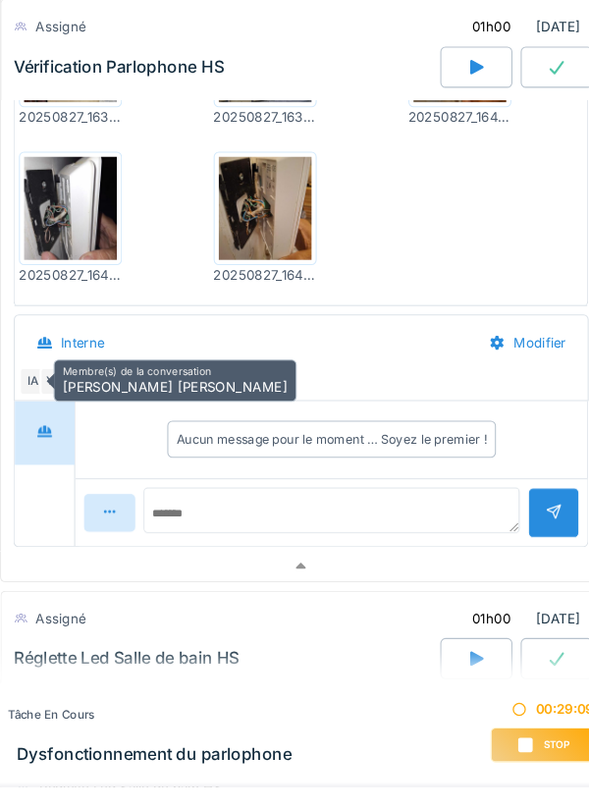
click at [204, 360] on div "Membre(s) de la conversation Ilyas Allam hanin" at bounding box center [175, 363] width 232 height 40
click at [258, 345] on div "Interne" at bounding box center [241, 326] width 431 height 44
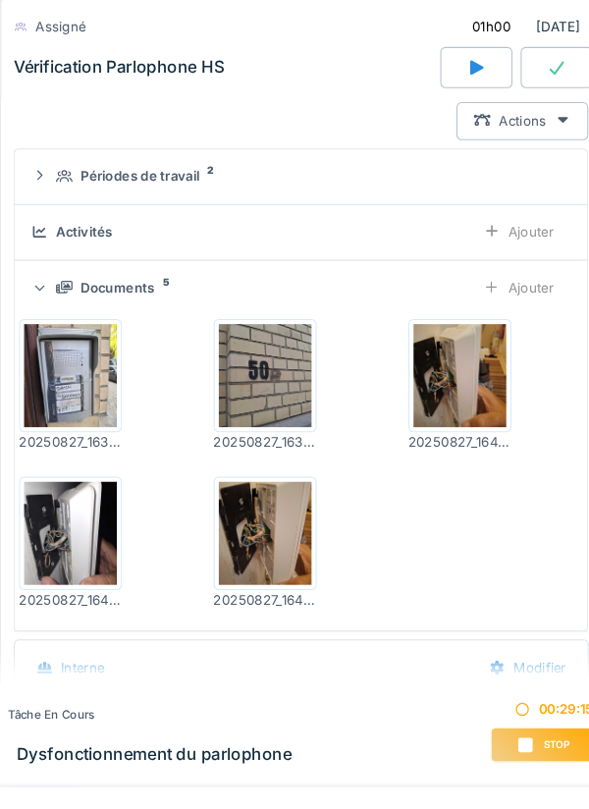
scroll to position [505, 0]
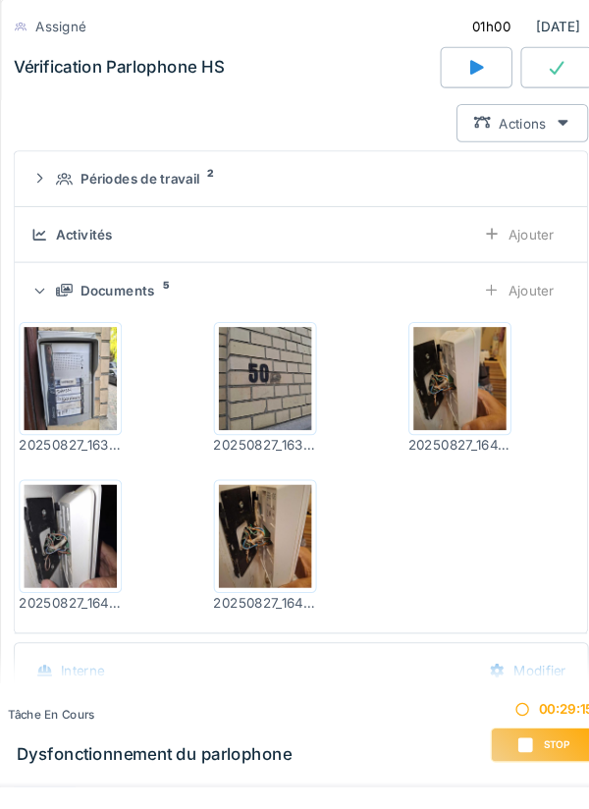
click at [57, 260] on div "Documents 5 Ajouter" at bounding box center [294, 276] width 515 height 36
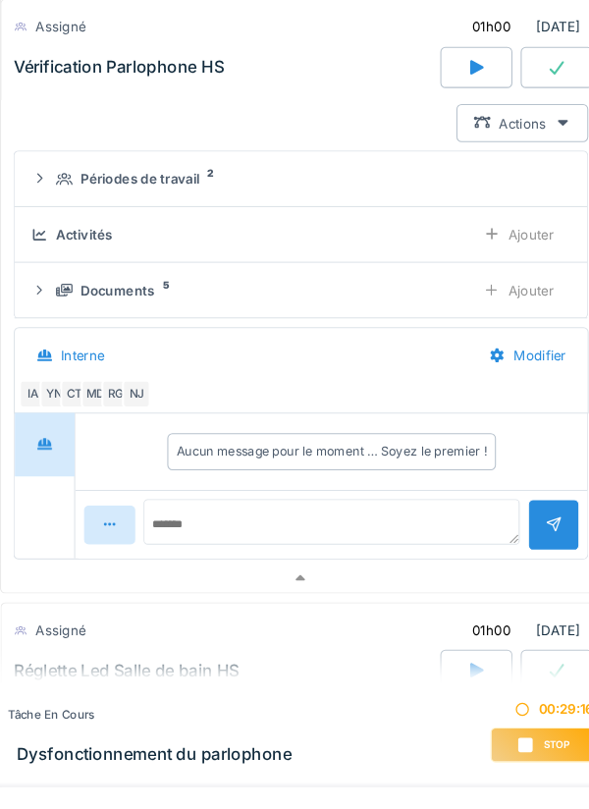
click at [58, 223] on div "Activités" at bounding box center [240, 223] width 407 height 19
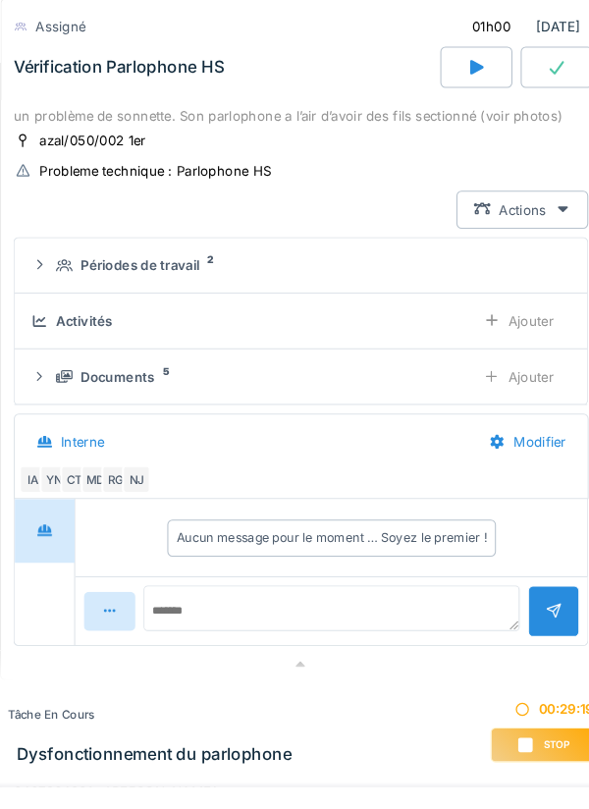
scroll to position [420, 0]
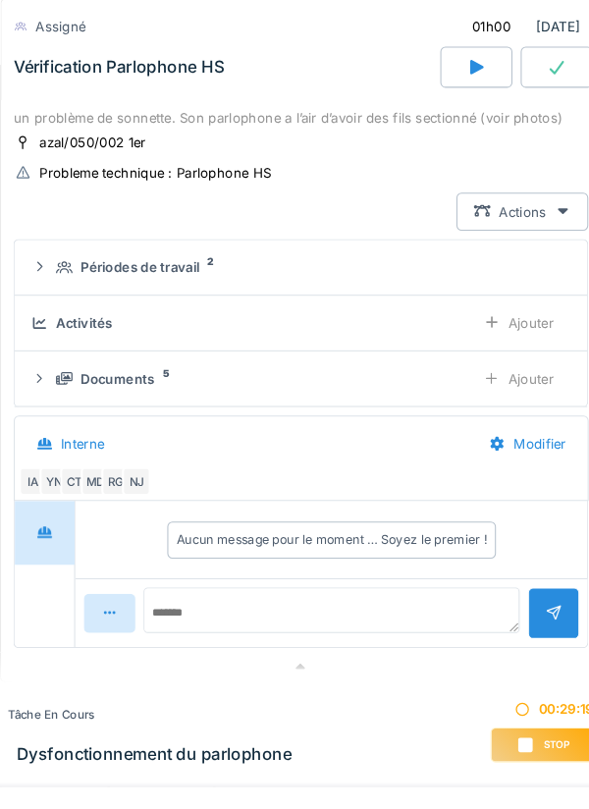
click at [521, 312] on div "Ajouter" at bounding box center [502, 308] width 100 height 36
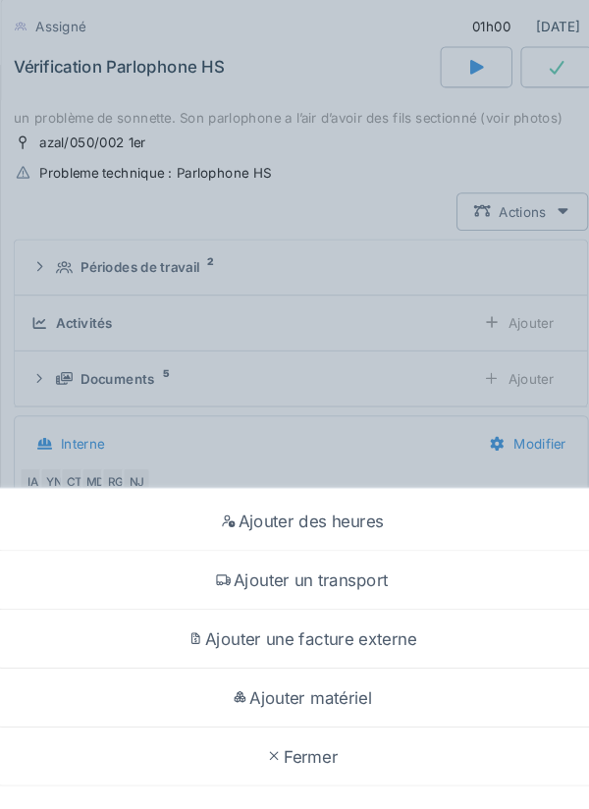
click at [362, 556] on div "Ajouter un transport" at bounding box center [294, 553] width 579 height 56
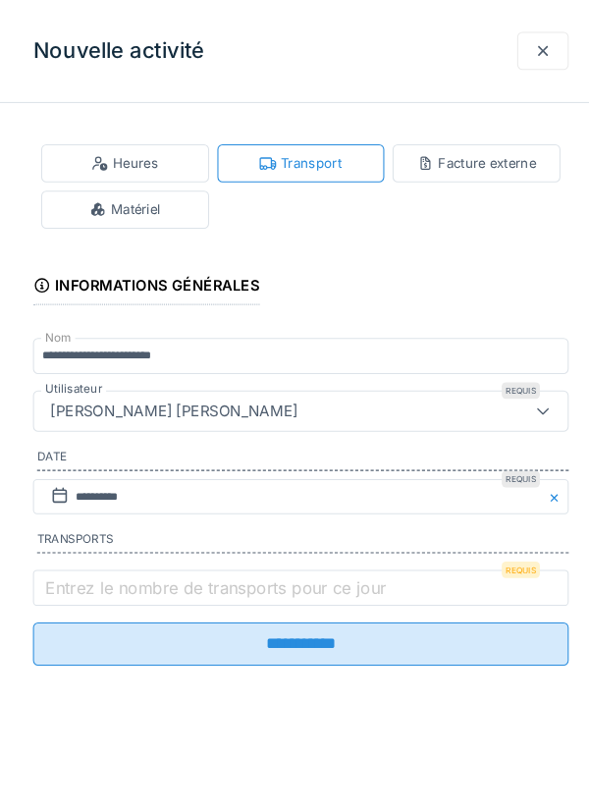
click at [69, 555] on label "Entrez le nombre de transports pour ce jour" at bounding box center [213, 560] width 333 height 24
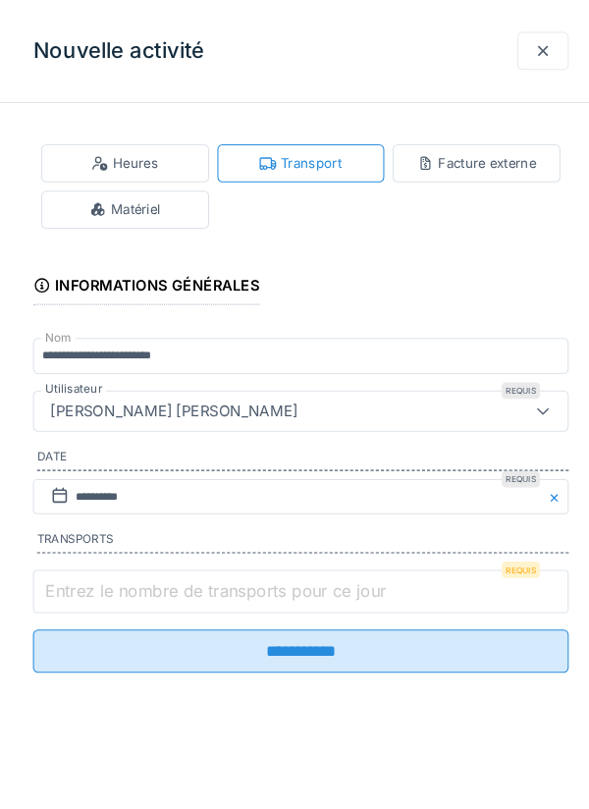
click at [69, 555] on input "Entrez le nombre de transports pour ce jour" at bounding box center [294, 563] width 511 height 41
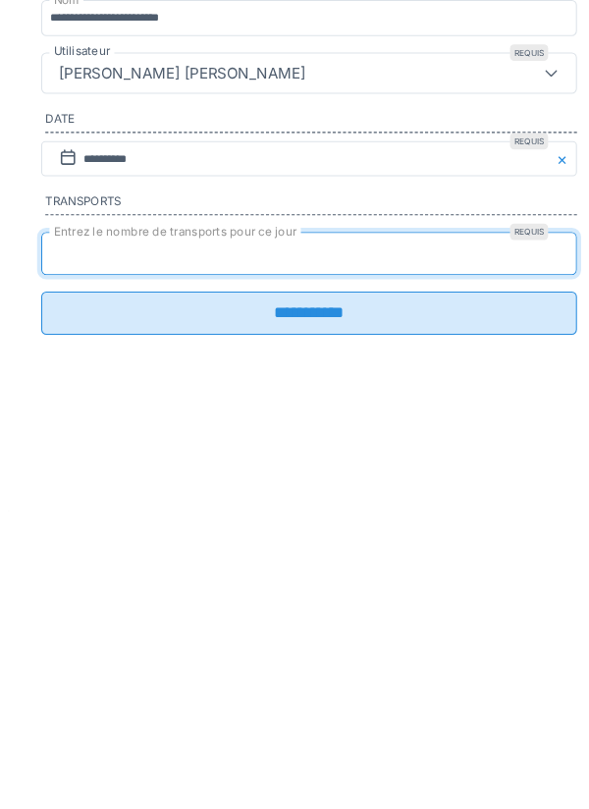
type input "*"
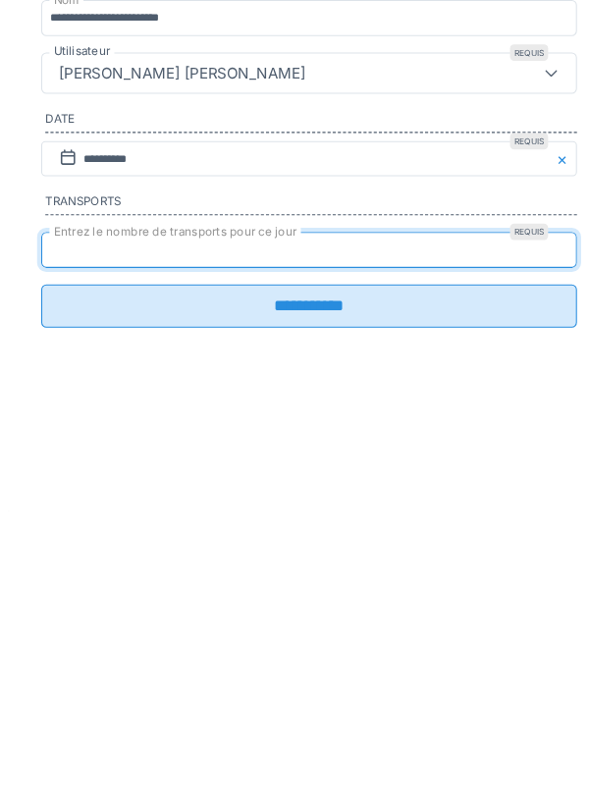
click at [516, 634] on input "**********" at bounding box center [294, 613] width 511 height 41
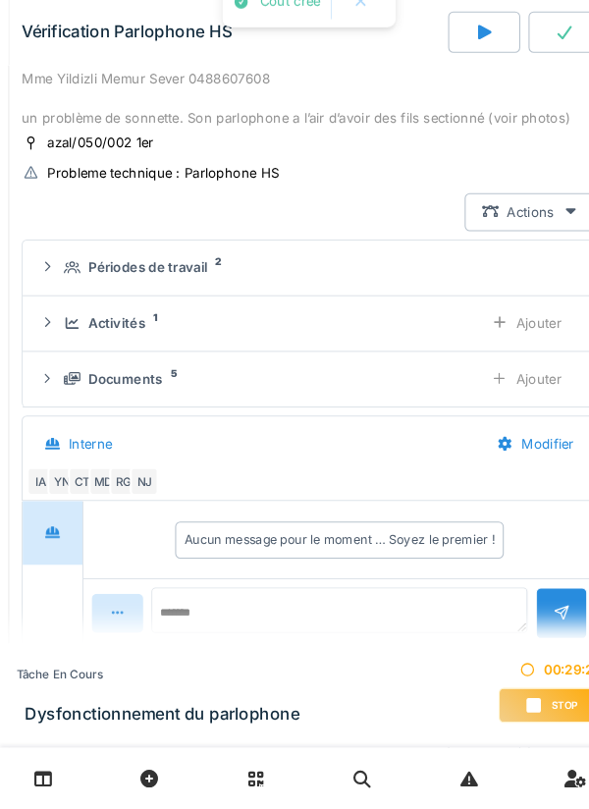
scroll to position [373, 0]
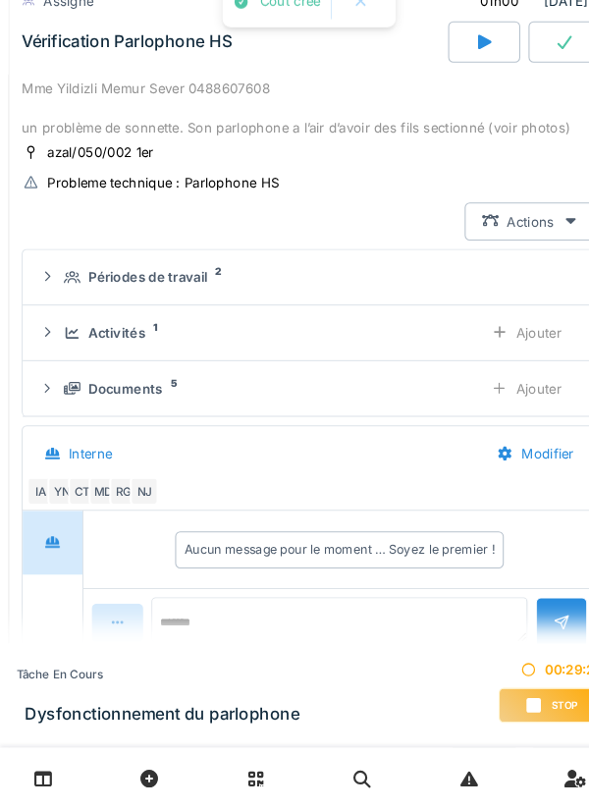
click at [58, 347] on div "Activités 1 Ajouter" at bounding box center [294, 355] width 515 height 36
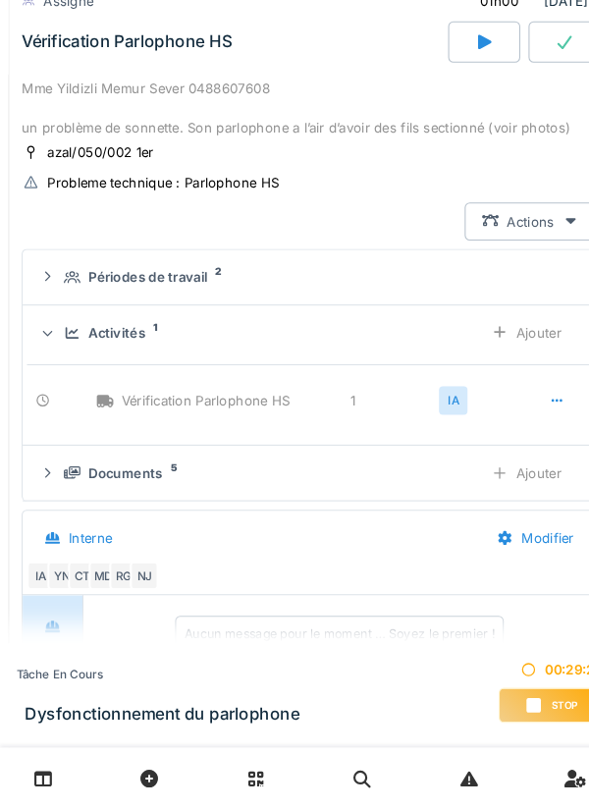
click at [47, 355] on icon at bounding box center [45, 355] width 9 height 5
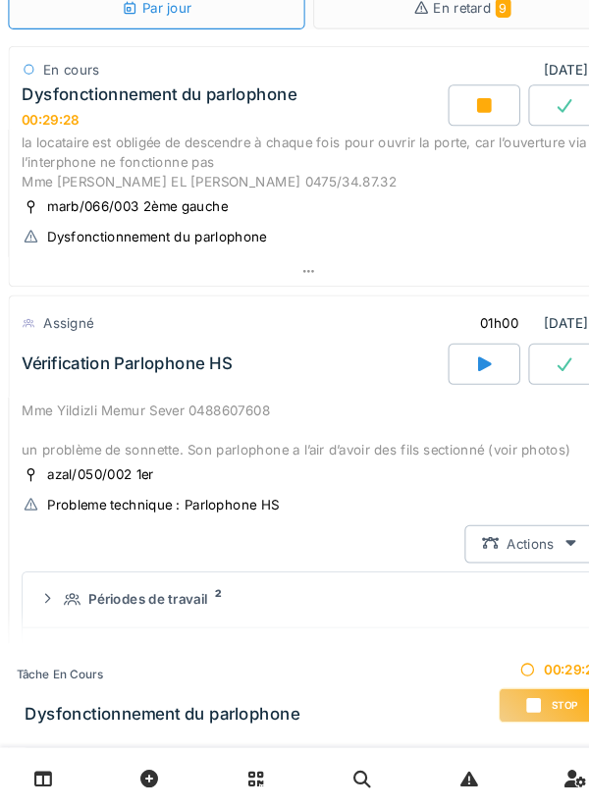
click at [56, 454] on div "Mme Yildizli Memur Sever 0488607608 un problème de sonnette. Son parlophone a l…" at bounding box center [295, 448] width 548 height 57
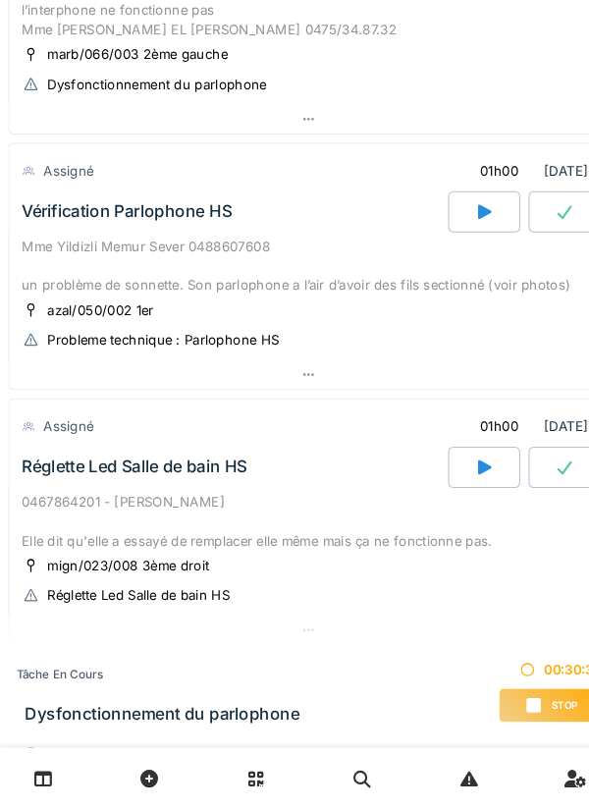
scroll to position [213, 0]
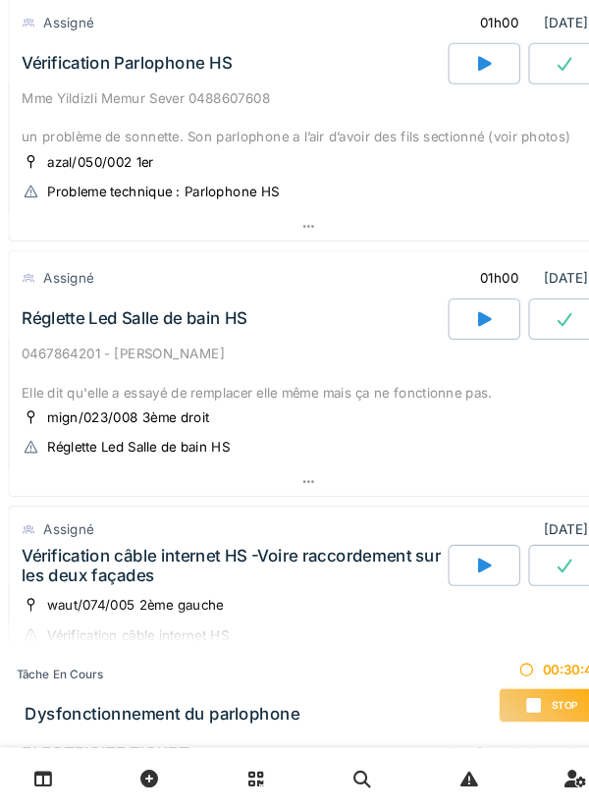
click at [57, 352] on div "Réglette Led Salle de bain HS" at bounding box center [222, 341] width 410 height 39
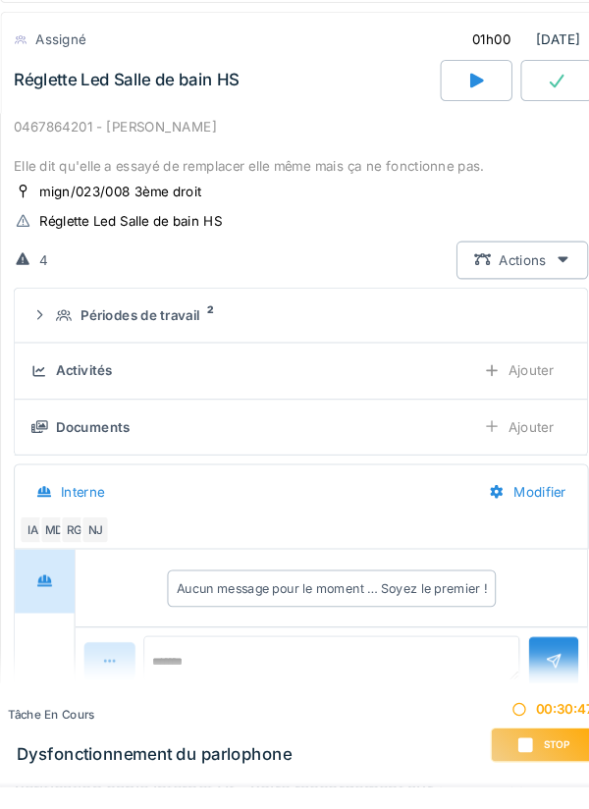
scroll to position [658, 0]
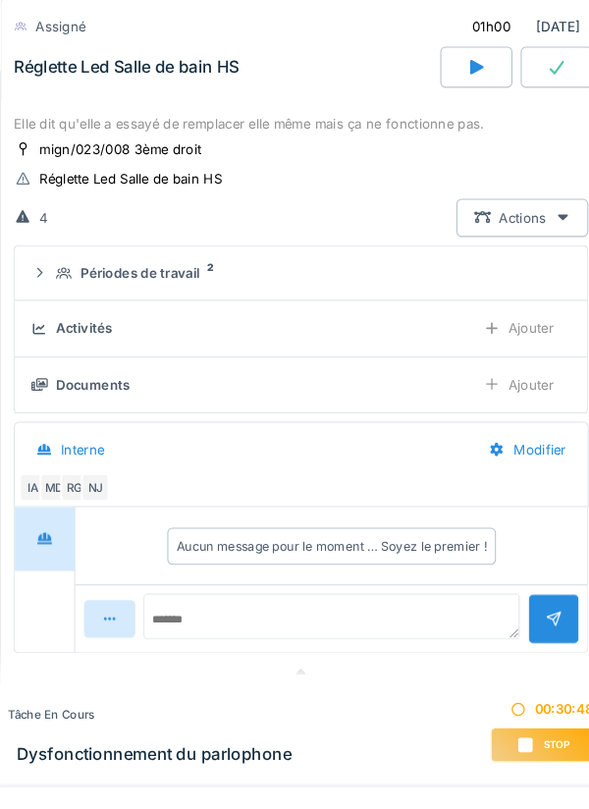
click at [55, 247] on summary "Périodes de travail 2" at bounding box center [294, 261] width 530 height 36
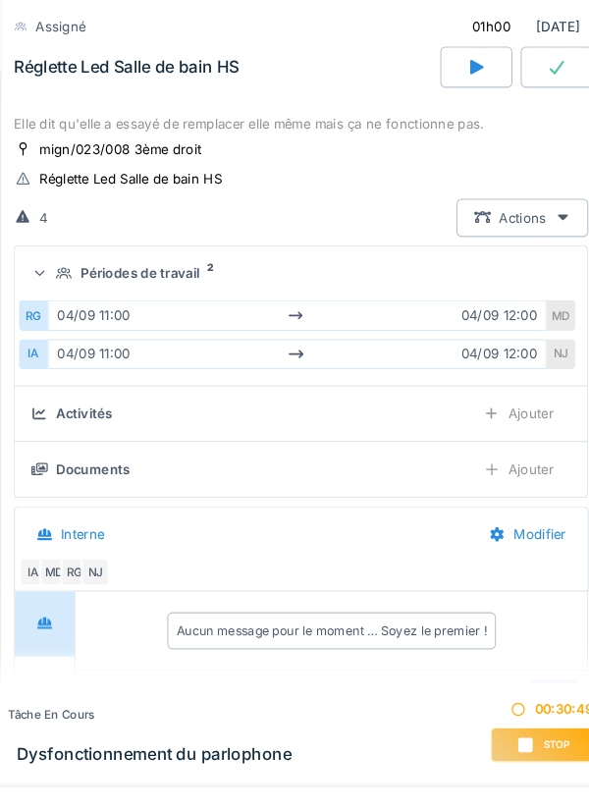
click at [57, 273] on summary "Périodes de travail 2" at bounding box center [294, 261] width 530 height 36
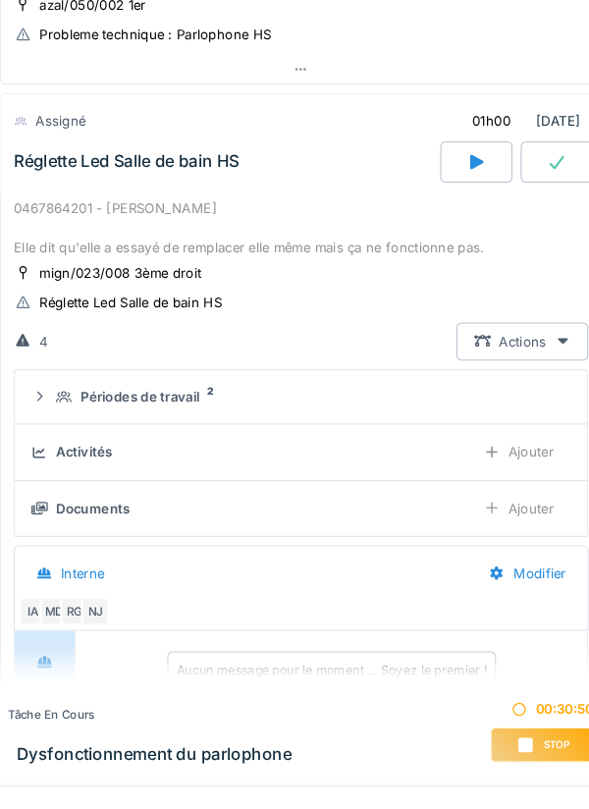
click at [68, 190] on div "0467864201 - [PERSON_NAME] Elle dit qu'elle a essayé de remplacer elle même mai…" at bounding box center [295, 218] width 548 height 57
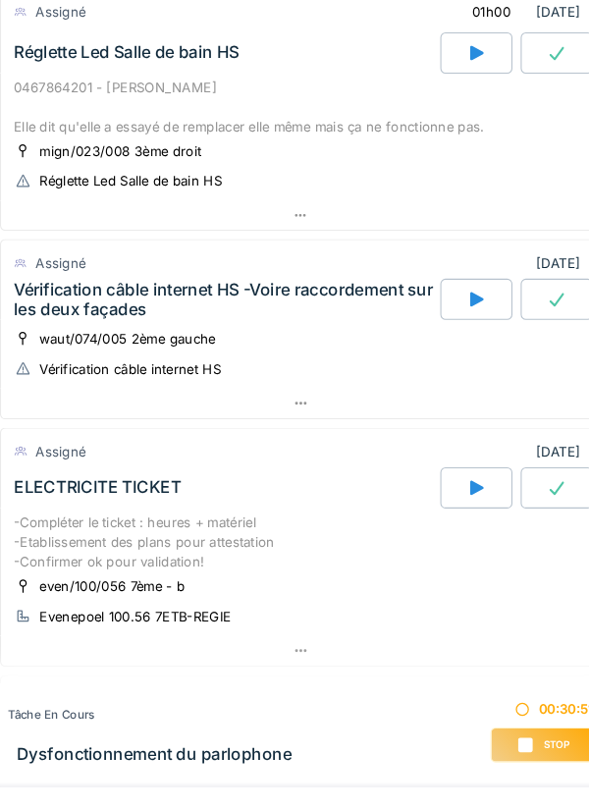
click at [51, 276] on div "Vérification câble internet HS -Voire raccordement sur les deux façades" at bounding box center [222, 284] width 403 height 37
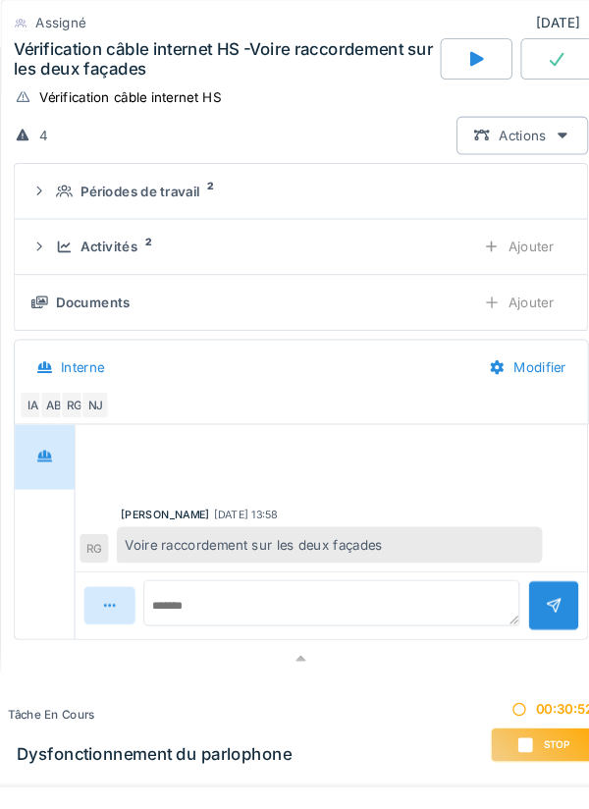
scroll to position [943, 0]
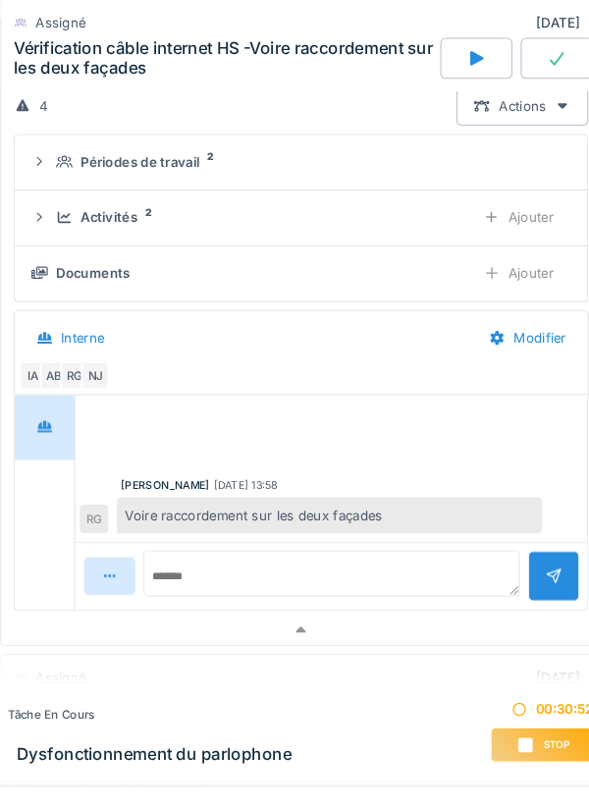
click at [37, 209] on icon at bounding box center [45, 207] width 16 height 13
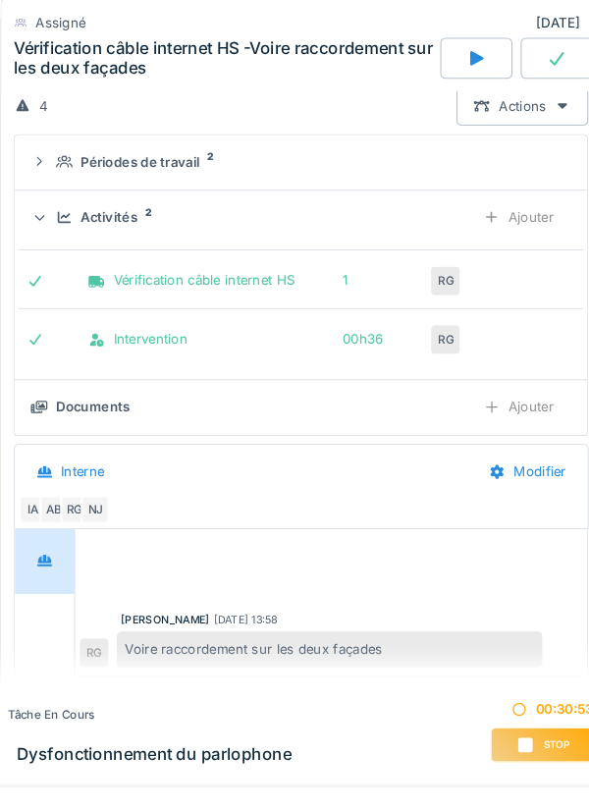
click at [59, 215] on div "Activités 2 Ajouter" at bounding box center [294, 208] width 515 height 36
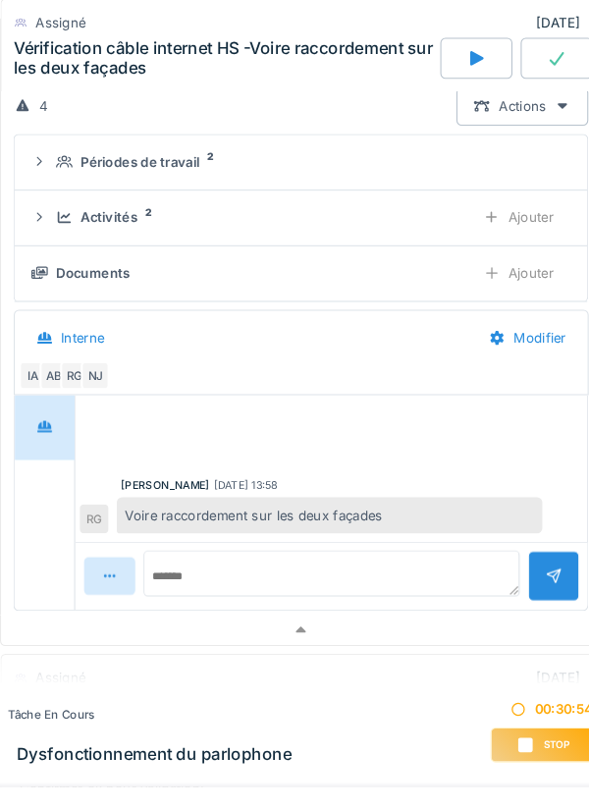
click at [63, 149] on icon at bounding box center [69, 154] width 16 height 13
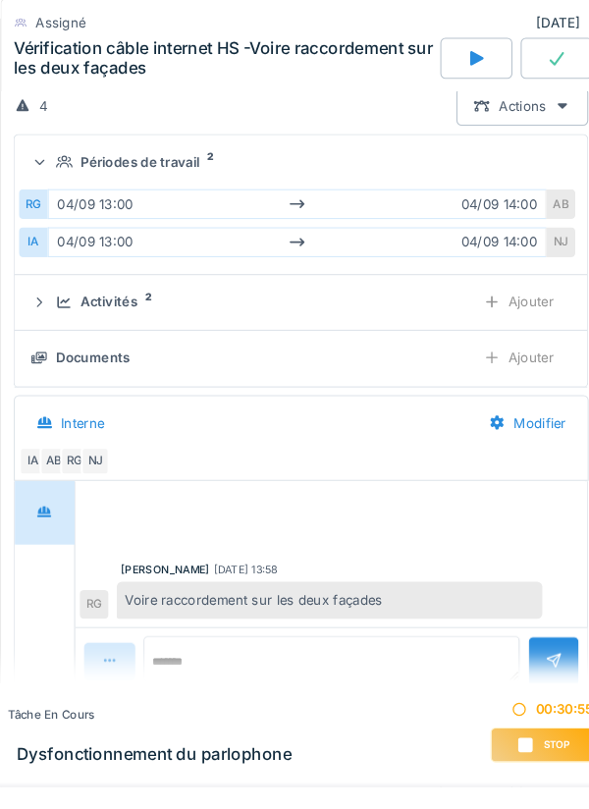
click at [34, 156] on summary "Périodes de travail 2" at bounding box center [294, 154] width 530 height 36
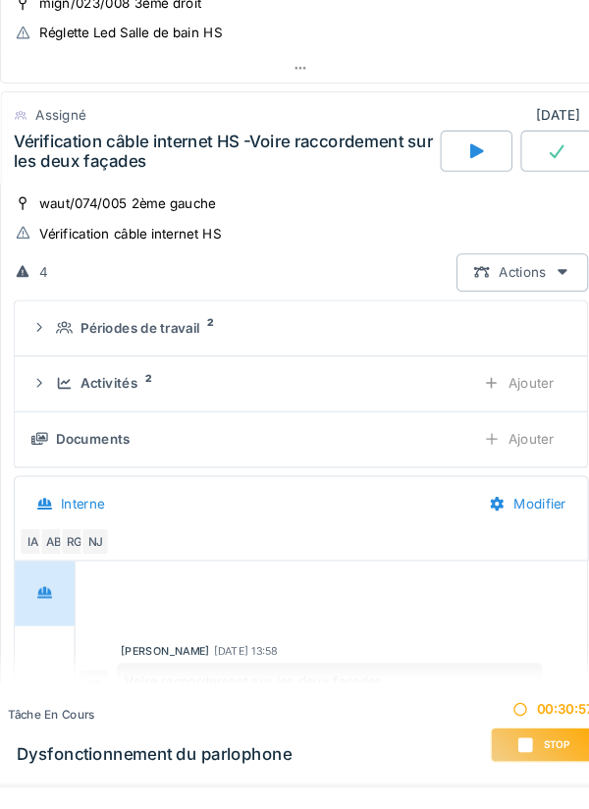
click at [74, 146] on div "Vérification câble internet HS -Voire raccordement sur les deux façades" at bounding box center [222, 144] width 403 height 37
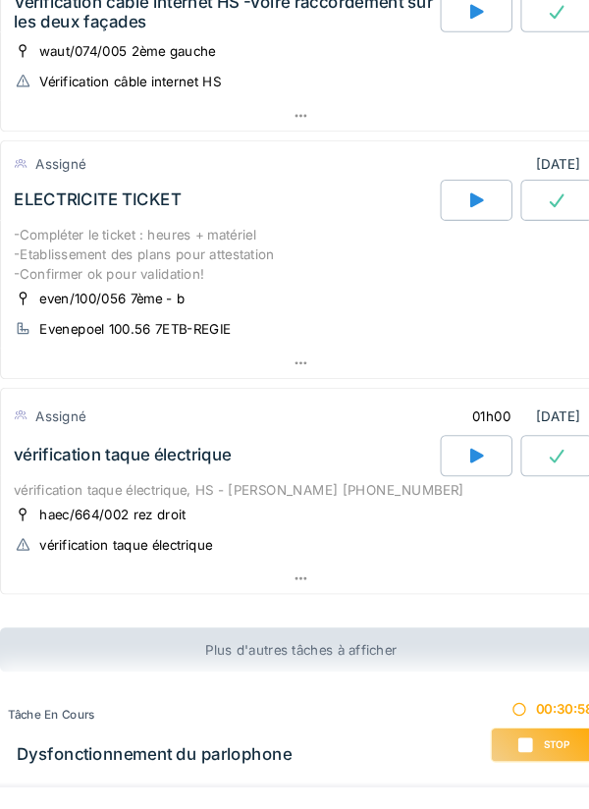
scroll to position [912, 0]
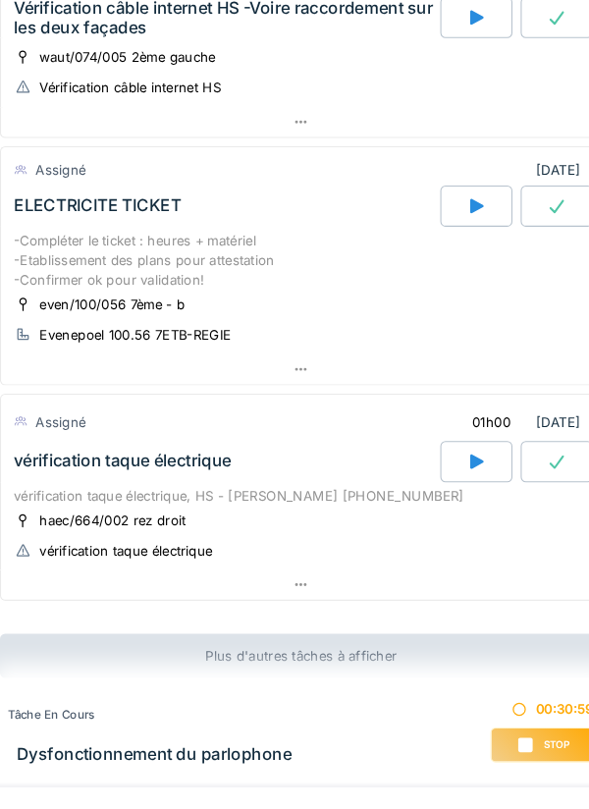
click at [42, 430] on div "vérification taque électrique" at bounding box center [124, 439] width 207 height 19
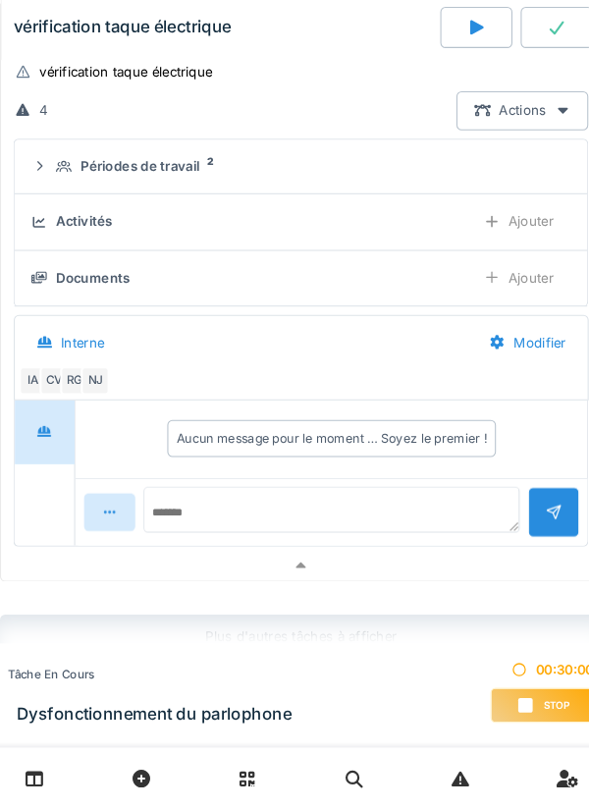
scroll to position [1368, 0]
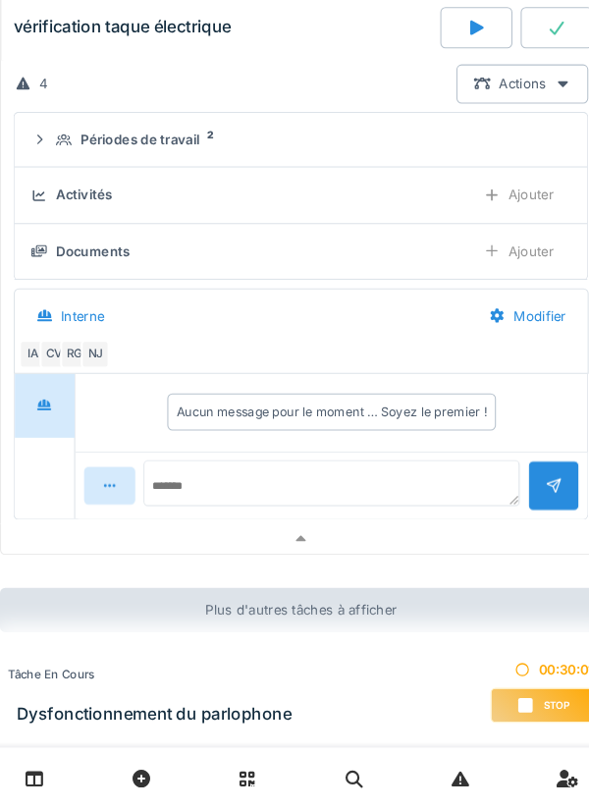
click at [68, 175] on icon at bounding box center [69, 171] width 16 height 13
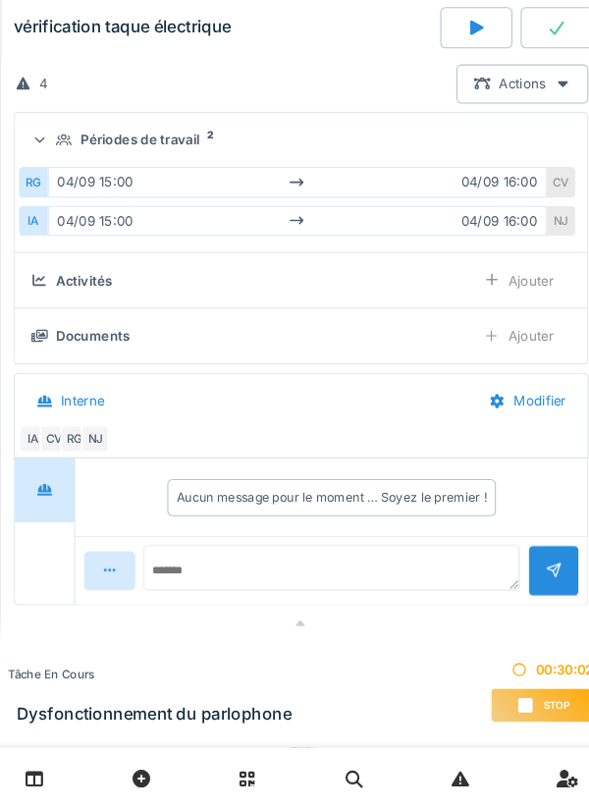
click at [60, 174] on div "Périodes de travail 2" at bounding box center [294, 170] width 515 height 19
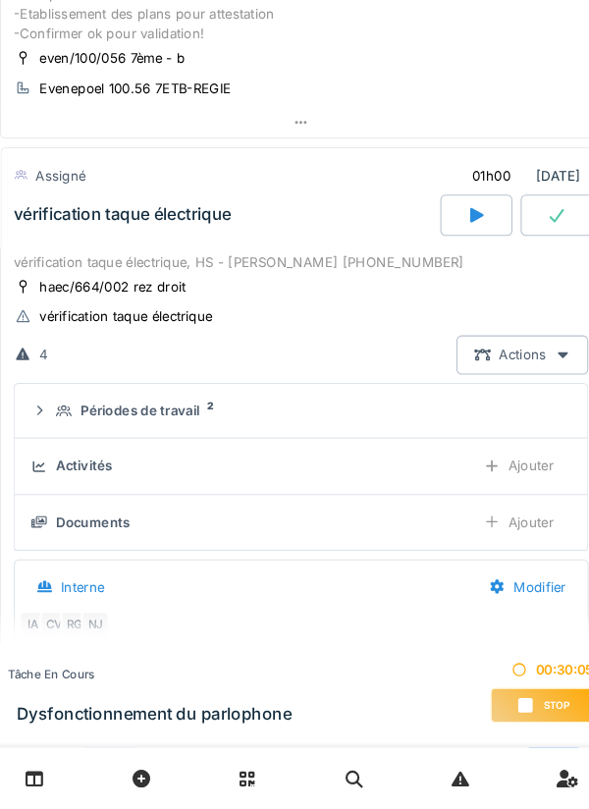
click at [75, 259] on div "vérification taque électrique" at bounding box center [222, 242] width 410 height 39
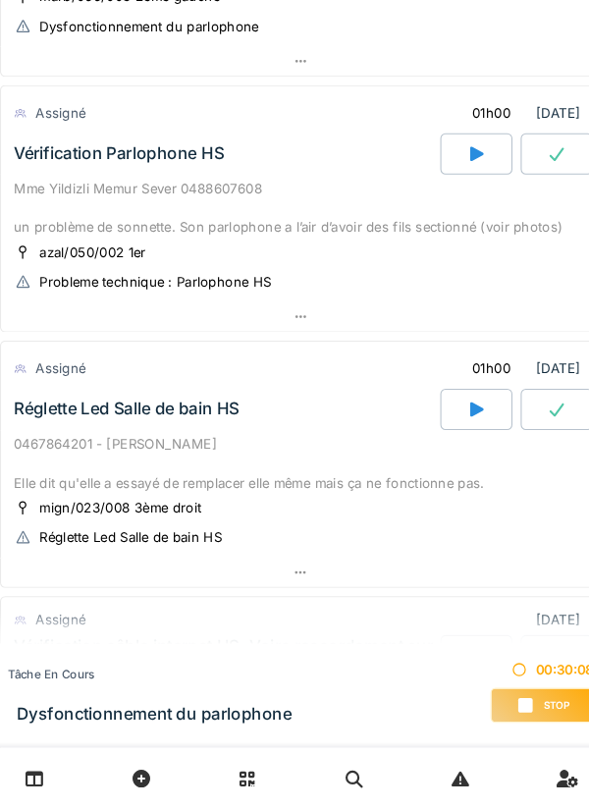
scroll to position [265, 0]
click at [546, 701] on div "Stop" at bounding box center [524, 709] width 98 height 33
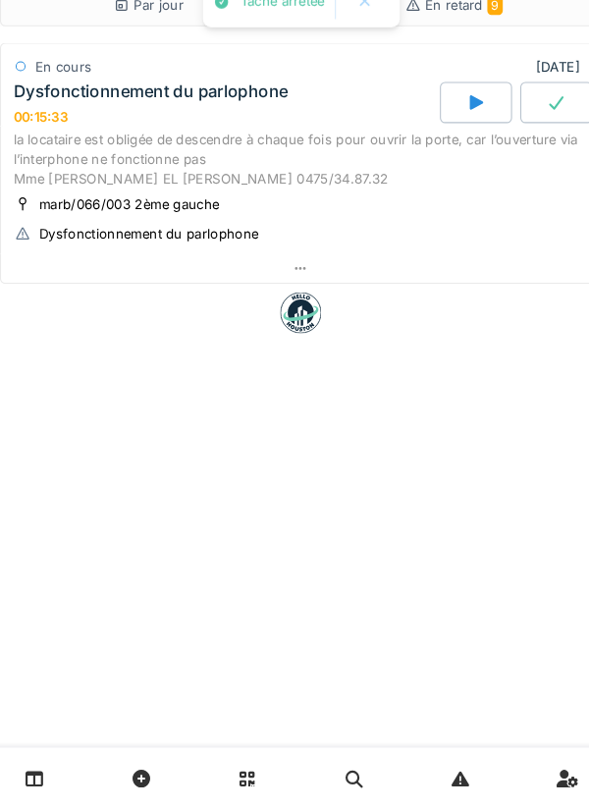
scroll to position [0, 0]
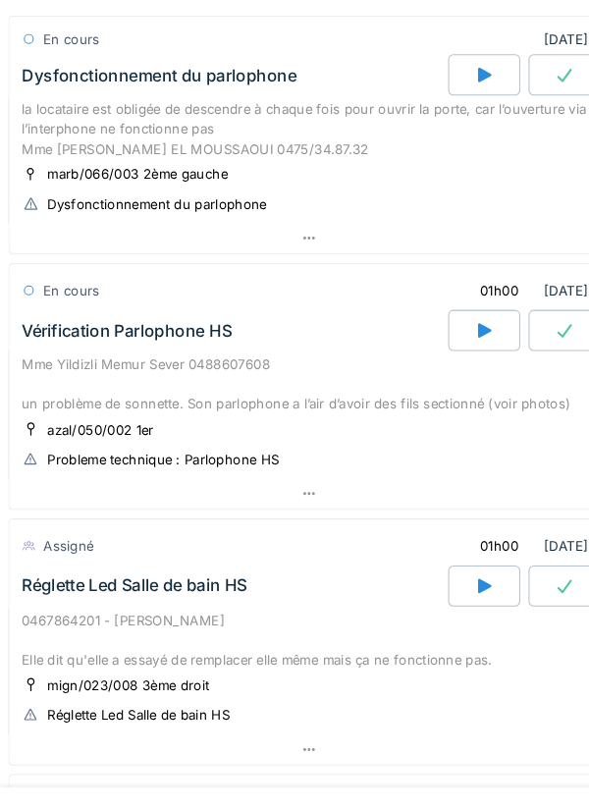
scroll to position [191, 0]
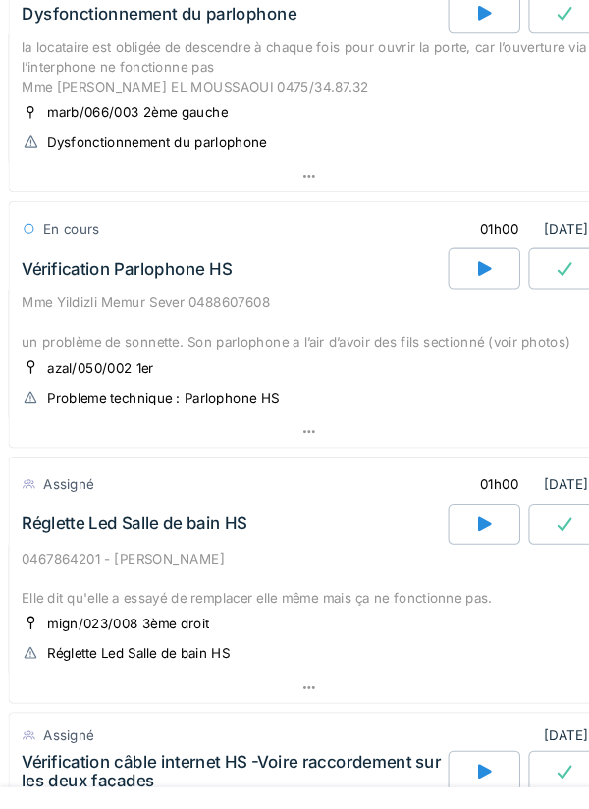
click at [457, 258] on icon at bounding box center [462, 256] width 13 height 14
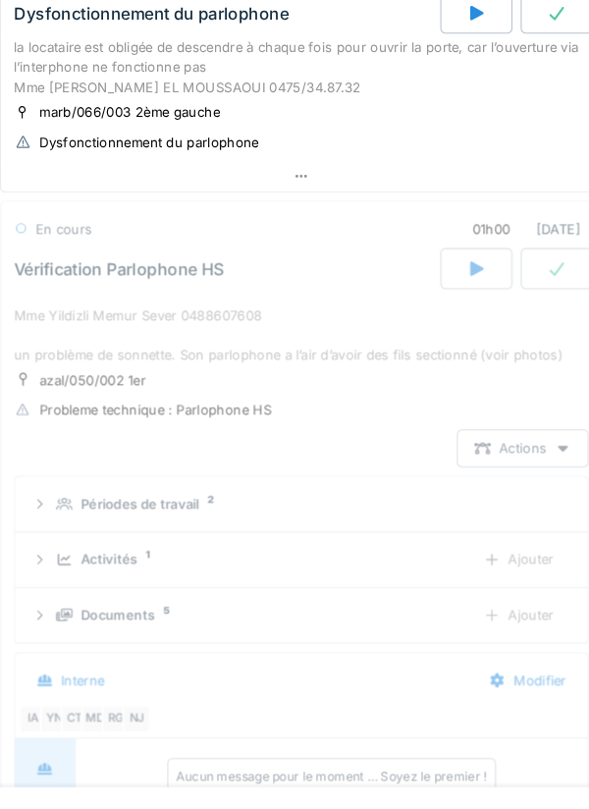
scroll to position [304, 0]
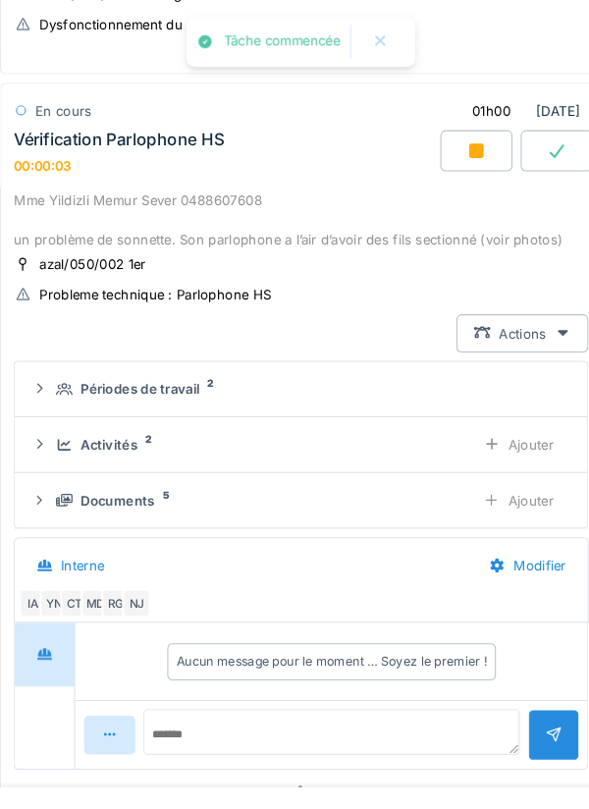
click at [68, 380] on summary "Périodes de travail 2" at bounding box center [294, 371] width 530 height 36
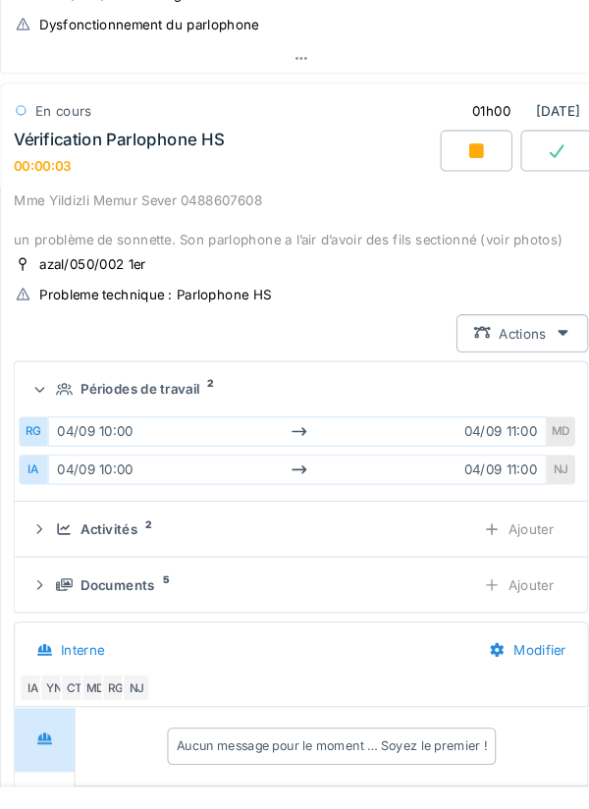
click at [64, 355] on summary "Périodes de travail 2" at bounding box center [294, 371] width 530 height 36
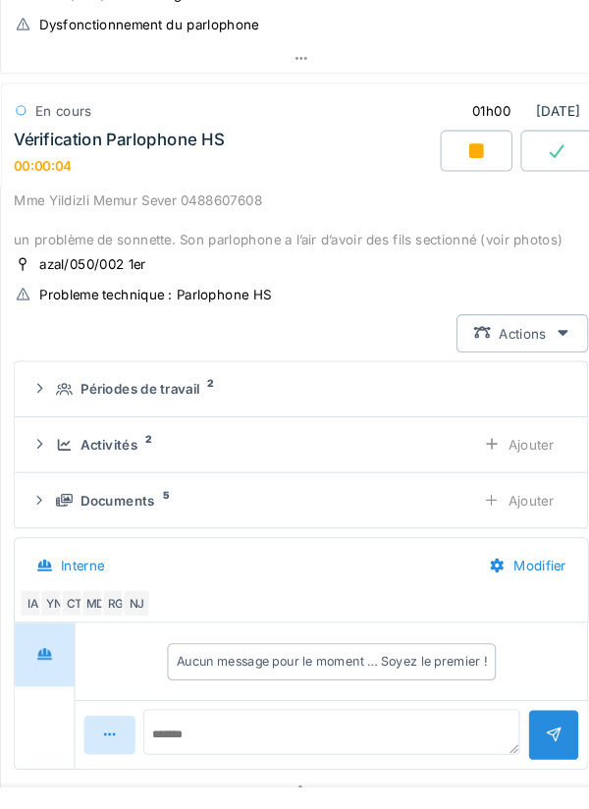
click at [70, 412] on div "Activités 2 Ajouter" at bounding box center [294, 424] width 515 height 36
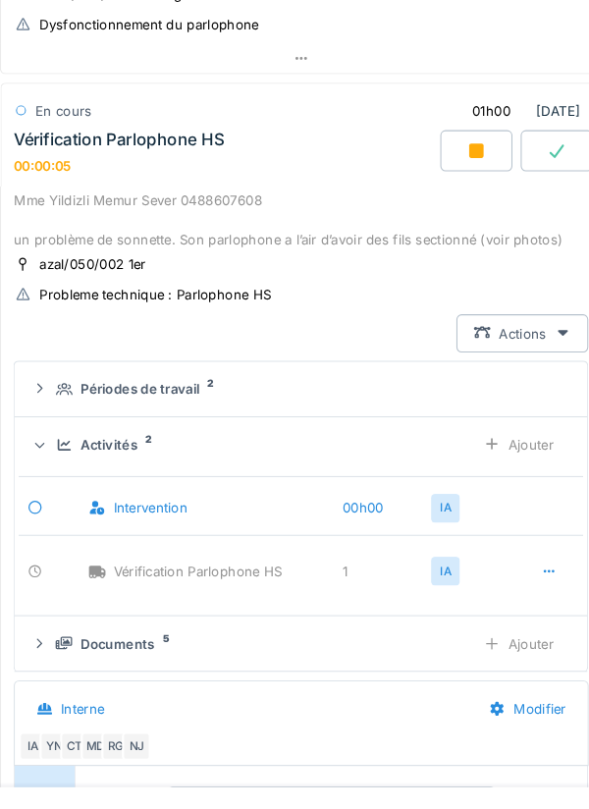
click at [75, 416] on div "Activités 2" at bounding box center [252, 423] width 383 height 19
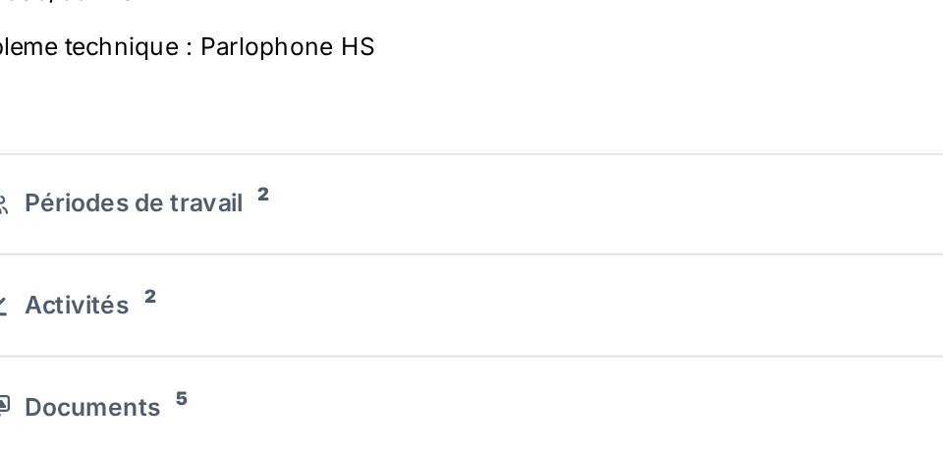
scroll to position [381, 0]
click at [209, 249] on details "Périodes de travail 2" at bounding box center [538, 275] width 766 height 53
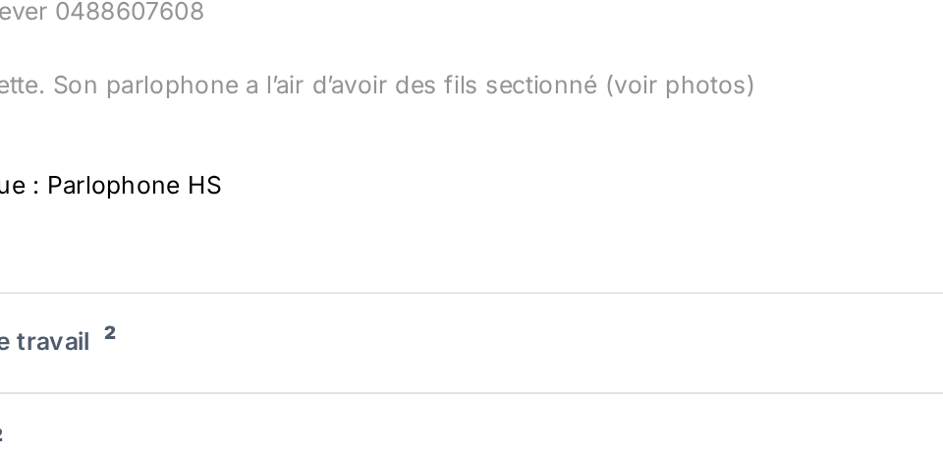
scroll to position [319, 0]
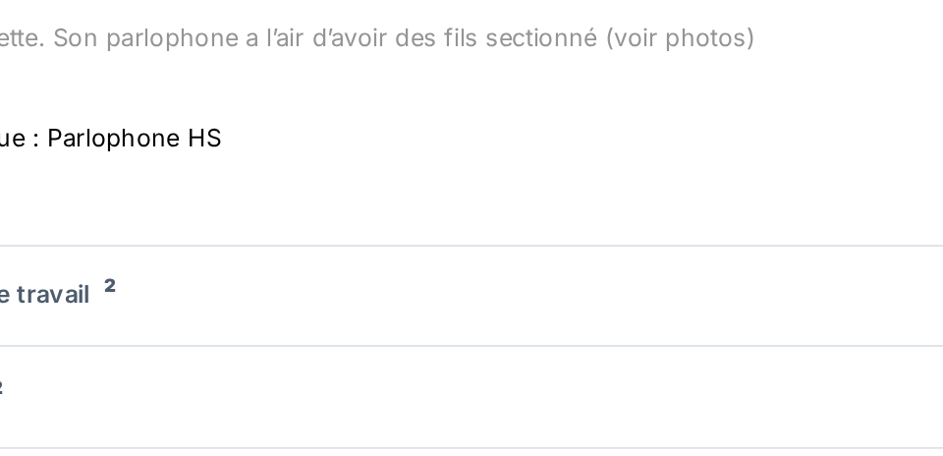
click at [289, 394] on div "Activités 2" at bounding box center [503, 389] width 619 height 19
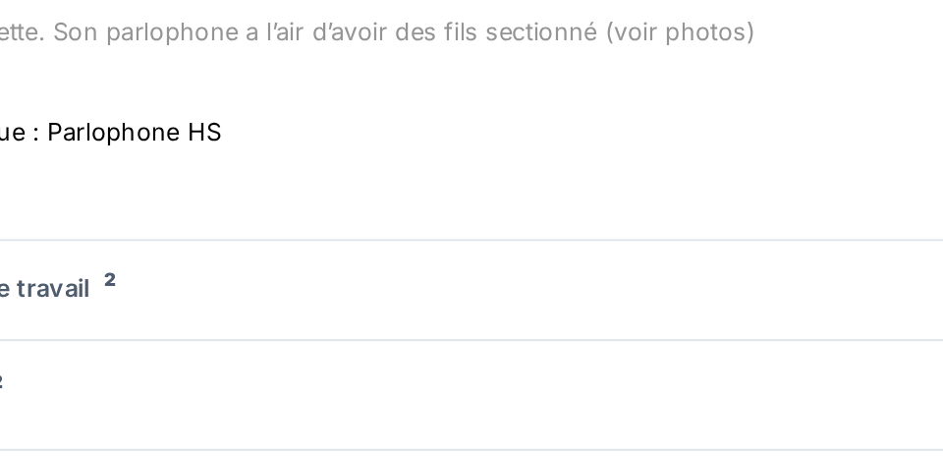
scroll to position [336, 0]
